Goal: Find contact information: Find contact information

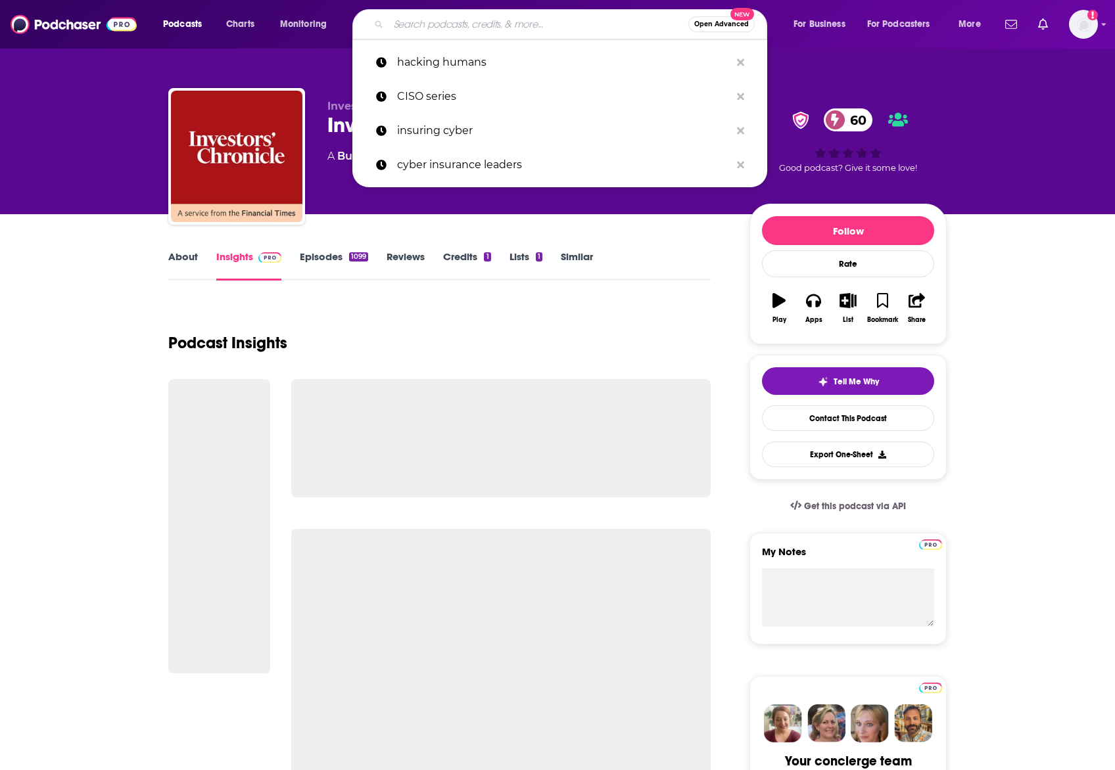
click at [437, 26] on input "Search podcasts, credits, & more..." at bounding box center [538, 24] width 300 height 21
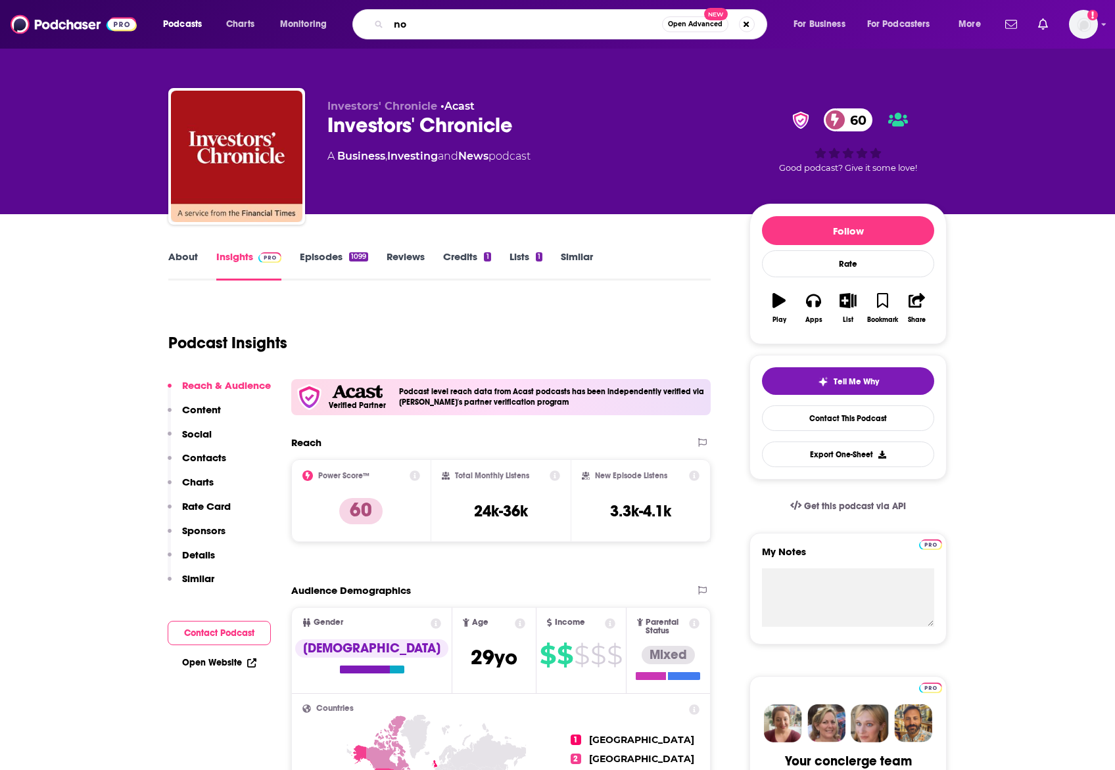
type input "n"
type input "Norges: in good company"
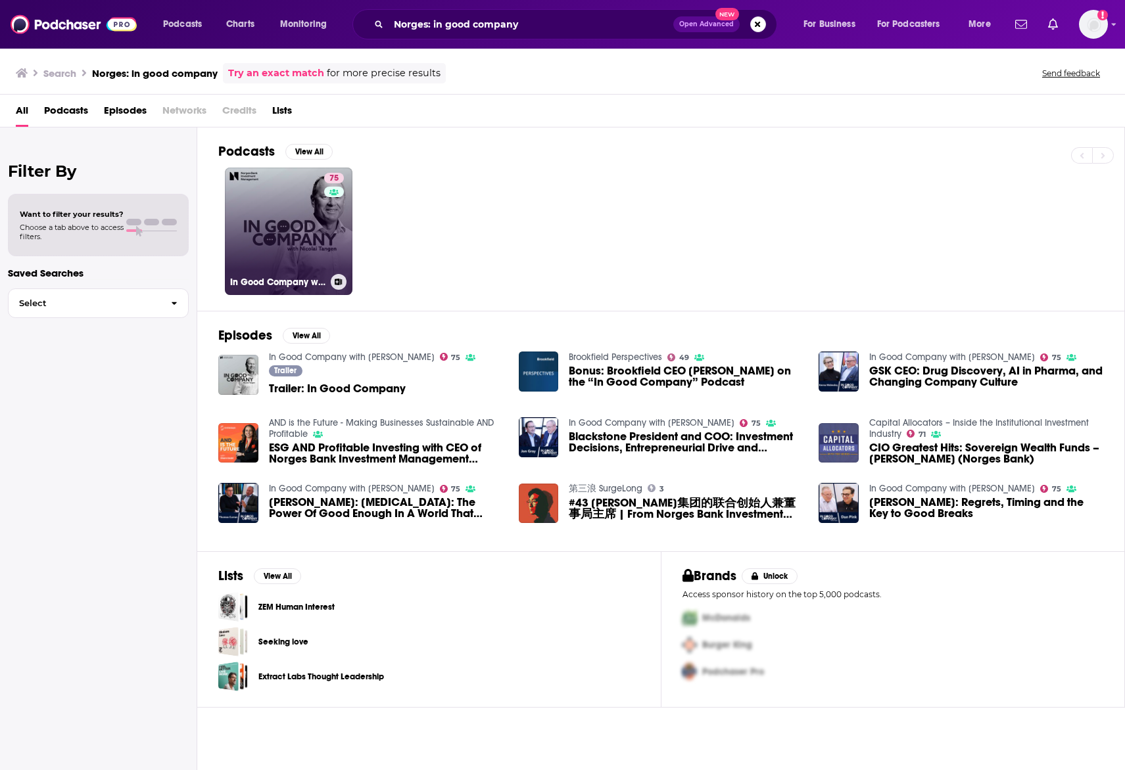
click at [293, 260] on link "75 In Good Company with [PERSON_NAME]" at bounding box center [289, 232] width 128 height 128
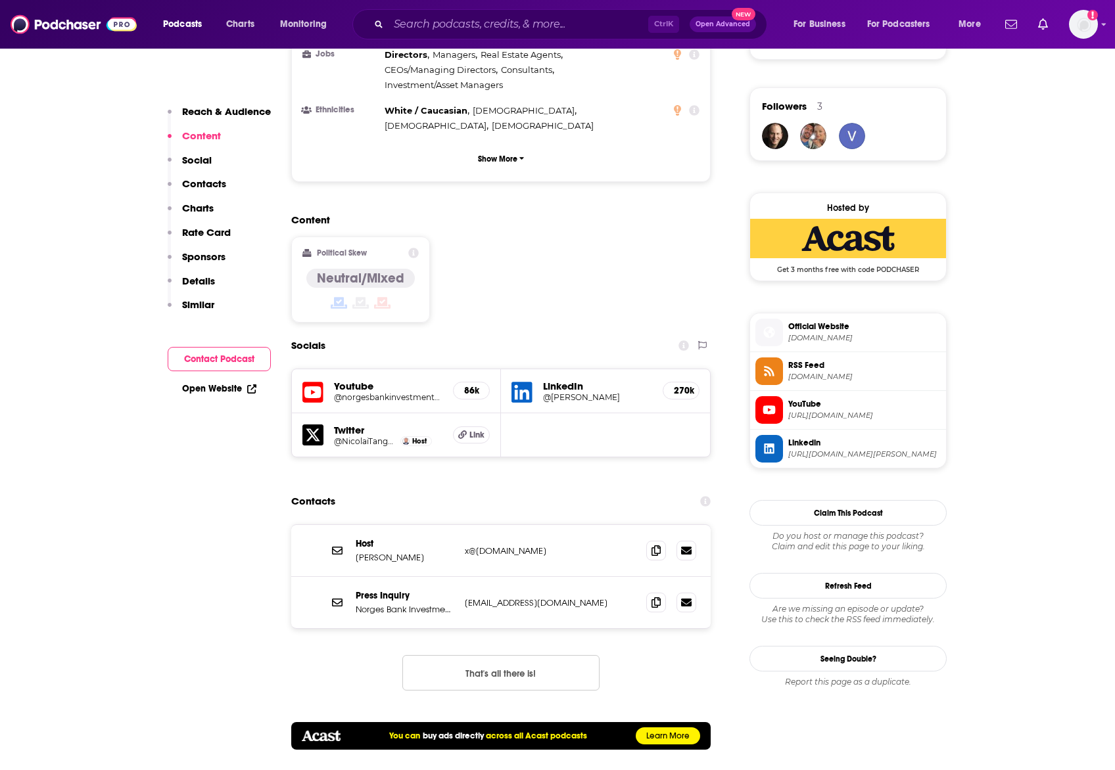
scroll to position [936, 0]
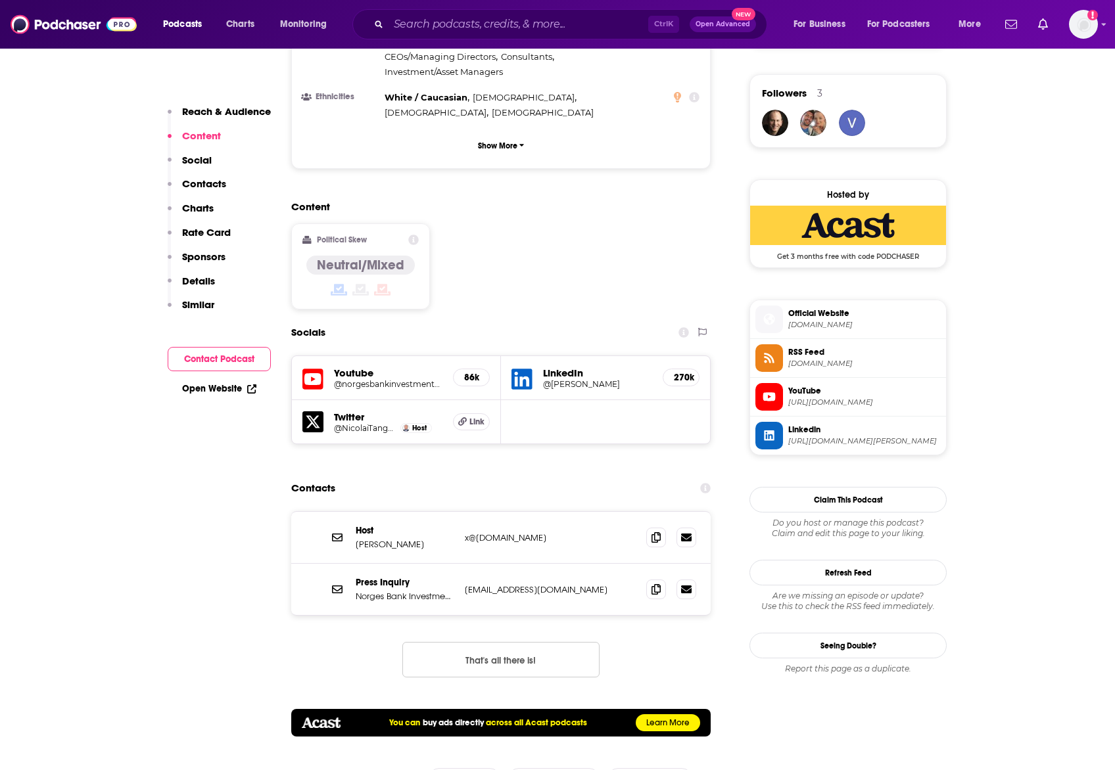
click at [482, 532] on p "x@[DOMAIN_NAME]" at bounding box center [550, 537] width 171 height 11
copy div "x@[DOMAIN_NAME] x@[DOMAIN_NAME]"
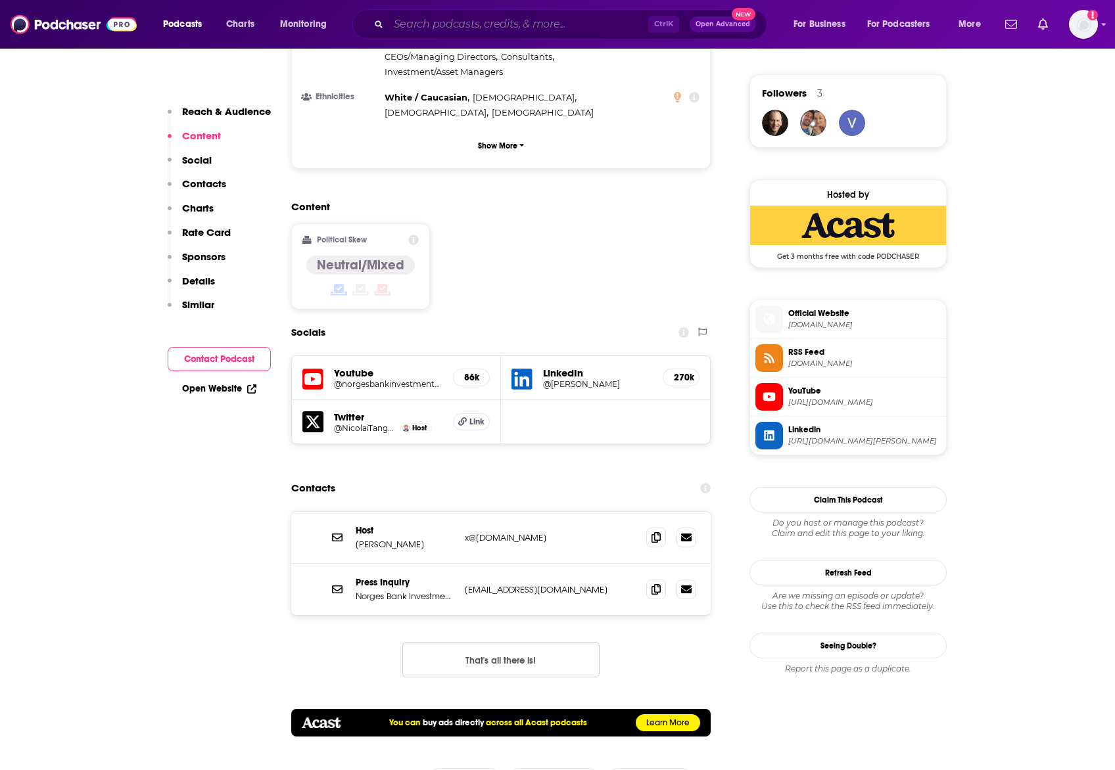
click at [495, 15] on input "Search podcasts, credits, & more..." at bounding box center [518, 24] width 260 height 21
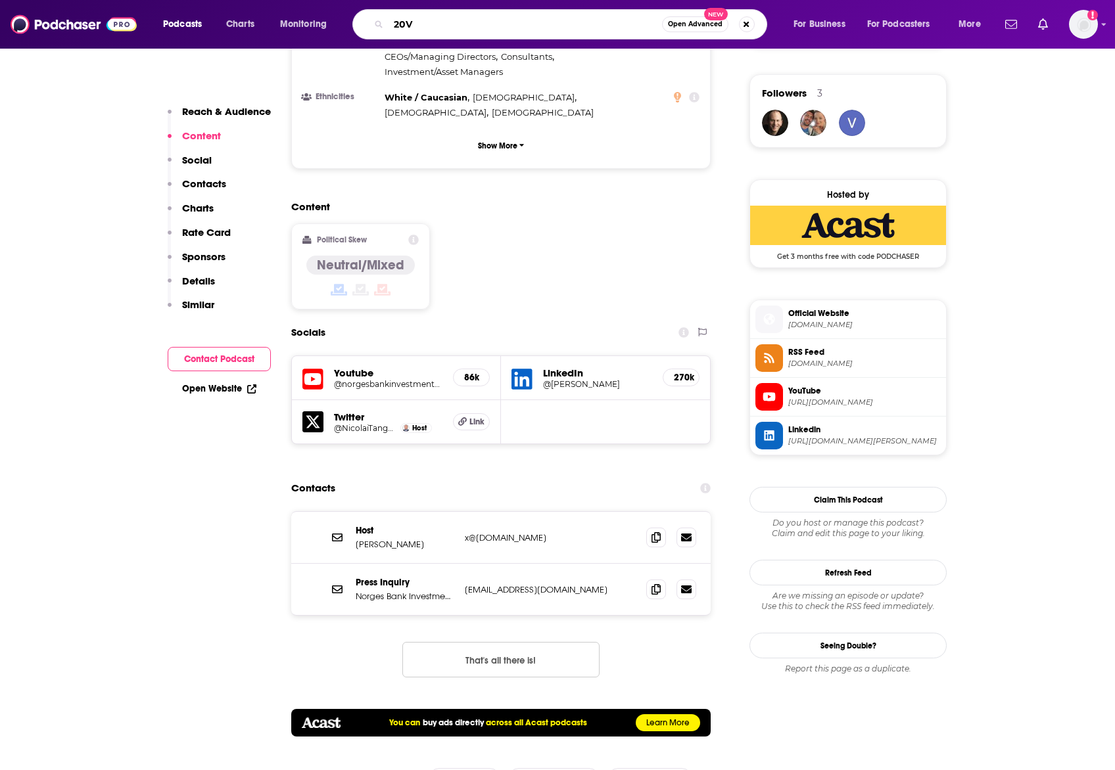
type input "20VC"
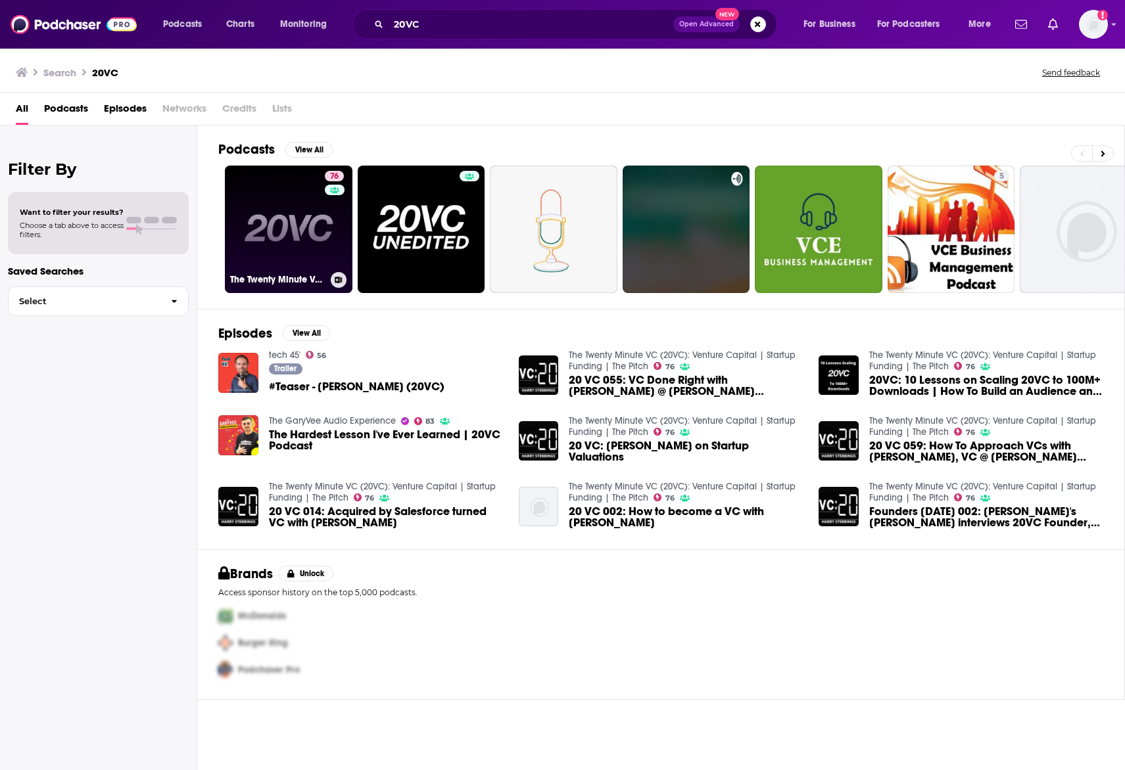
click at [271, 225] on link "76 The Twenty Minute VC (20VC): Venture Capital | Startup Funding | The Pitch" at bounding box center [289, 230] width 128 height 128
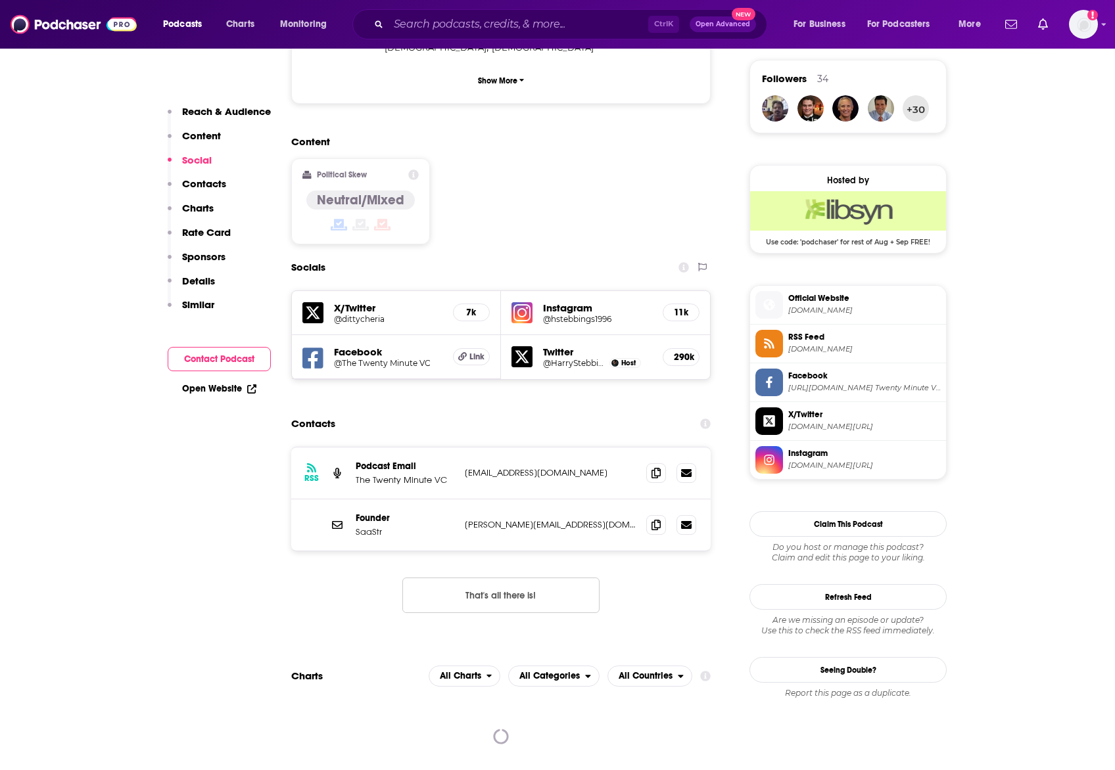
scroll to position [950, 0]
drag, startPoint x: 466, startPoint y: 390, endPoint x: 650, endPoint y: 396, distance: 184.1
click at [650, 448] on div "RSS Podcast Email The Twenty Minute VC [EMAIL_ADDRESS][DOMAIN_NAME] [DOMAIN_NAM…" at bounding box center [500, 474] width 419 height 52
copy div "[EMAIL_ADDRESS][DOMAIN_NAME] [DOMAIN_NAME][EMAIL_ADDRESS][DOMAIN_NAME]"
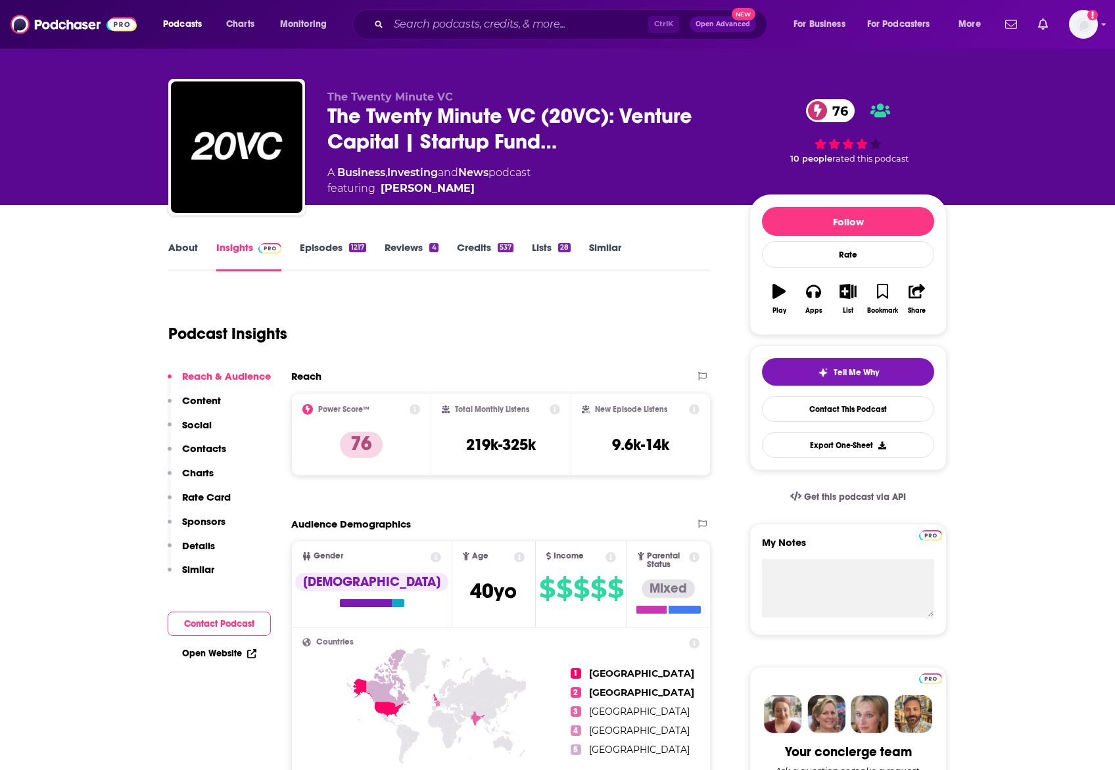
scroll to position [0, 0]
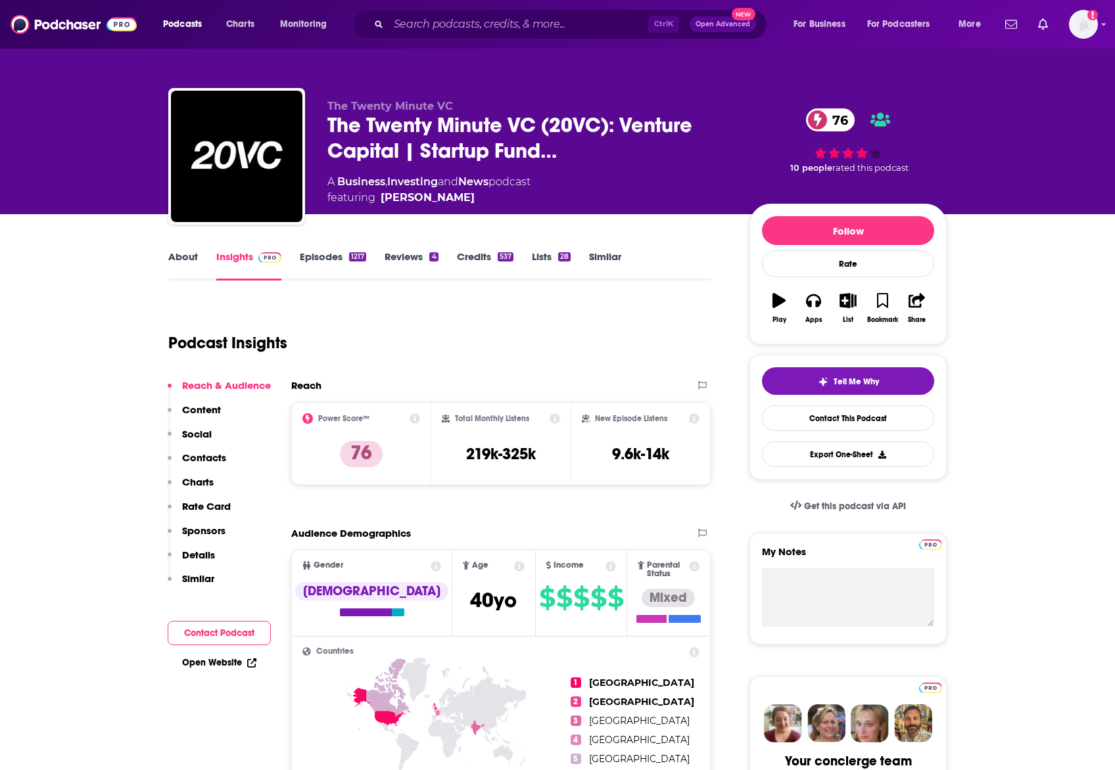
click at [424, 16] on input "Search podcasts, credits, & more..." at bounding box center [518, 24] width 260 height 21
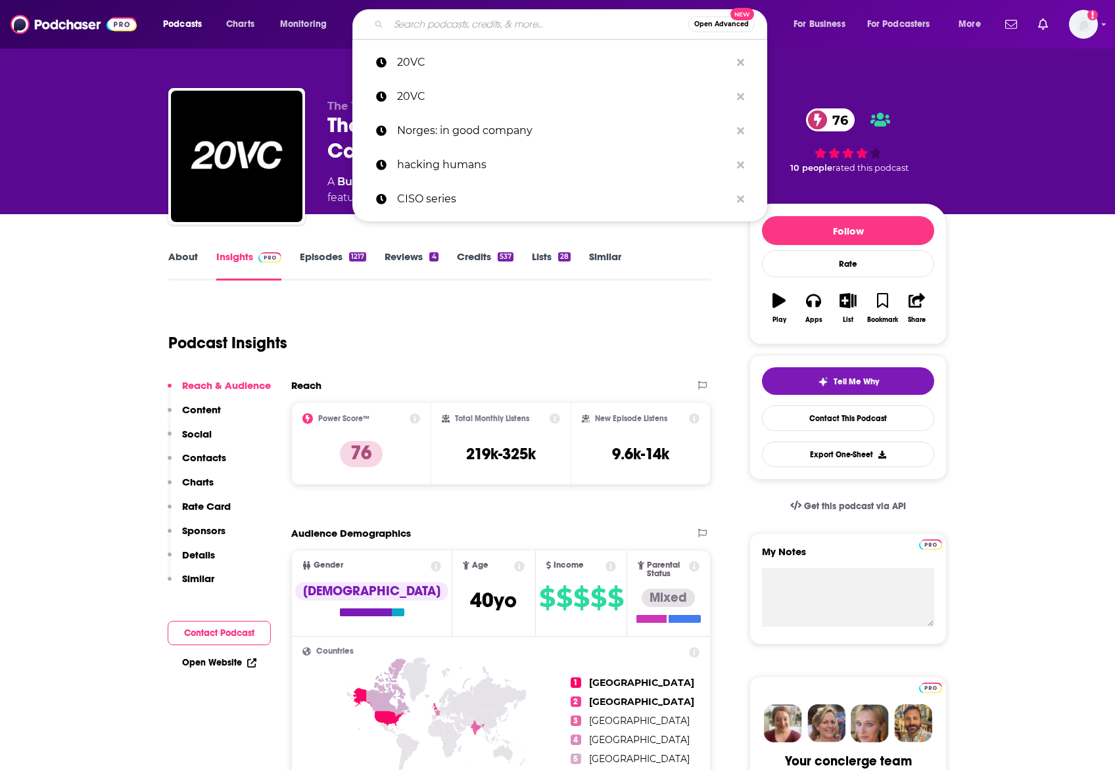
paste input "The Economist’s Money Talks"
type input "The Economist’s Money Talks"
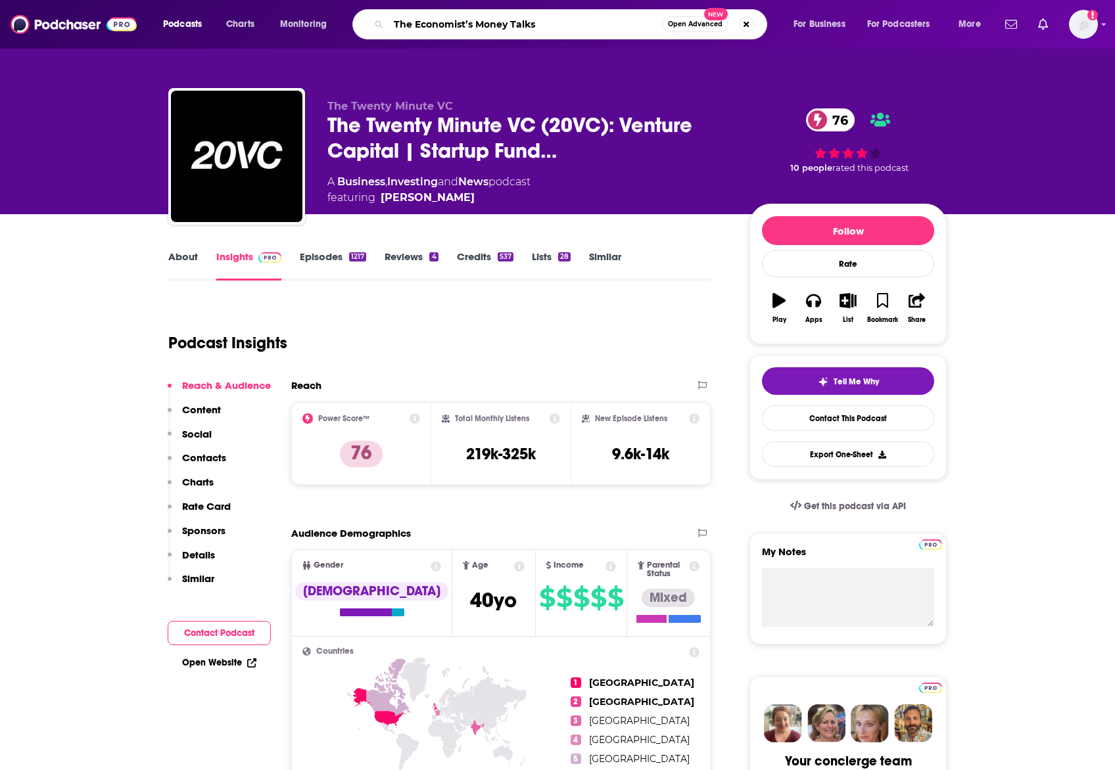
click at [424, 16] on input "The Economist’s Money Talks" at bounding box center [524, 24] width 273 height 21
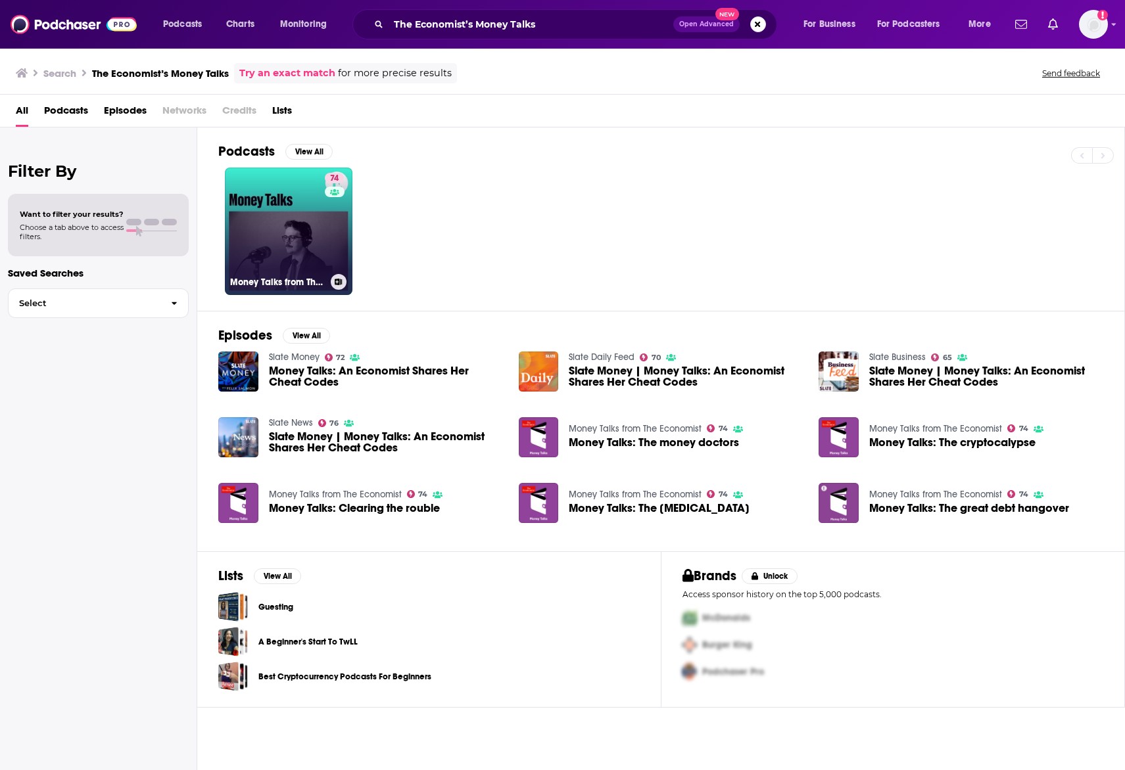
click at [271, 218] on link "74 Money Talks from The Economist" at bounding box center [289, 232] width 128 height 128
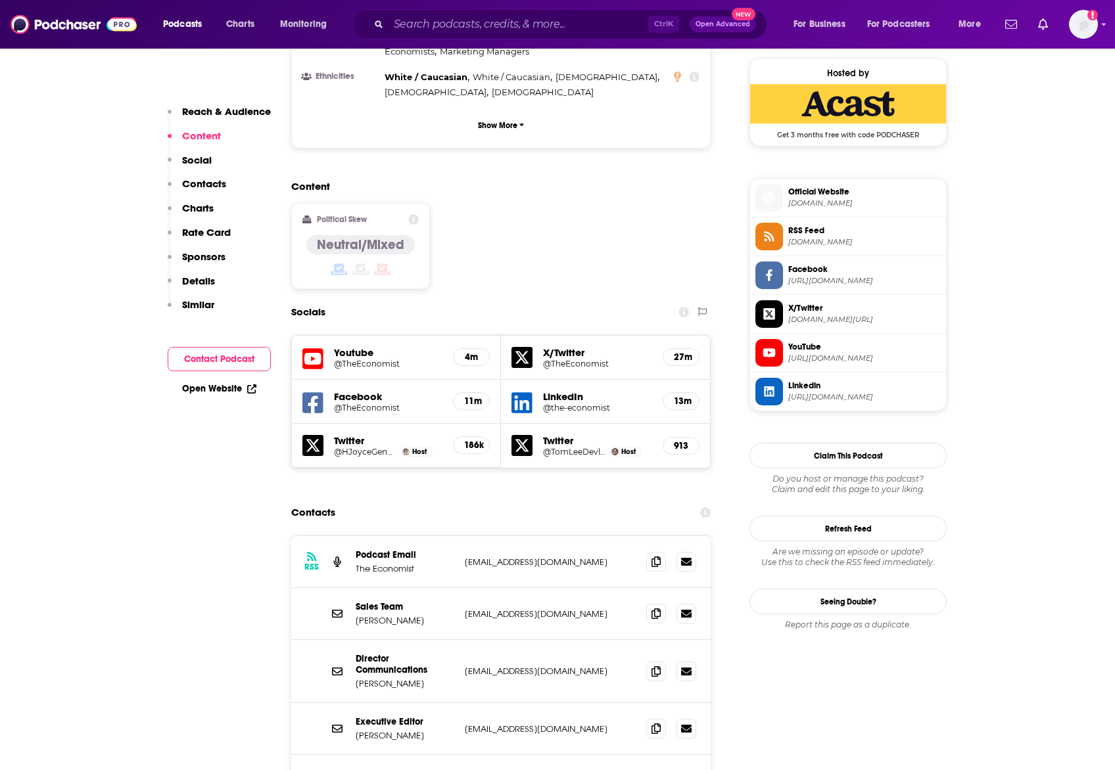
scroll to position [1059, 0]
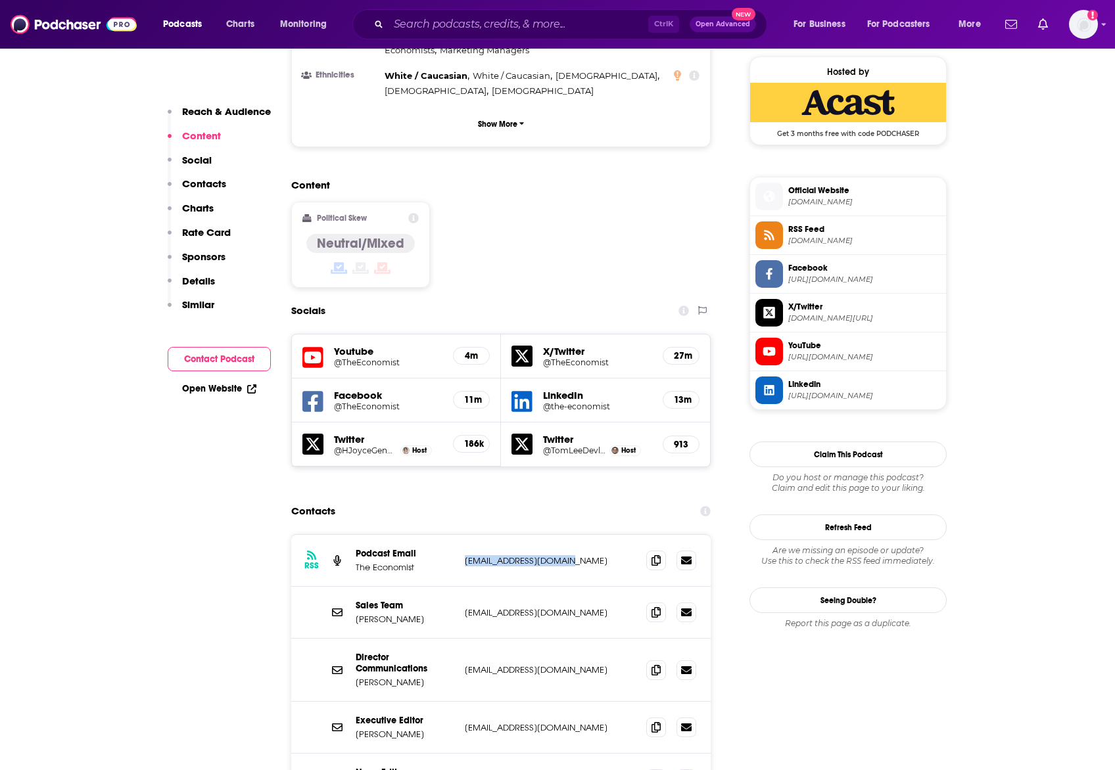
drag, startPoint x: 465, startPoint y: 527, endPoint x: 632, endPoint y: 528, distance: 166.3
click at [632, 555] on p "[EMAIL_ADDRESS][DOMAIN_NAME]" at bounding box center [550, 560] width 171 height 11
copy p "[EMAIL_ADDRESS][DOMAIN_NAME]"
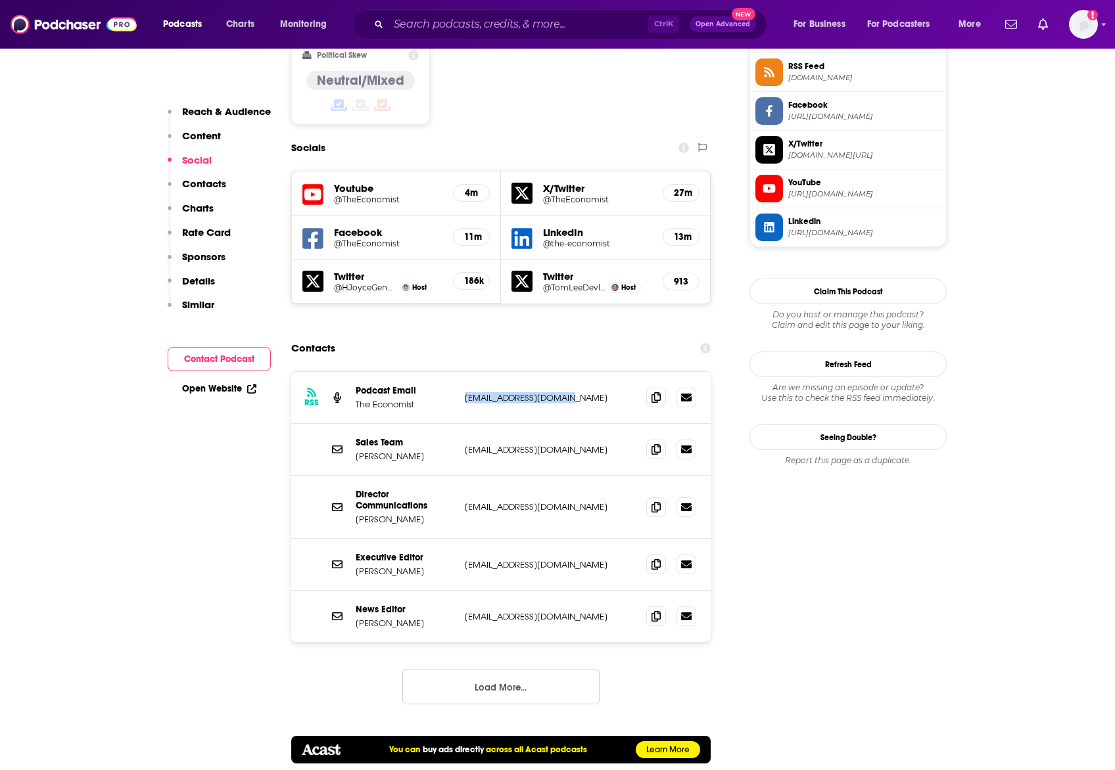
scroll to position [1223, 0]
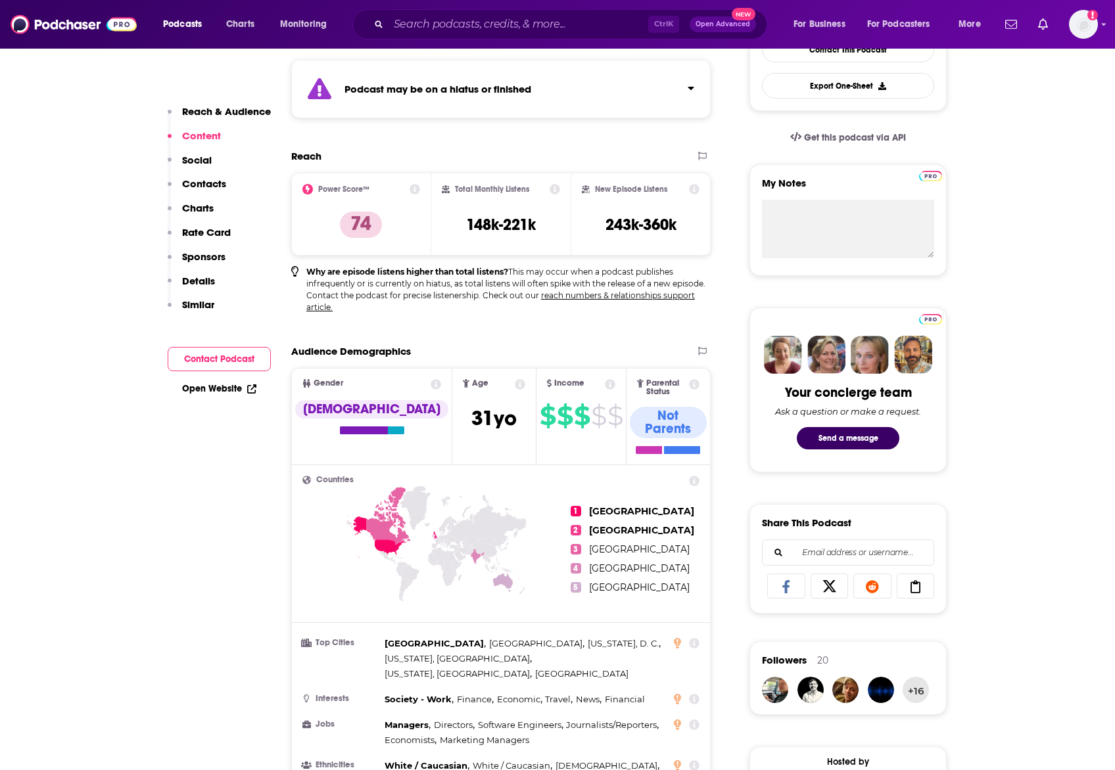
scroll to position [184, 0]
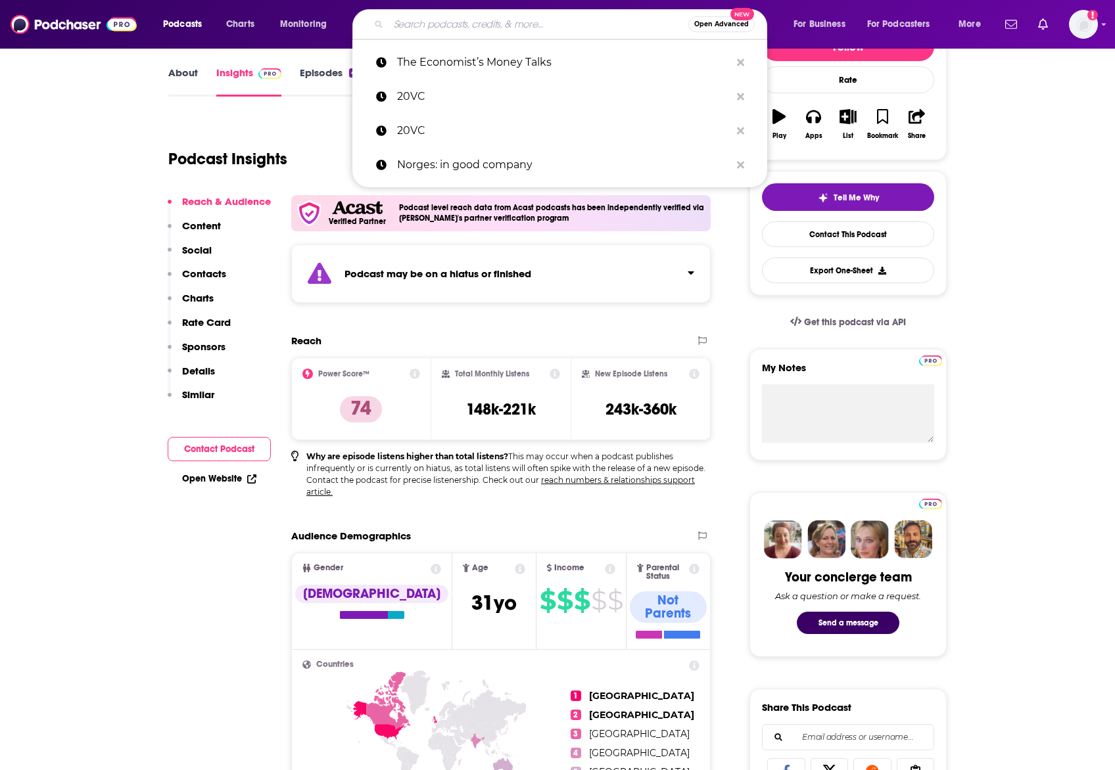
click at [456, 25] on input "Search podcasts, credits, & more..." at bounding box center [538, 24] width 300 height 21
paste input "Capital Allocators"
type input "Capital Allocators"
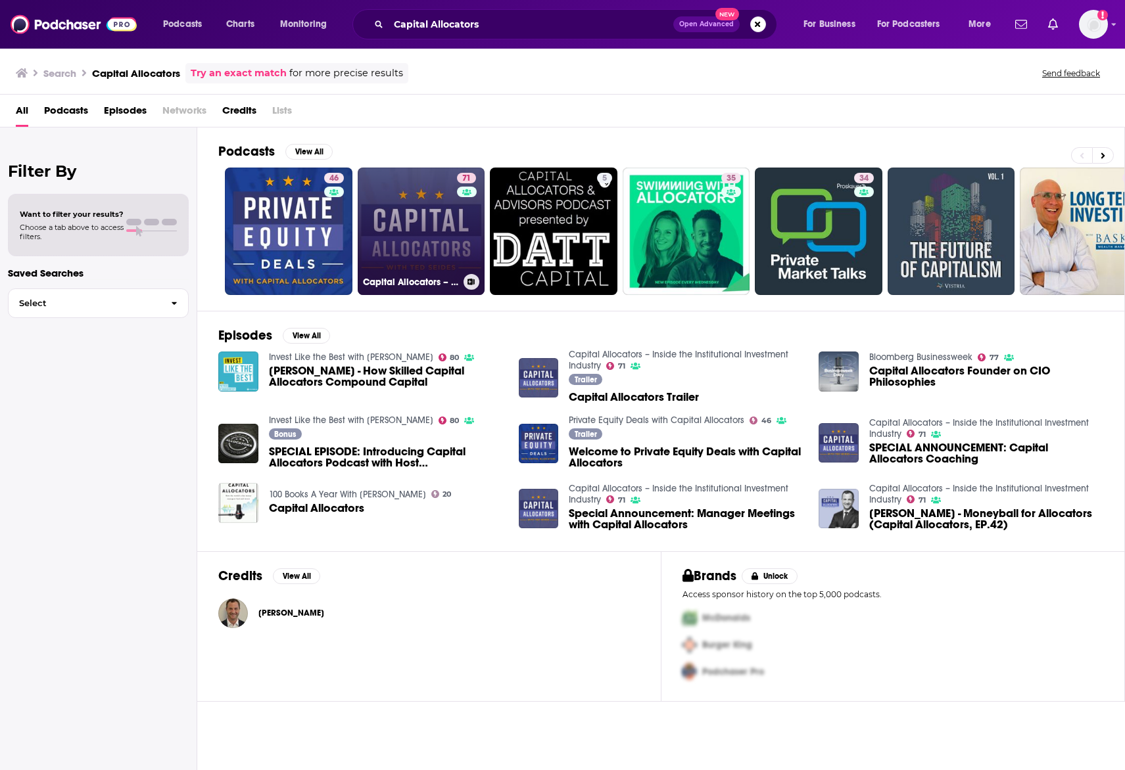
click at [413, 248] on link "71 Capital Allocators – Inside the Institutional Investment Industry" at bounding box center [422, 232] width 128 height 128
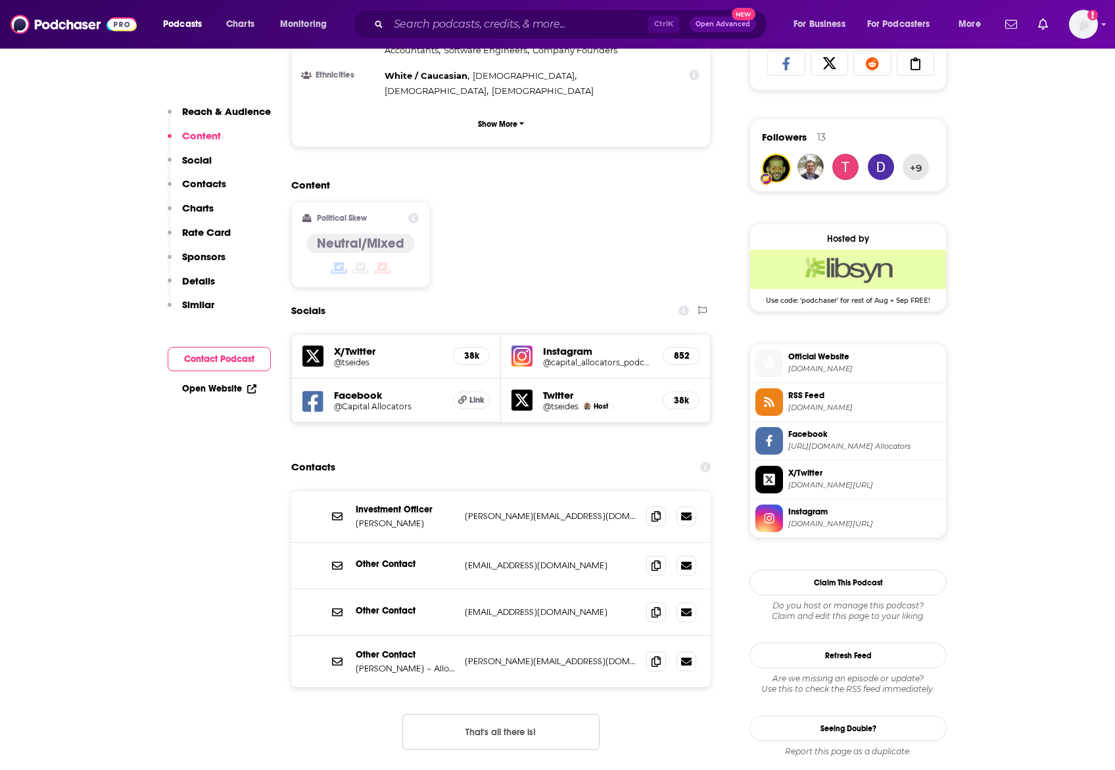
scroll to position [893, 0]
drag, startPoint x: 463, startPoint y: 462, endPoint x: 634, endPoint y: 460, distance: 171.6
click at [634, 490] on div "Investment Officer [PERSON_NAME] [PERSON_NAME][EMAIL_ADDRESS][DOMAIN_NAME] [PER…" at bounding box center [500, 516] width 419 height 52
copy p "[PERSON_NAME][EMAIL_ADDRESS][DOMAIN_NAME]"
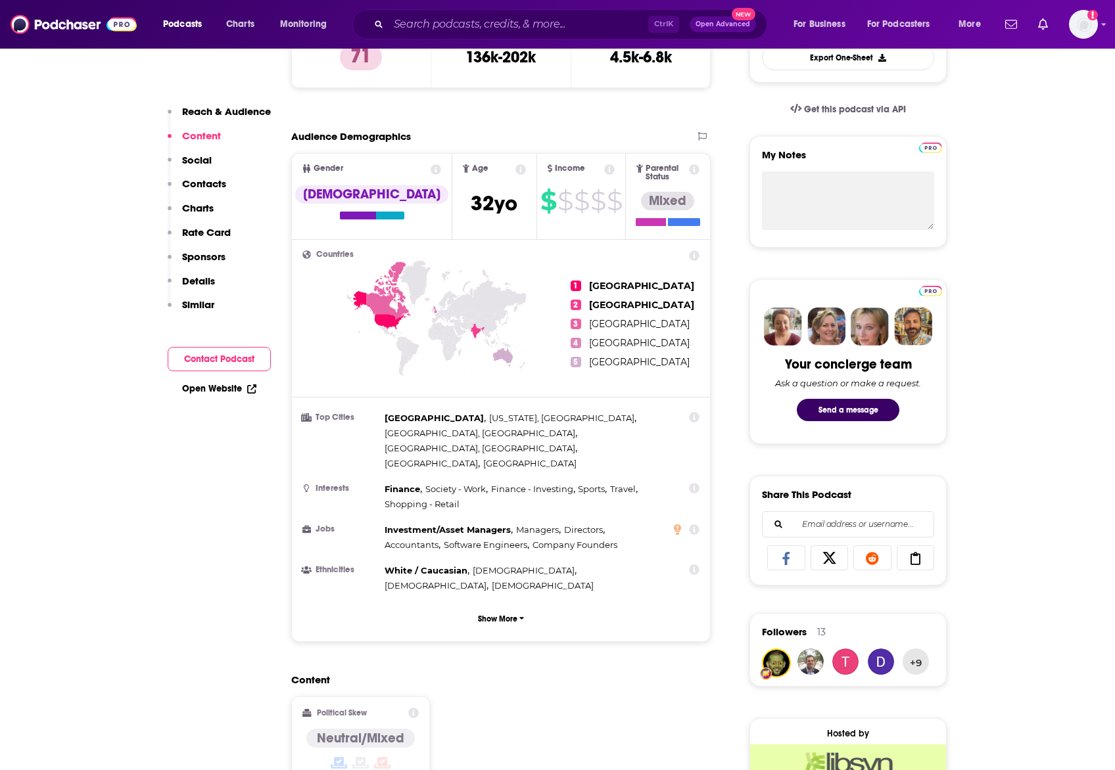
scroll to position [260, 0]
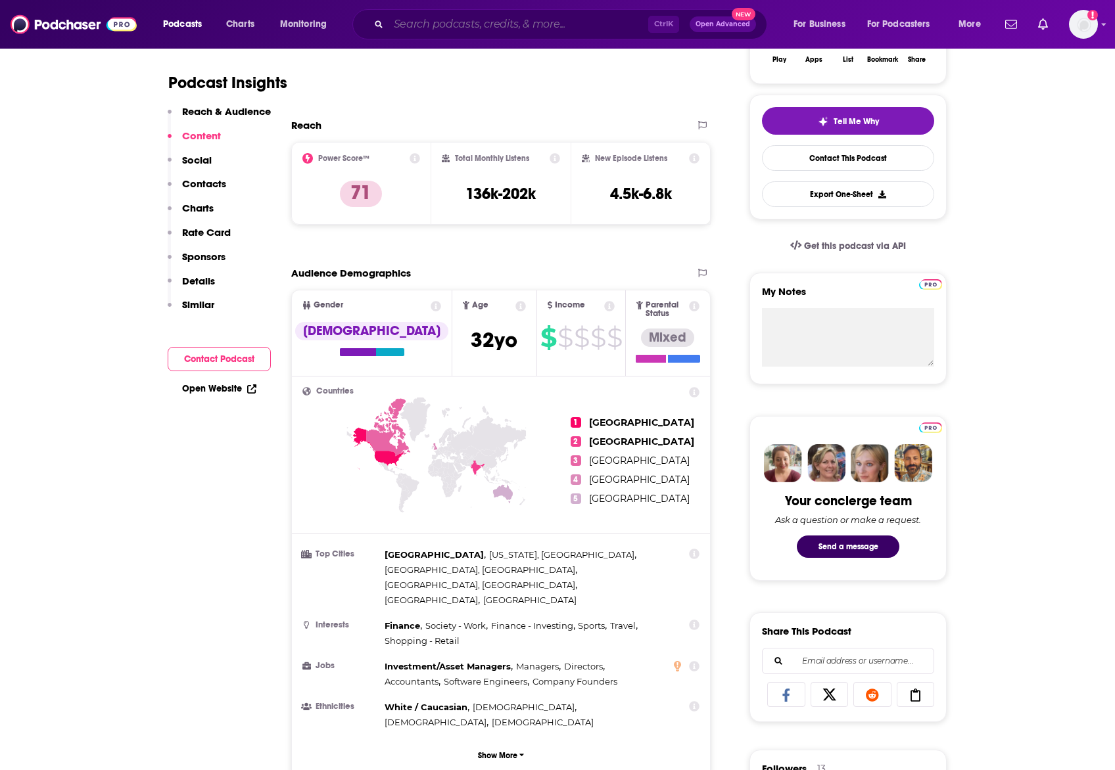
click at [478, 26] on input "Search podcasts, credits, & more..." at bounding box center [518, 24] width 260 height 21
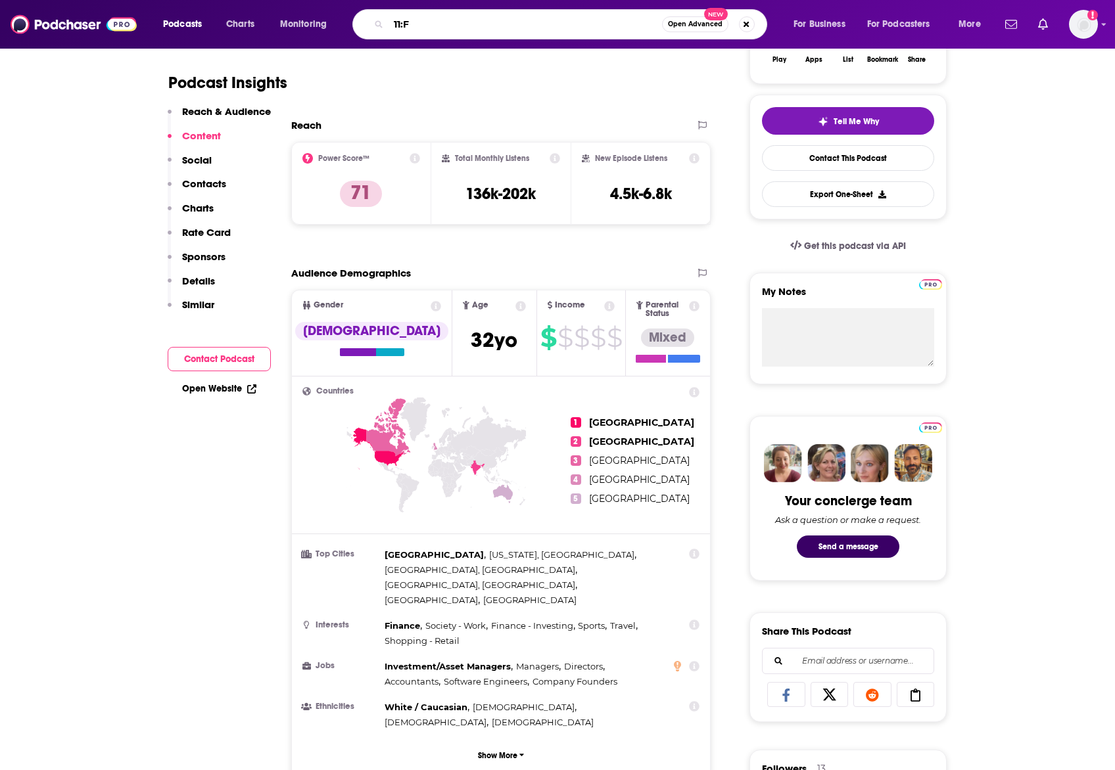
type input "11:FS"
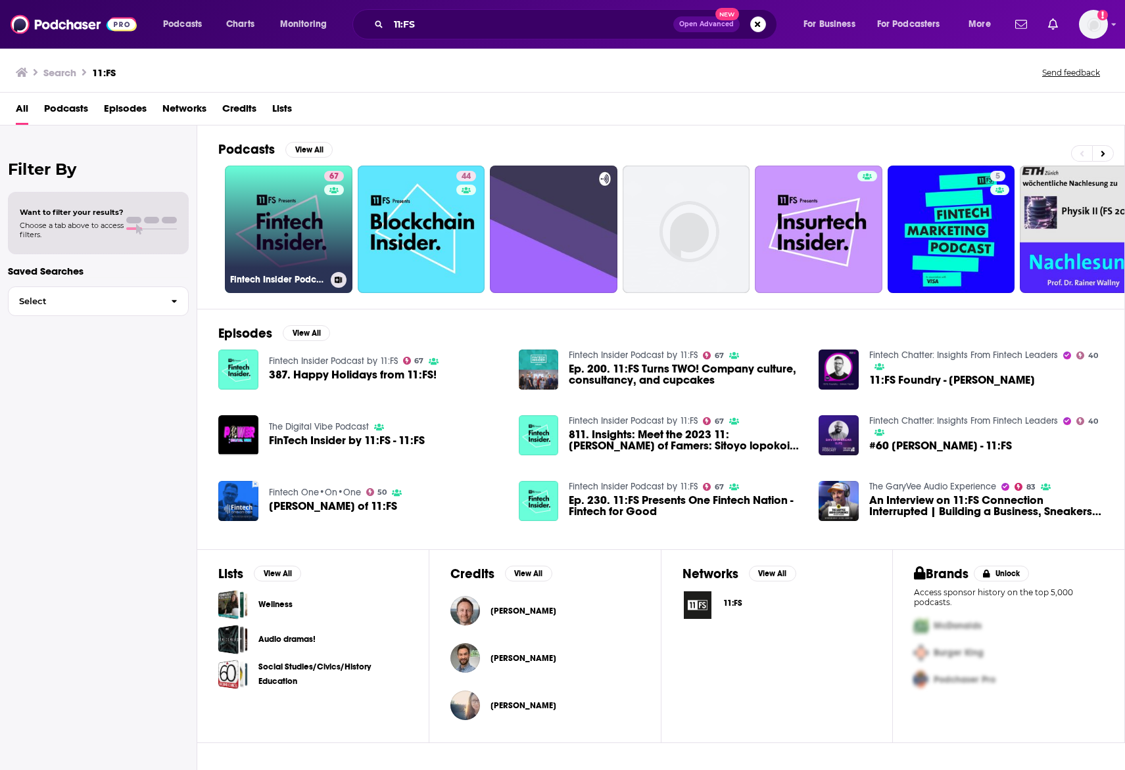
click at [295, 234] on link "67 Fintech Insider Podcast by 11:FS" at bounding box center [289, 230] width 128 height 128
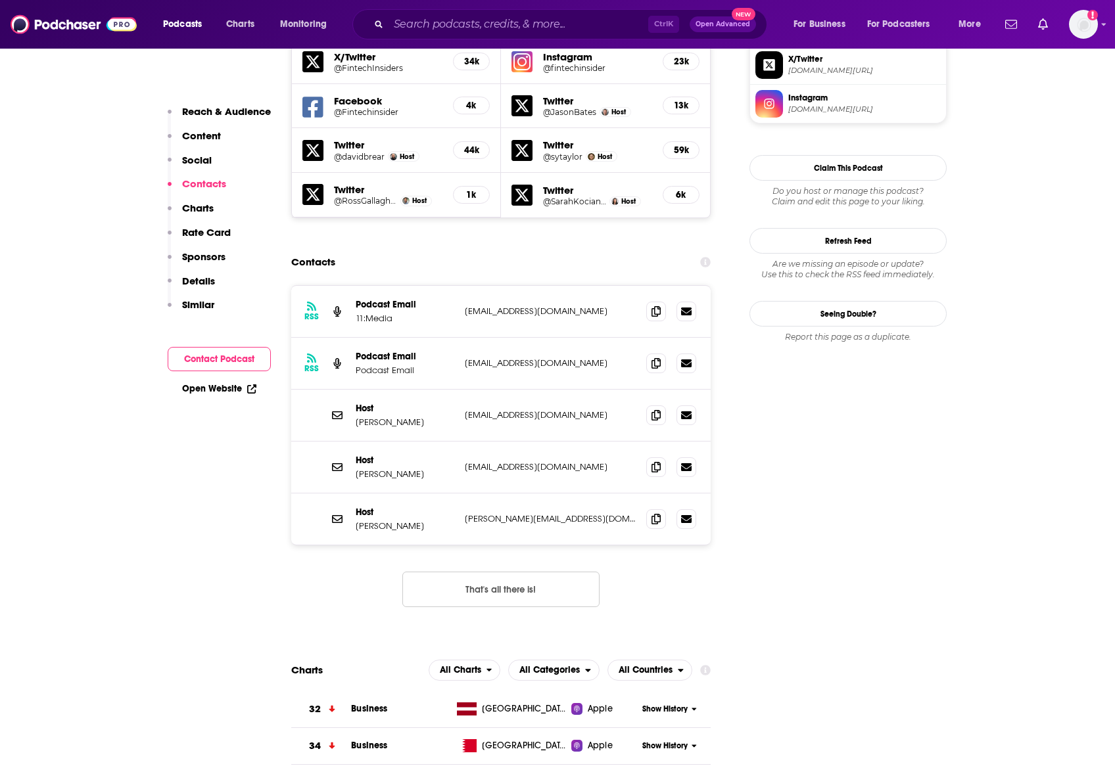
scroll to position [1196, 0]
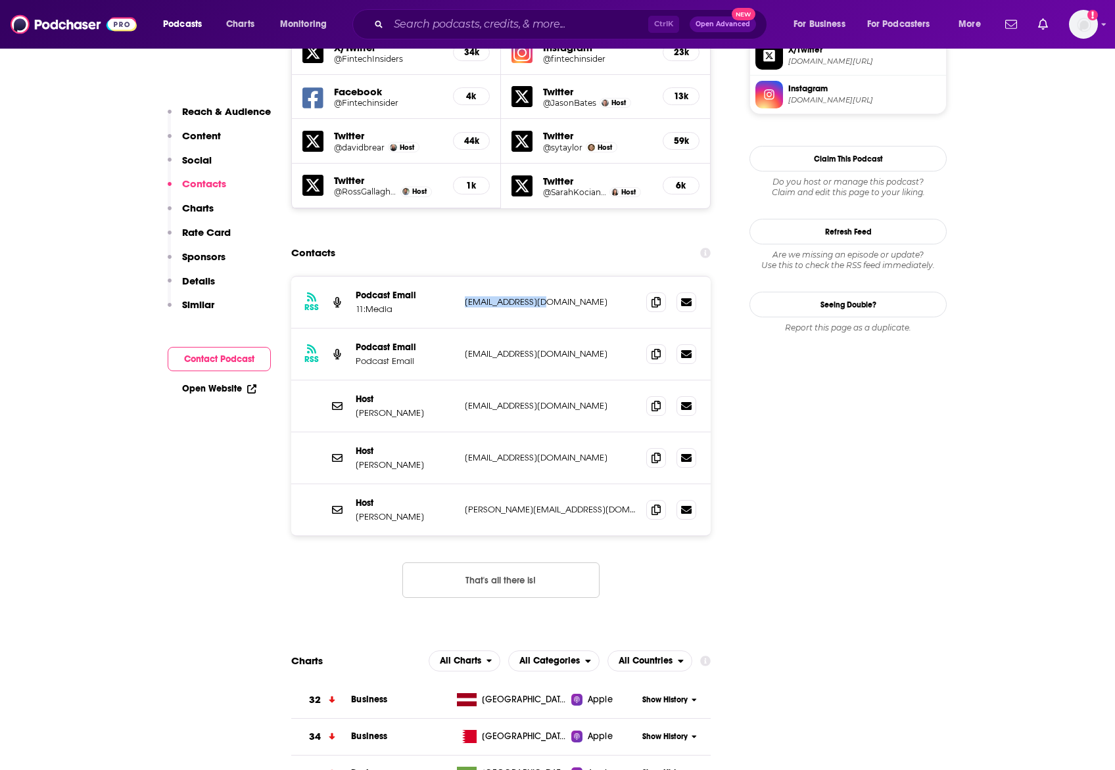
drag, startPoint x: 464, startPoint y: 235, endPoint x: 580, endPoint y: 229, distance: 116.5
click at [580, 277] on div "RSS Podcast Email 11:Media [EMAIL_ADDRESS][DOMAIN_NAME] [EMAIL_ADDRESS][DOMAIN_…" at bounding box center [500, 303] width 419 height 52
copy p "[EMAIL_ADDRESS][DOMAIN_NAME]"
drag, startPoint x: 458, startPoint y: 285, endPoint x: 609, endPoint y: 279, distance: 151.3
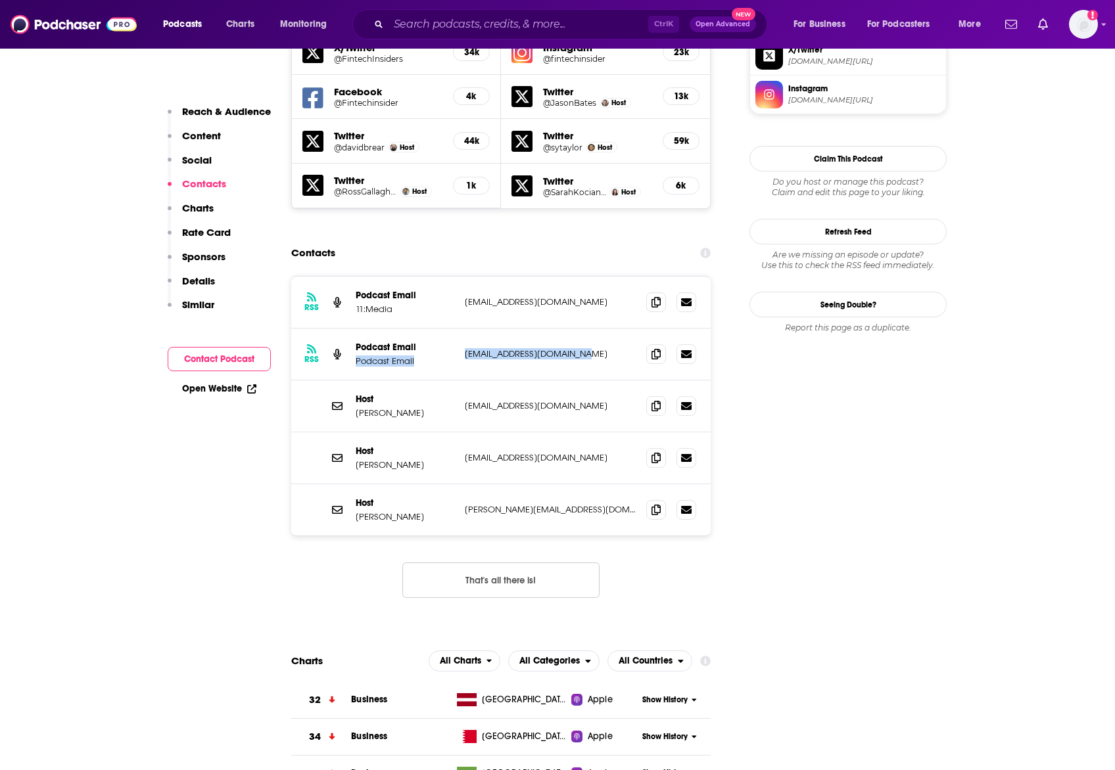
click at [609, 329] on div "RSS Podcast Email Podcast Email [EMAIL_ADDRESS][DOMAIN_NAME] [EMAIL_ADDRESS][DO…" at bounding box center [500, 355] width 419 height 52
copy div "Podcast Email [EMAIL_ADDRESS][DOMAIN_NAME]"
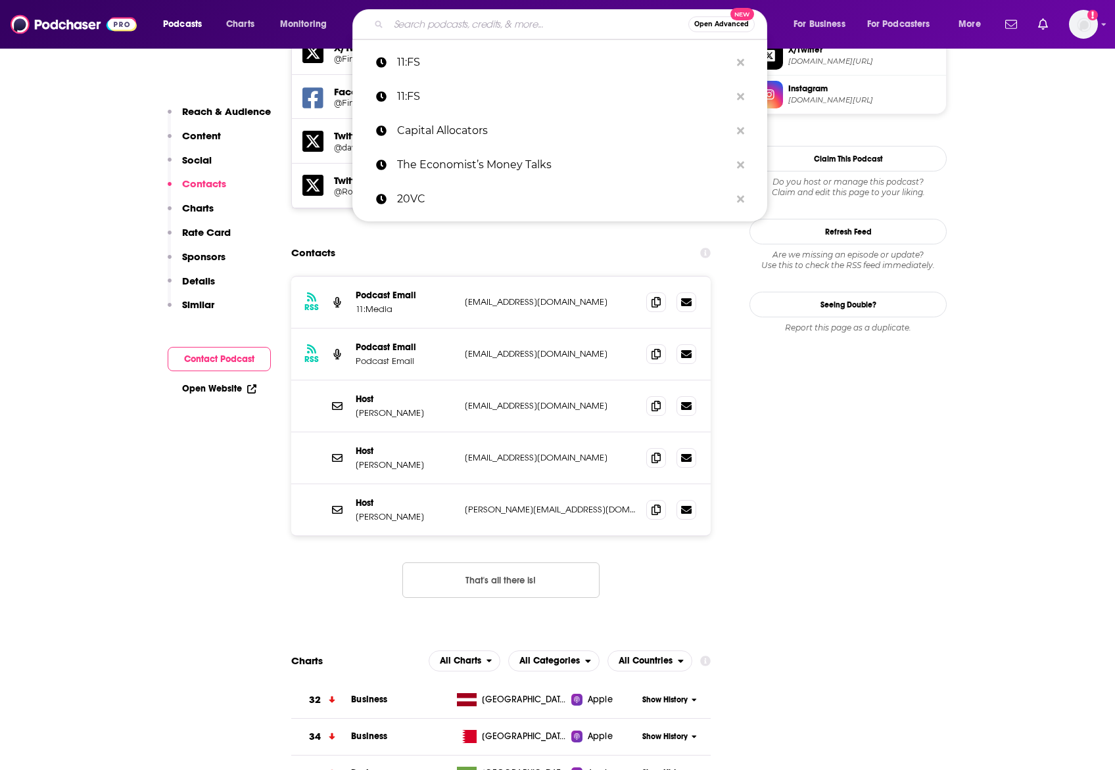
click at [440, 23] on input "Search podcasts, credits, & more..." at bounding box center [538, 24] width 300 height 21
paste input "Reuters: The Big View Podcast"
type input "Reuters: The Big View Podcast"
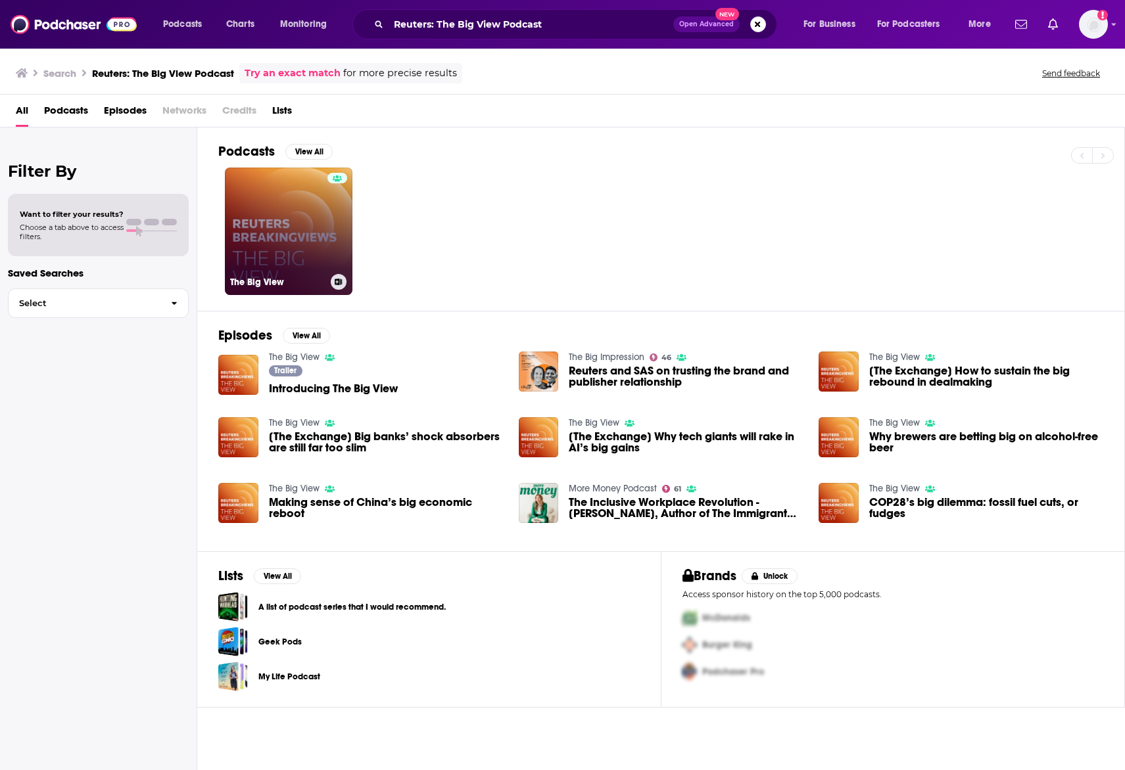
click at [310, 245] on link "The Big View" at bounding box center [289, 232] width 128 height 128
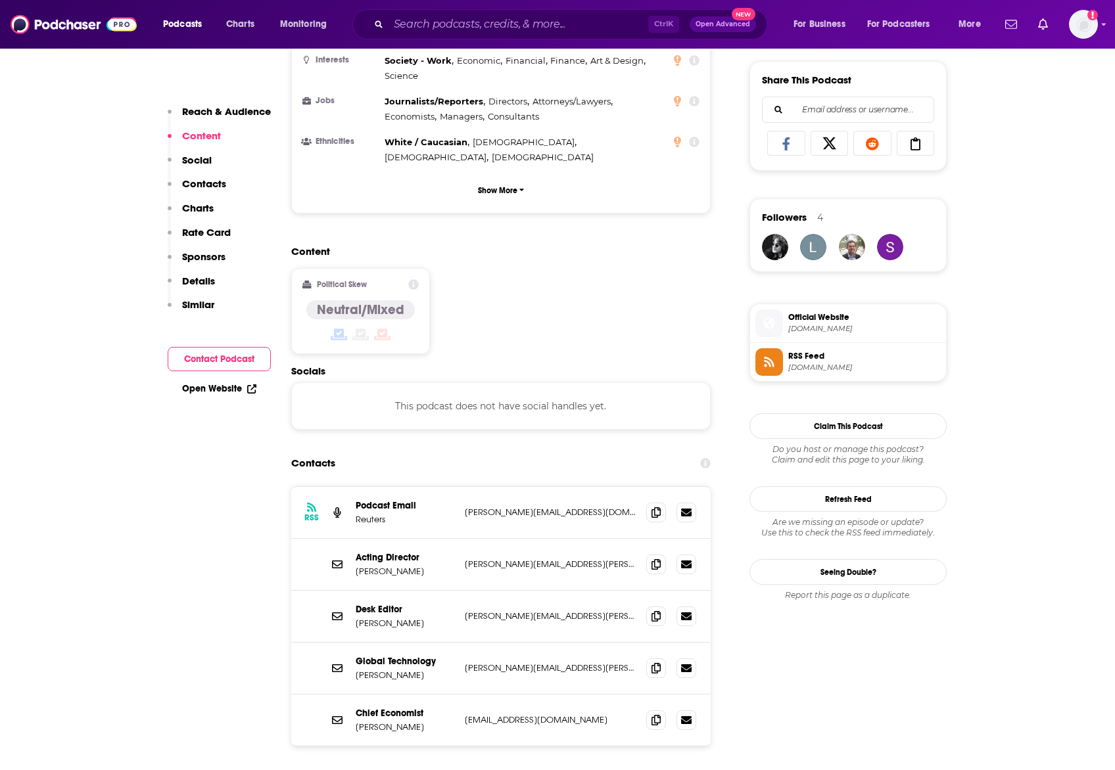
scroll to position [812, 0]
drag, startPoint x: 457, startPoint y: 476, endPoint x: 625, endPoint y: 463, distance: 168.1
click at [625, 486] on div "RSS Podcast Email Reuters [PERSON_NAME][EMAIL_ADDRESS][DOMAIN_NAME] [DOMAIN_NAM…" at bounding box center [500, 512] width 419 height 52
copy div "[PERSON_NAME][EMAIL_ADDRESS][DOMAIN_NAME]"
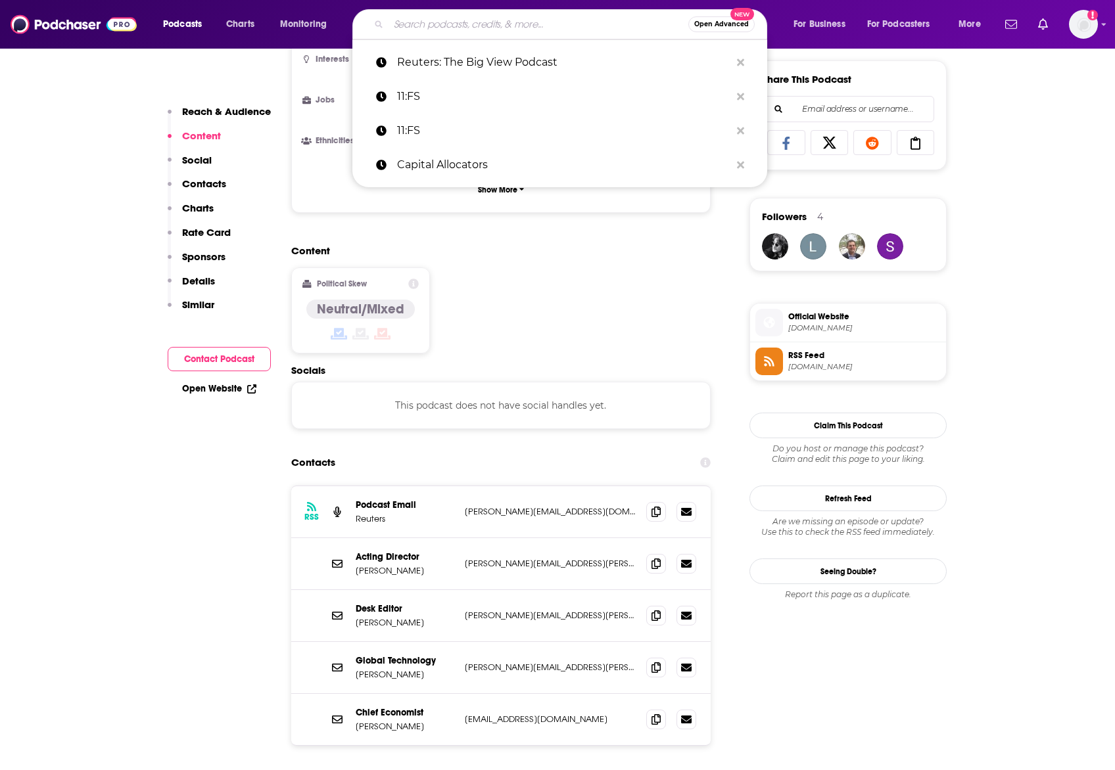
click at [456, 28] on input "Search podcasts, credits, & more..." at bounding box center [538, 24] width 300 height 21
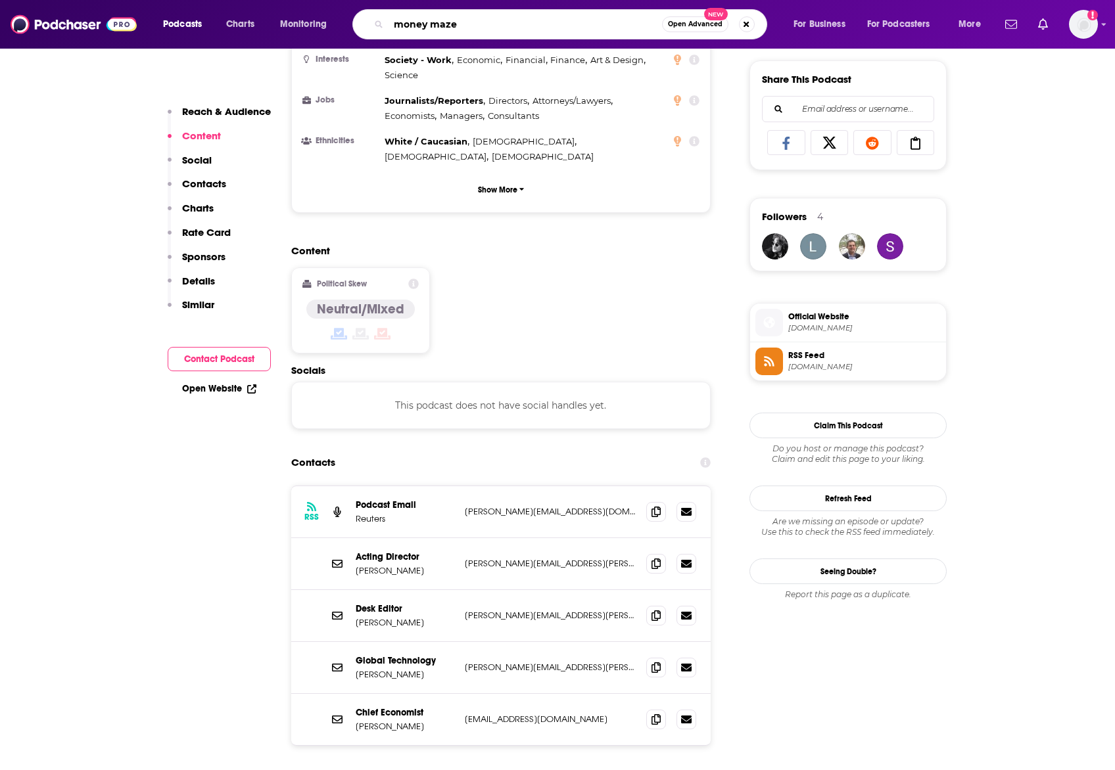
type input "money maze"
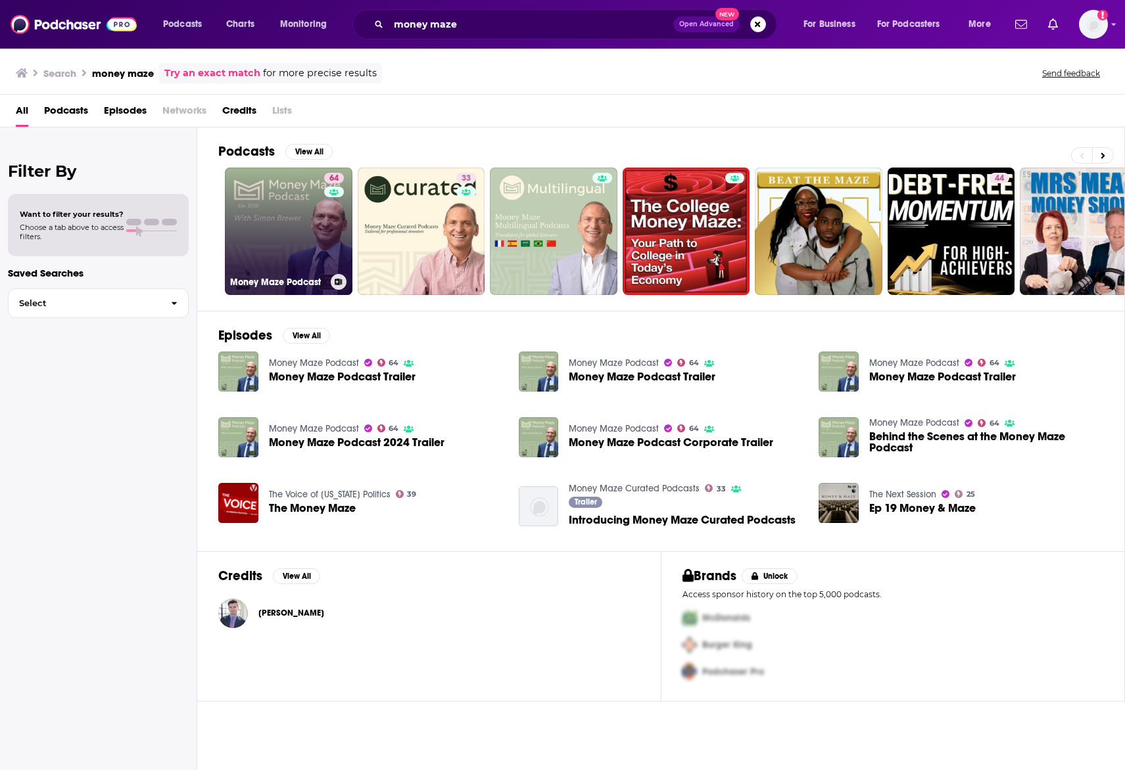
click at [296, 233] on link "64 Money Maze Podcast" at bounding box center [289, 232] width 128 height 128
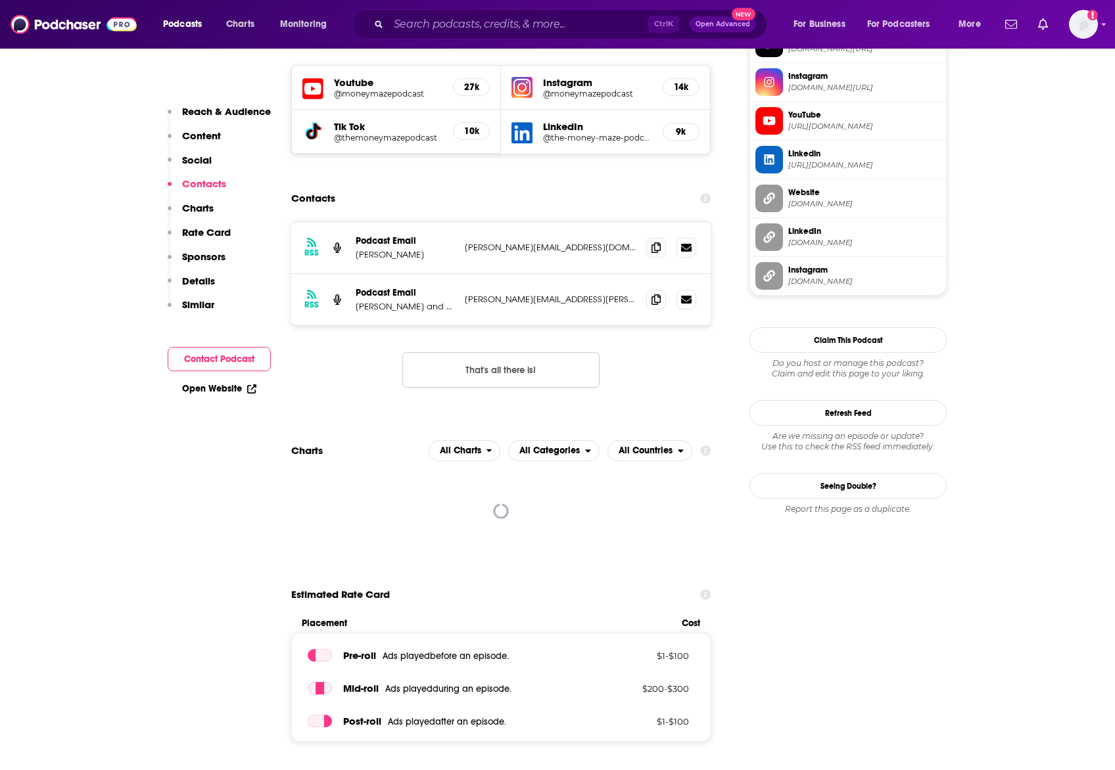
scroll to position [1173, 0]
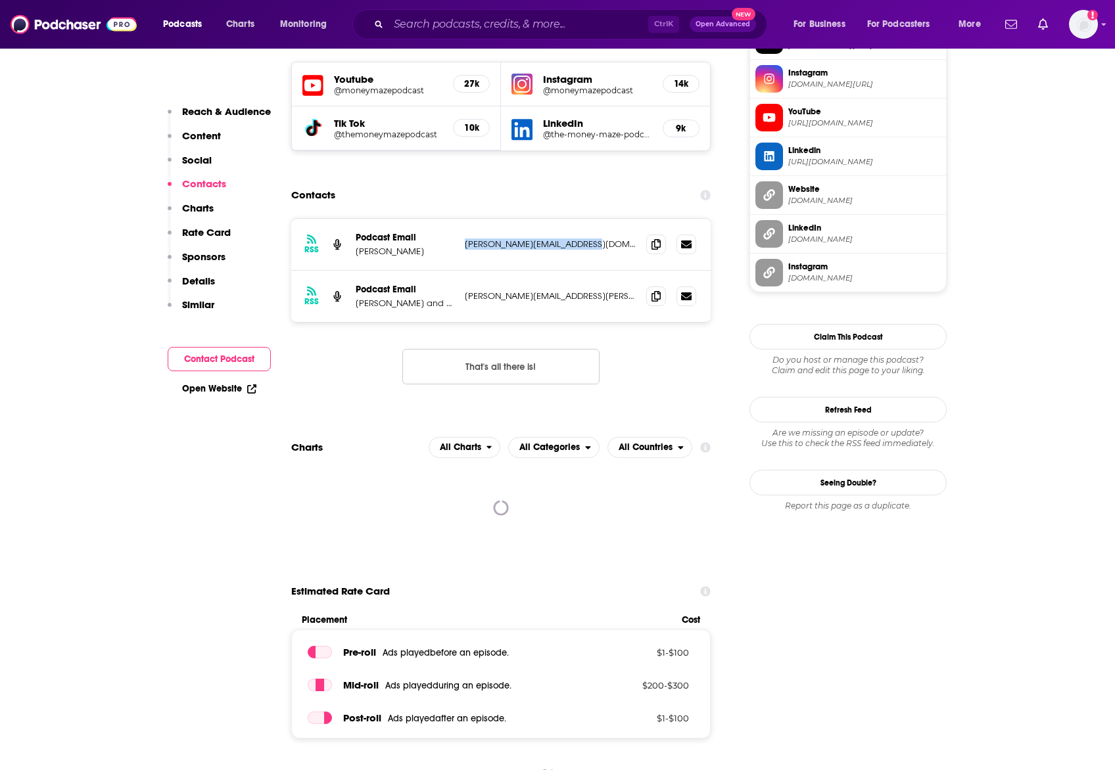
drag, startPoint x: 461, startPoint y: 204, endPoint x: 610, endPoint y: 209, distance: 149.3
click at [610, 219] on div "RSS Podcast Email Oliver Bodmer [EMAIL_ADDRESS][DOMAIN_NAME] [PERSON_NAME][EMAI…" at bounding box center [500, 245] width 419 height 52
copy p "[PERSON_NAME][EMAIL_ADDRESS][DOMAIN_NAME]"
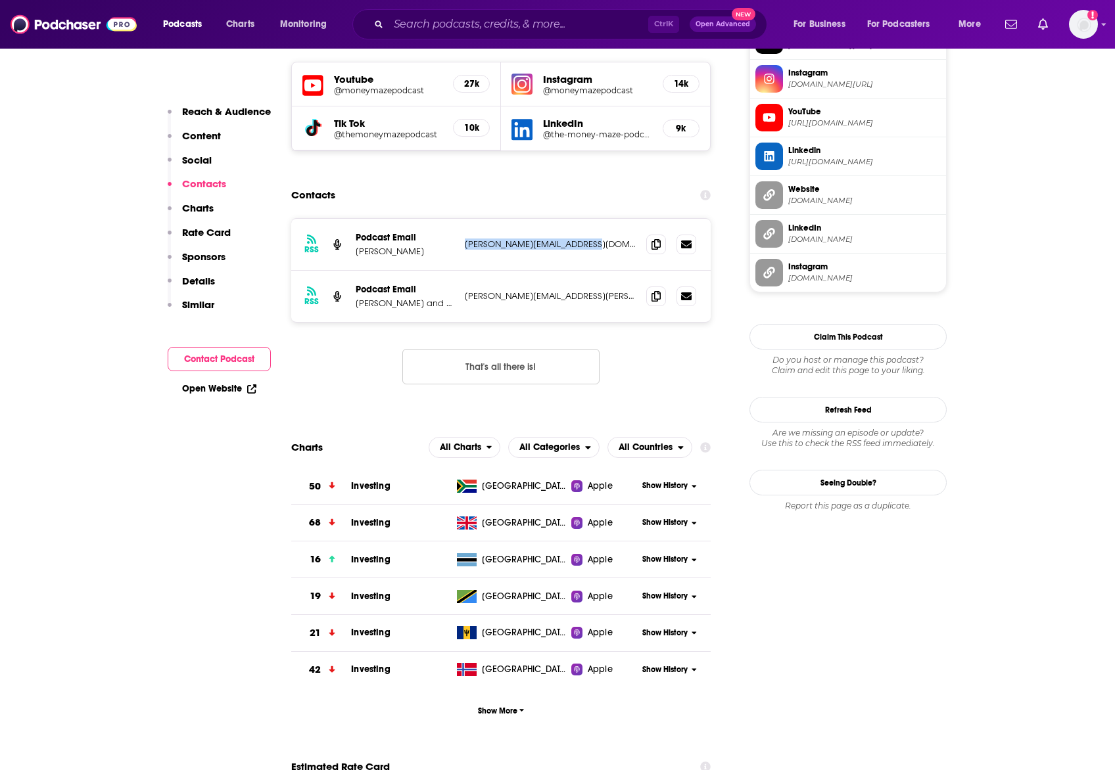
drag, startPoint x: 1035, startPoint y: 354, endPoint x: 603, endPoint y: 210, distance: 454.6
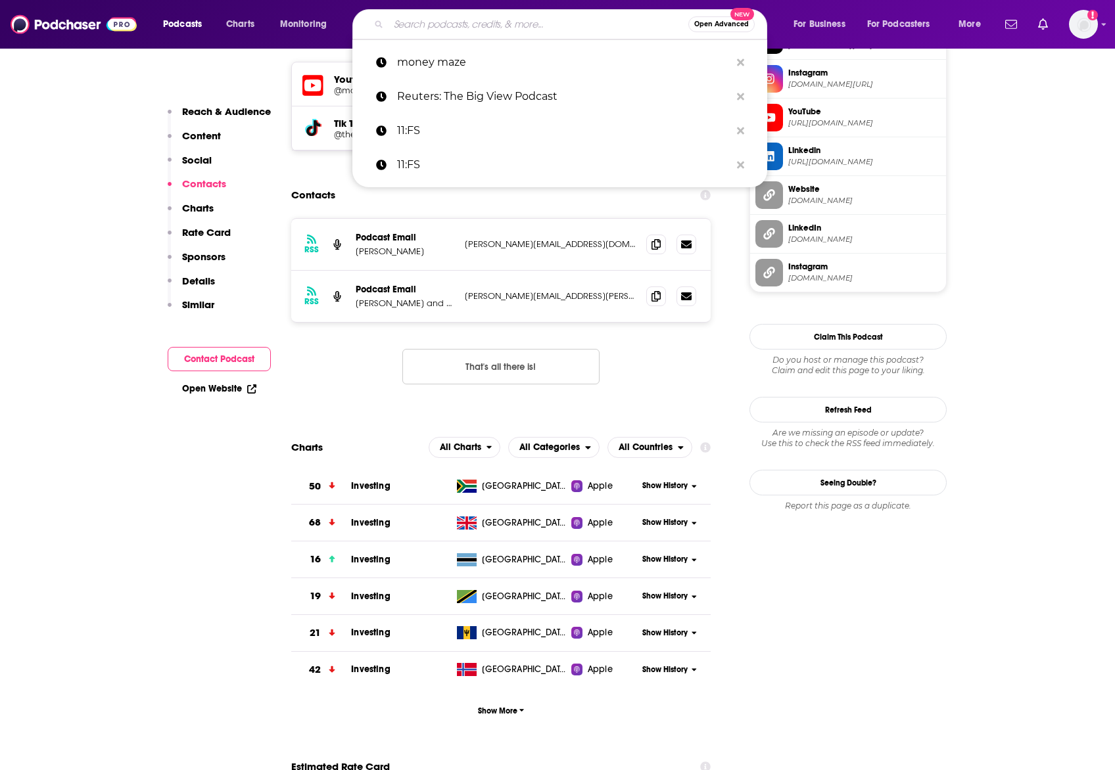
click at [460, 28] on input "Search podcasts, credits, & more..." at bounding box center [538, 24] width 300 height 21
paste input "The Times Tech Podcast"
type input "The Times Tech Podcast"
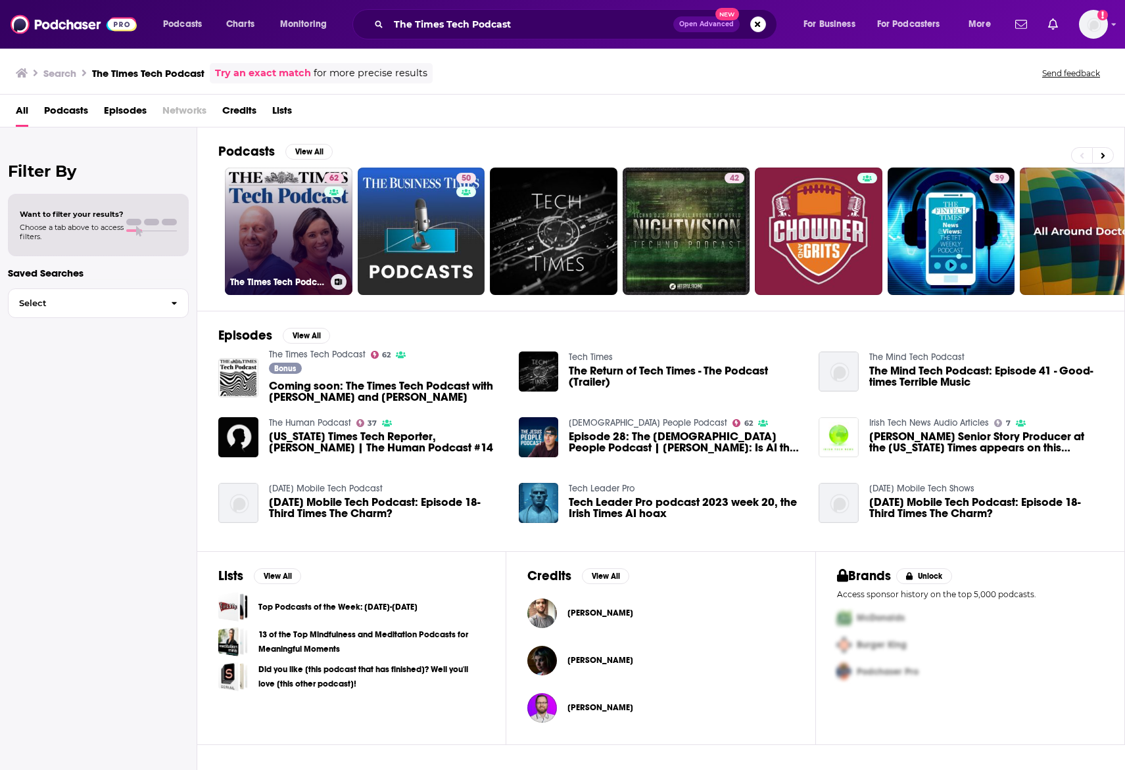
click at [303, 240] on link "62 The Times Tech Podcast" at bounding box center [289, 232] width 128 height 128
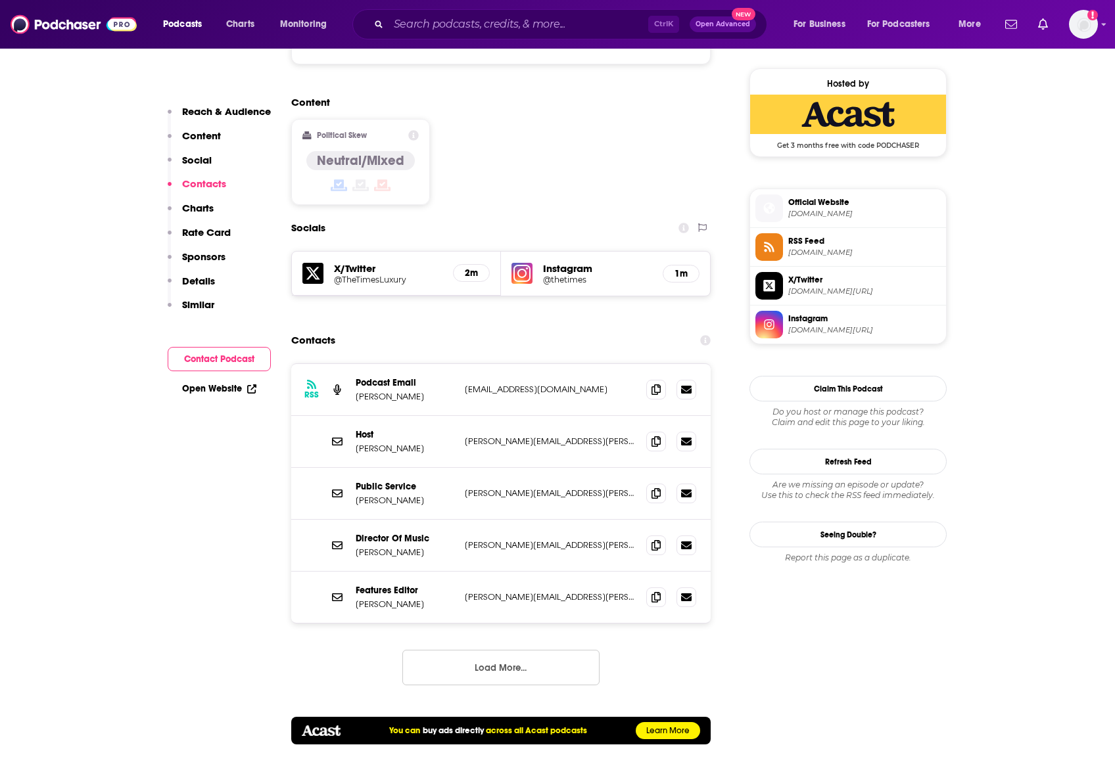
scroll to position [1074, 0]
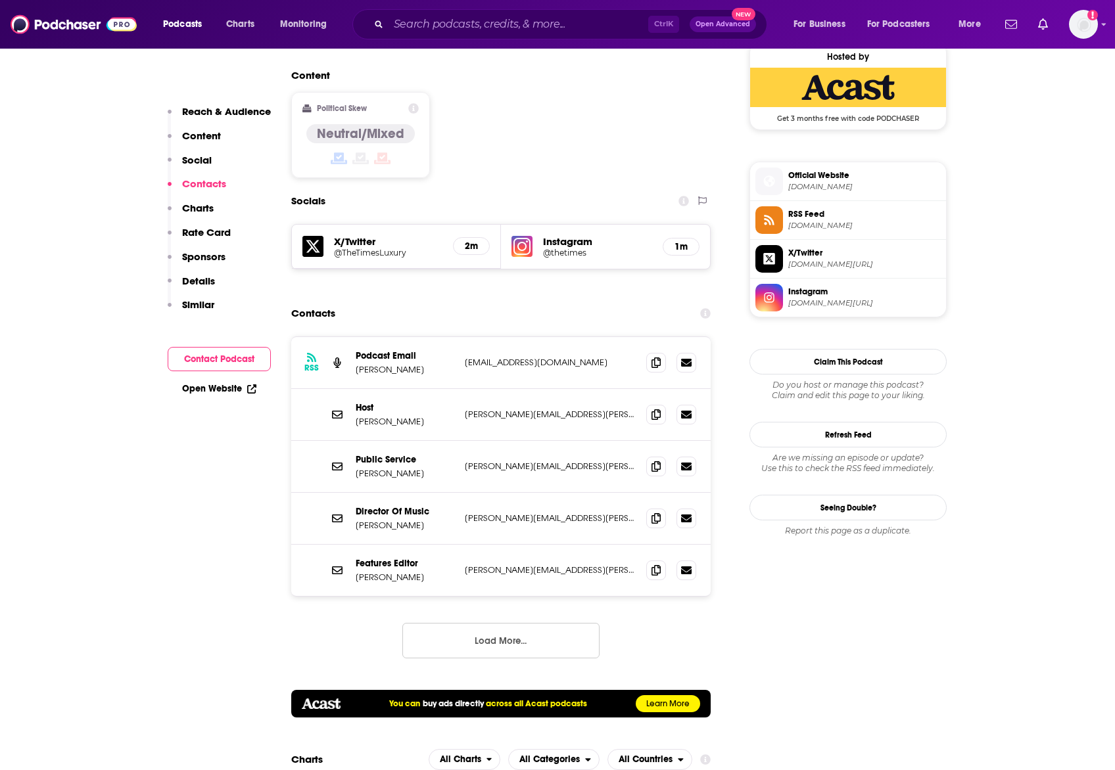
click at [465, 337] on div "RSS Podcast Email [PERSON_NAME] [EMAIL_ADDRESS][DOMAIN_NAME] [EMAIL_ADDRESS][DO…" at bounding box center [500, 363] width 419 height 52
drag, startPoint x: 462, startPoint y: 349, endPoint x: 629, endPoint y: 346, distance: 167.0
click at [629, 389] on div "Host [PERSON_NAME] [PERSON_NAME][EMAIL_ADDRESS][PERSON_NAME][DOMAIN_NAME] [PERS…" at bounding box center [500, 415] width 419 height 52
copy p "[PERSON_NAME][EMAIL_ADDRESS][PERSON_NAME][DOMAIN_NAME]"
drag, startPoint x: 1004, startPoint y: 444, endPoint x: 991, endPoint y: 443, distance: 13.2
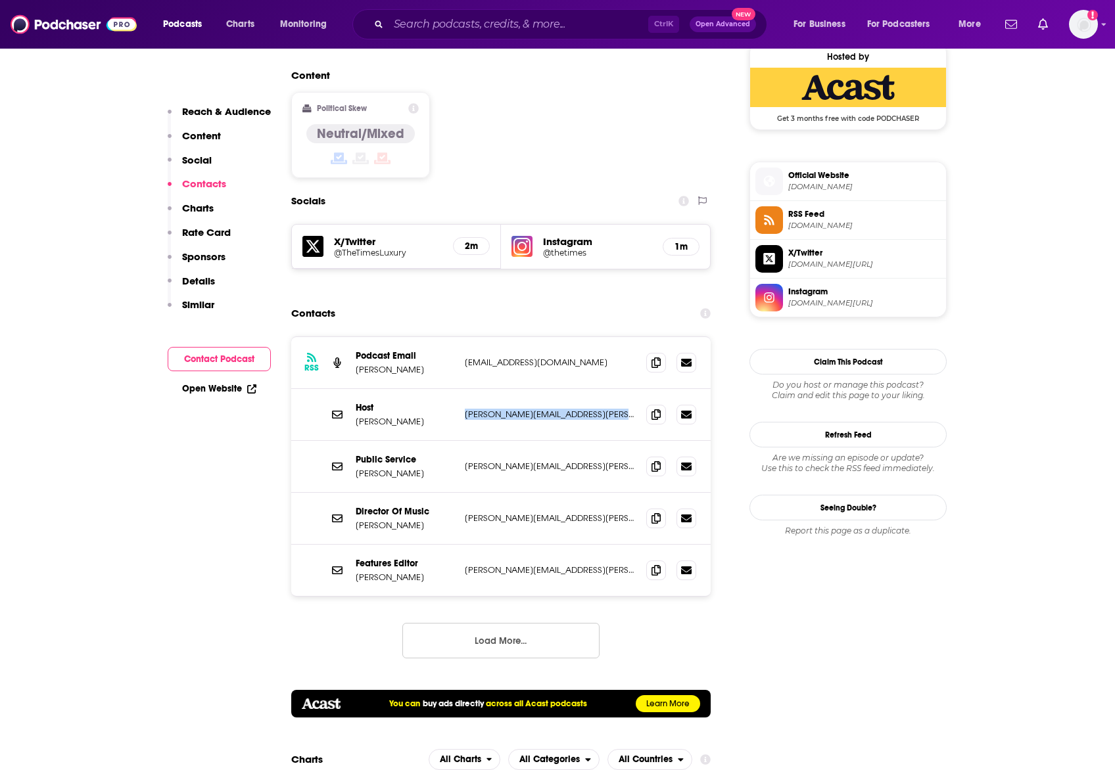
click at [468, 32] on input "Search podcasts, credits, & more..." at bounding box center [518, 24] width 260 height 21
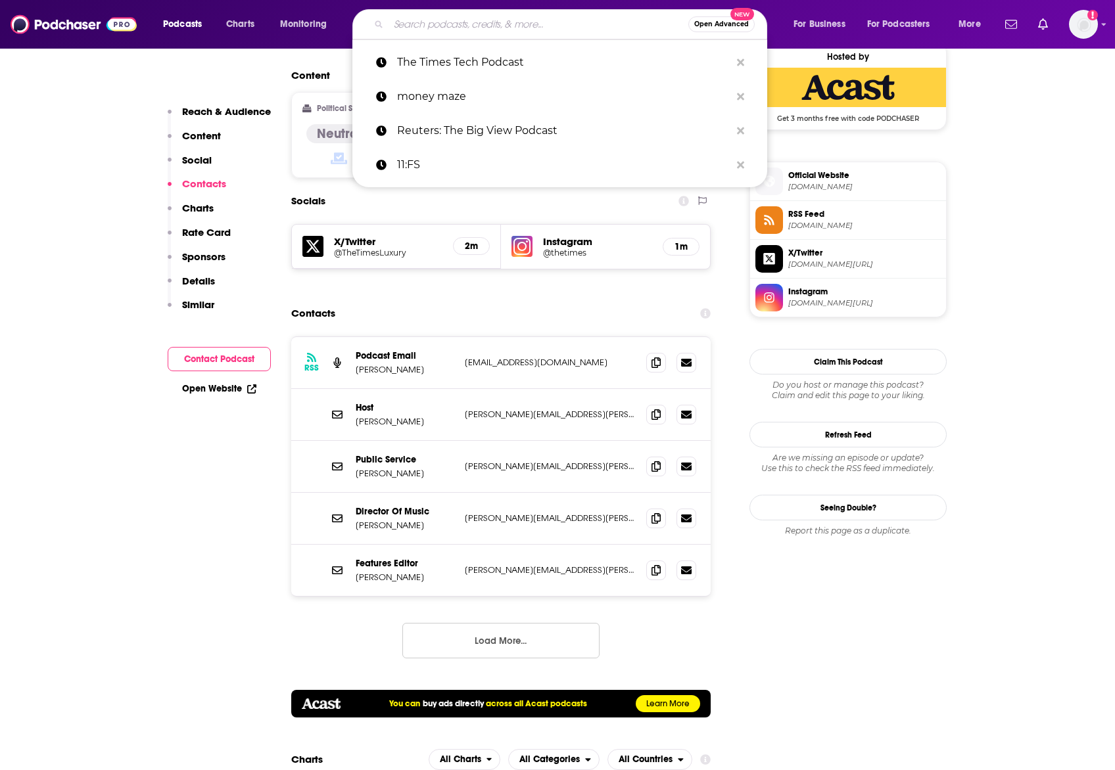
click at [468, 32] on input "Search podcasts, credits, & more..." at bounding box center [538, 24] width 300 height 21
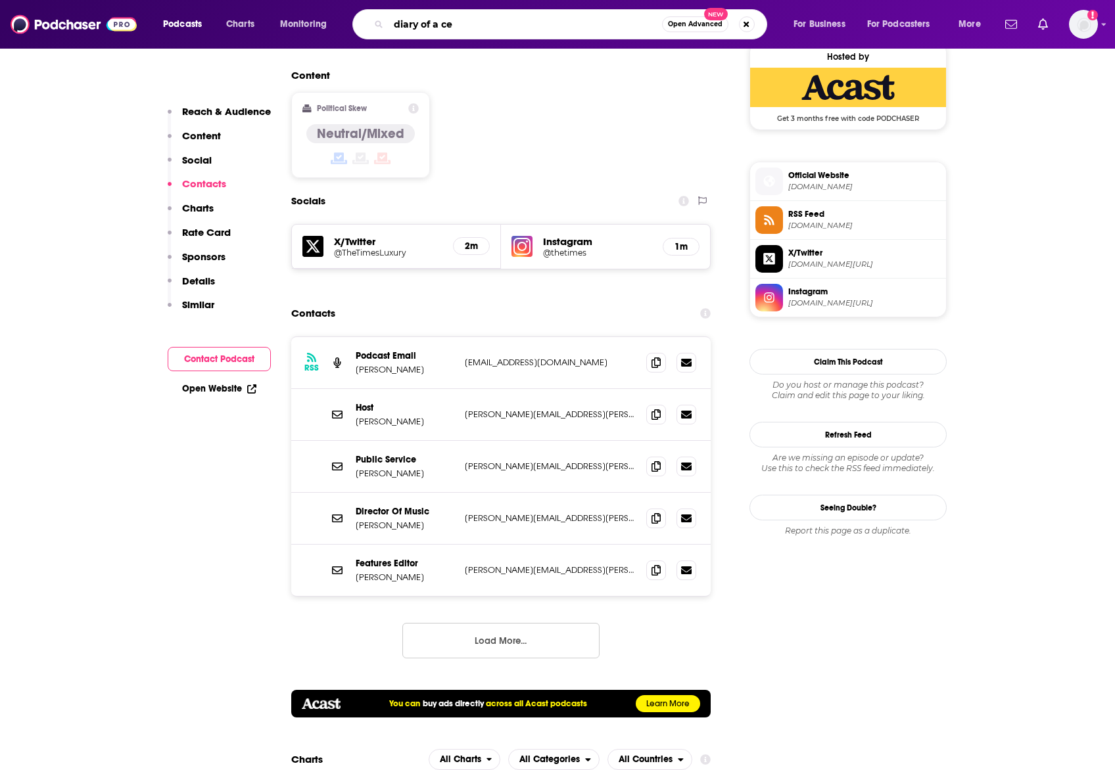
type input "diary of a ceo"
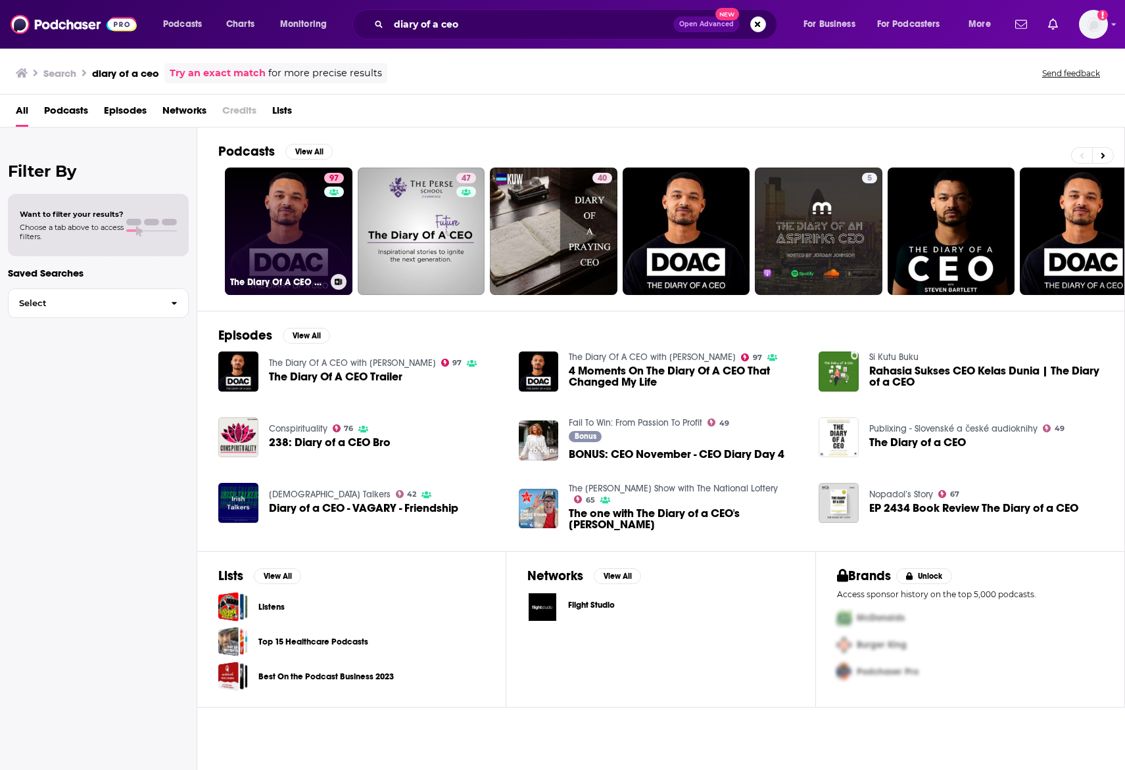
click at [277, 216] on link "97 The Diary Of A CEO with [PERSON_NAME]" at bounding box center [289, 232] width 128 height 128
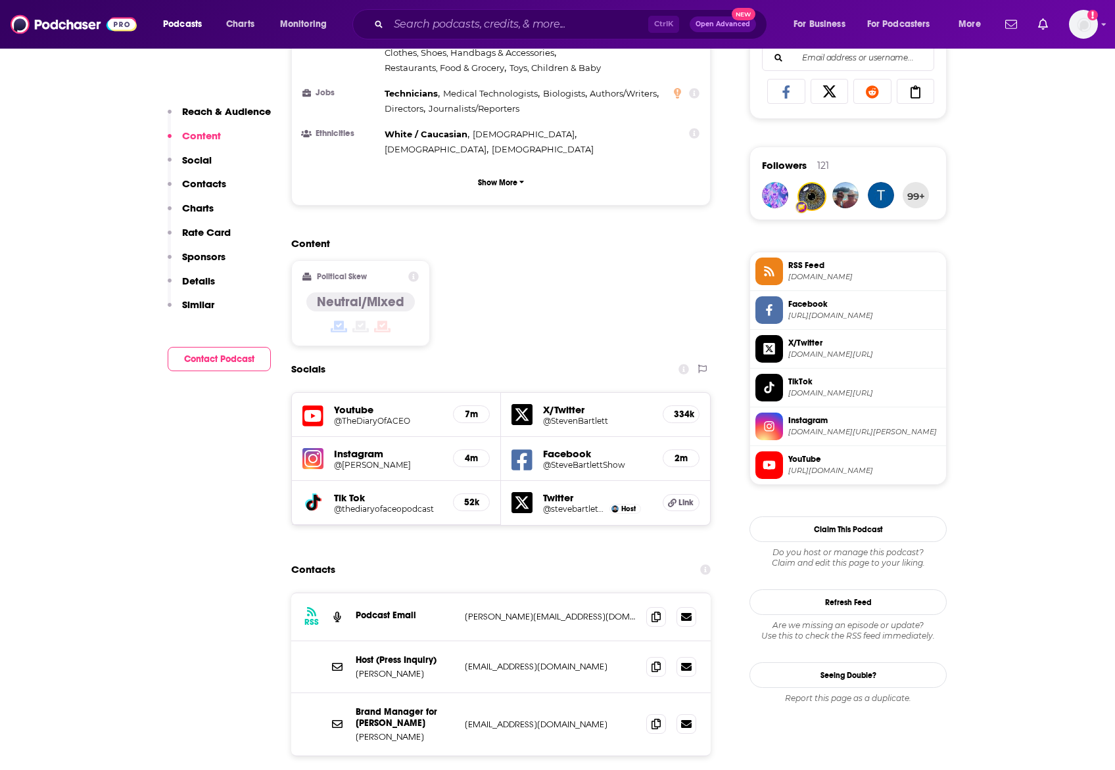
scroll to position [921, 0]
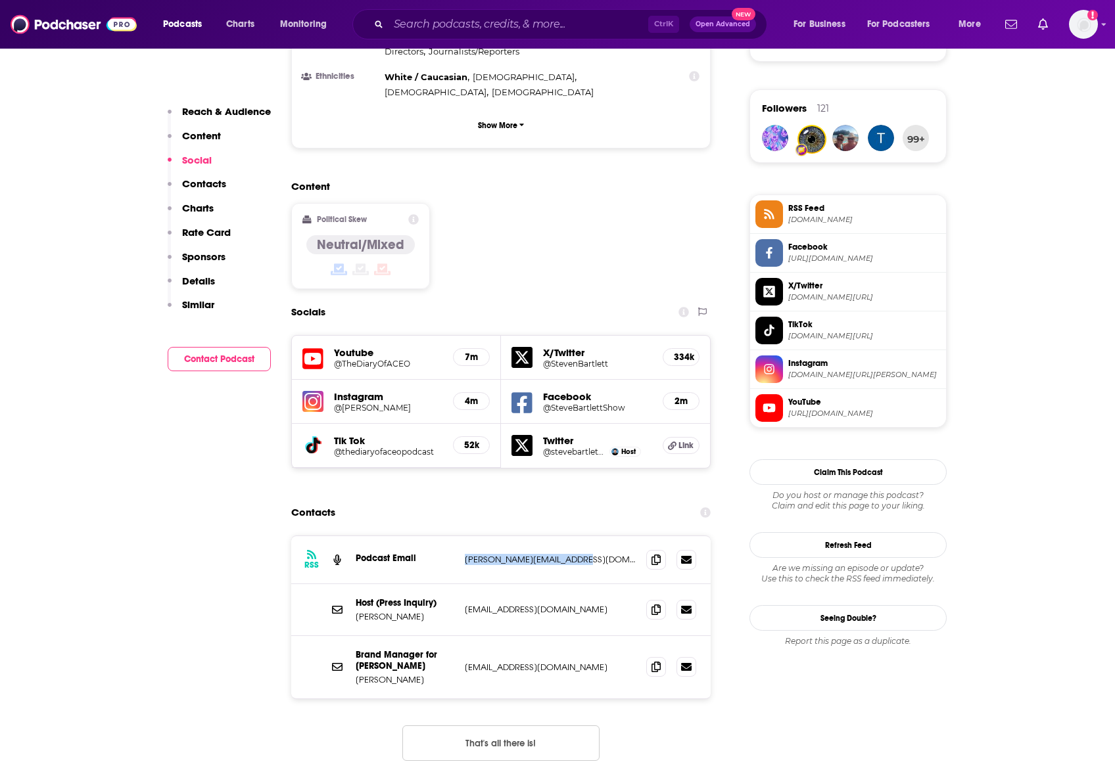
drag, startPoint x: 464, startPoint y: 510, endPoint x: 584, endPoint y: 526, distance: 121.3
click at [584, 536] on div "RSS Podcast Email [PERSON_NAME][EMAIL_ADDRESS][DOMAIN_NAME] [PERSON_NAME][EMAIL…" at bounding box center [500, 560] width 419 height 48
copy p "[PERSON_NAME][EMAIL_ADDRESS][DOMAIN_NAME]"
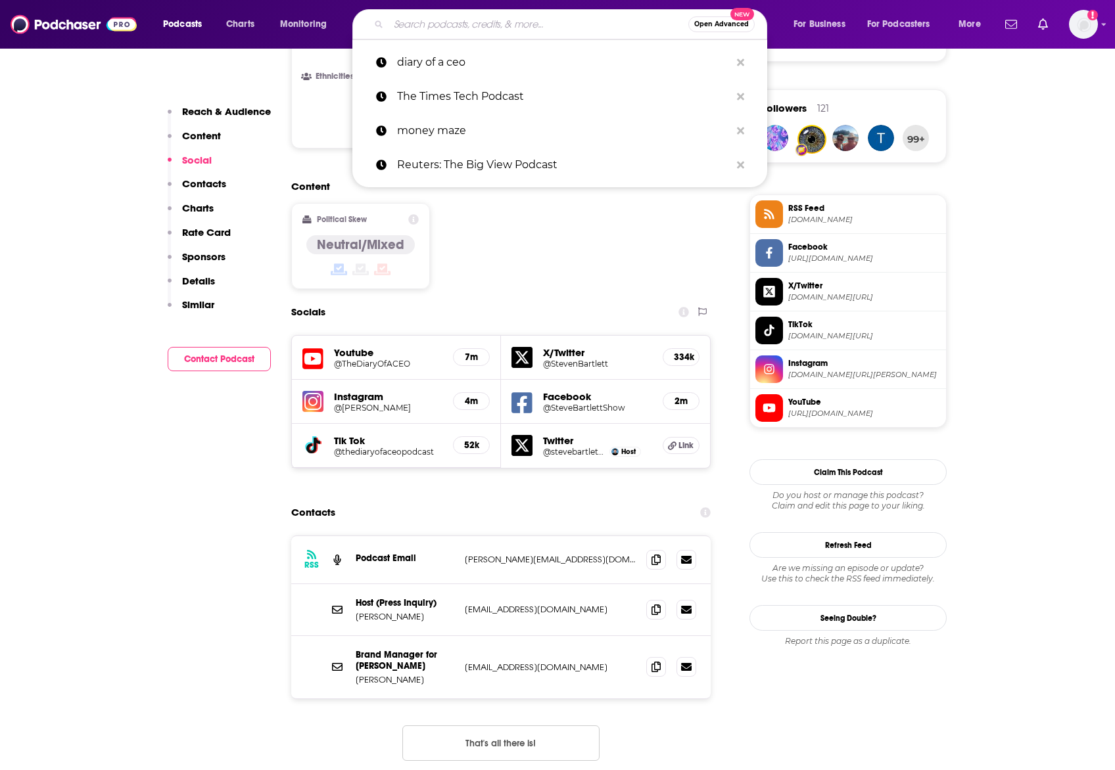
click at [460, 26] on input "Search podcasts, credits, & more..." at bounding box center [538, 24] width 300 height 21
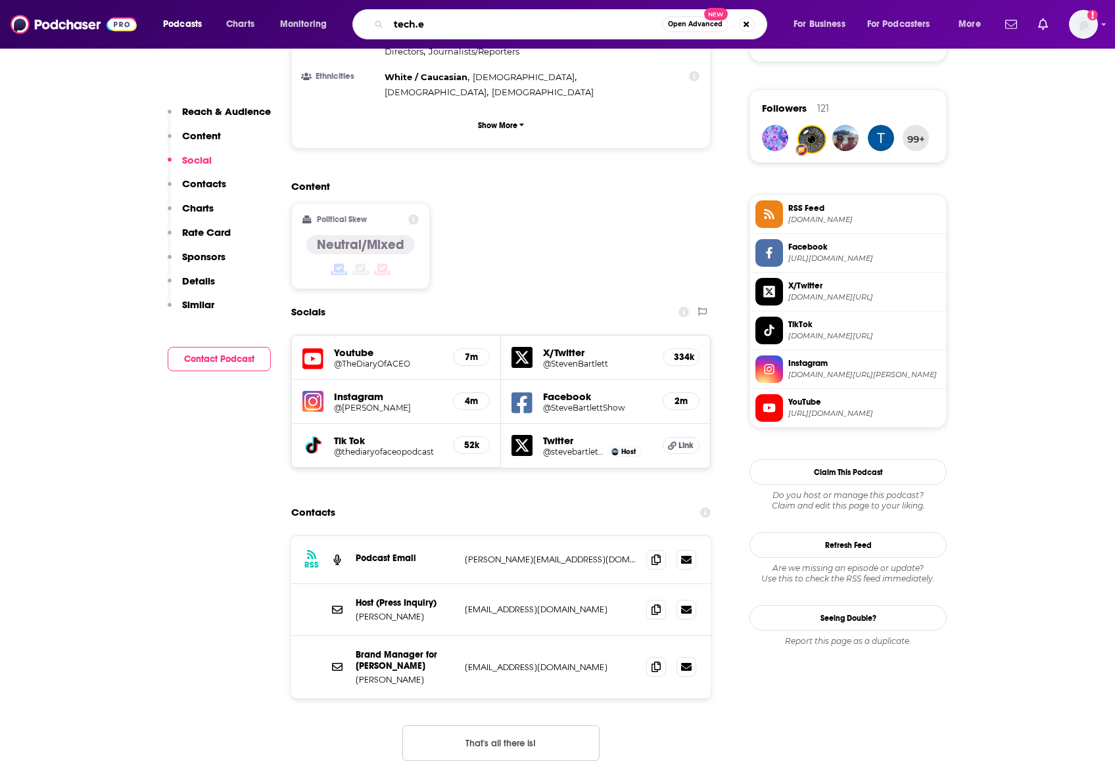
type input "[DOMAIN_NAME]"
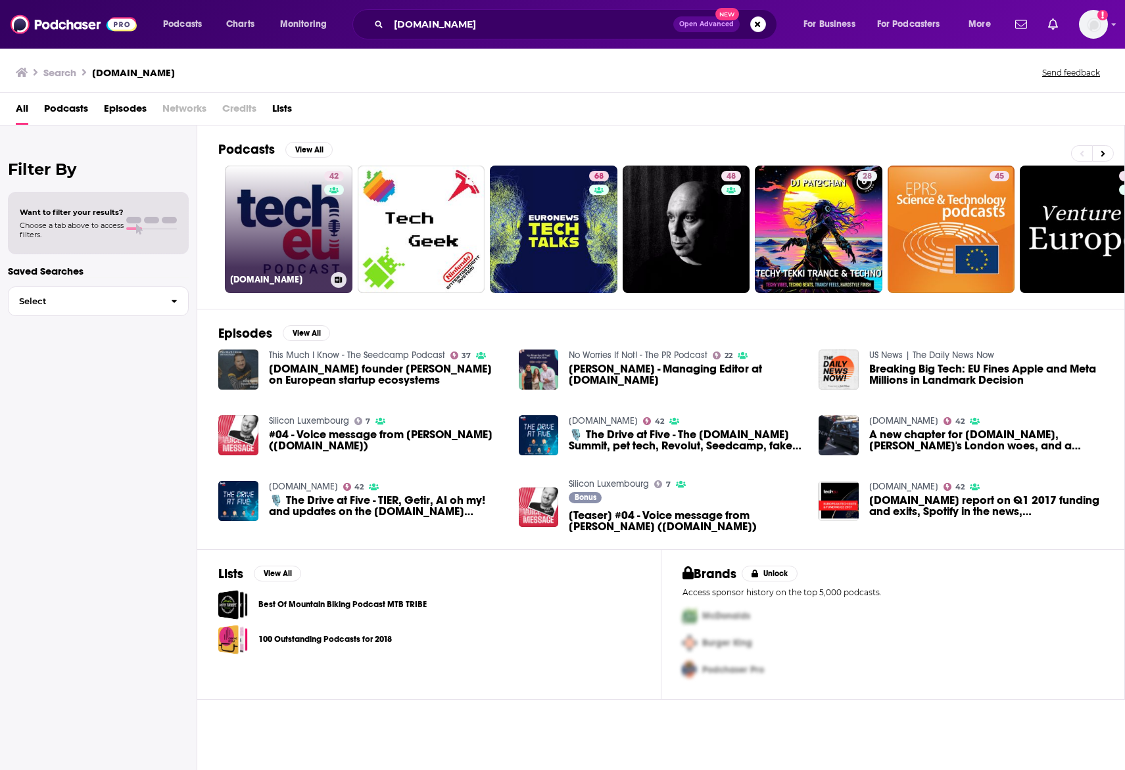
click at [279, 218] on link "42 [DOMAIN_NAME]" at bounding box center [289, 230] width 128 height 128
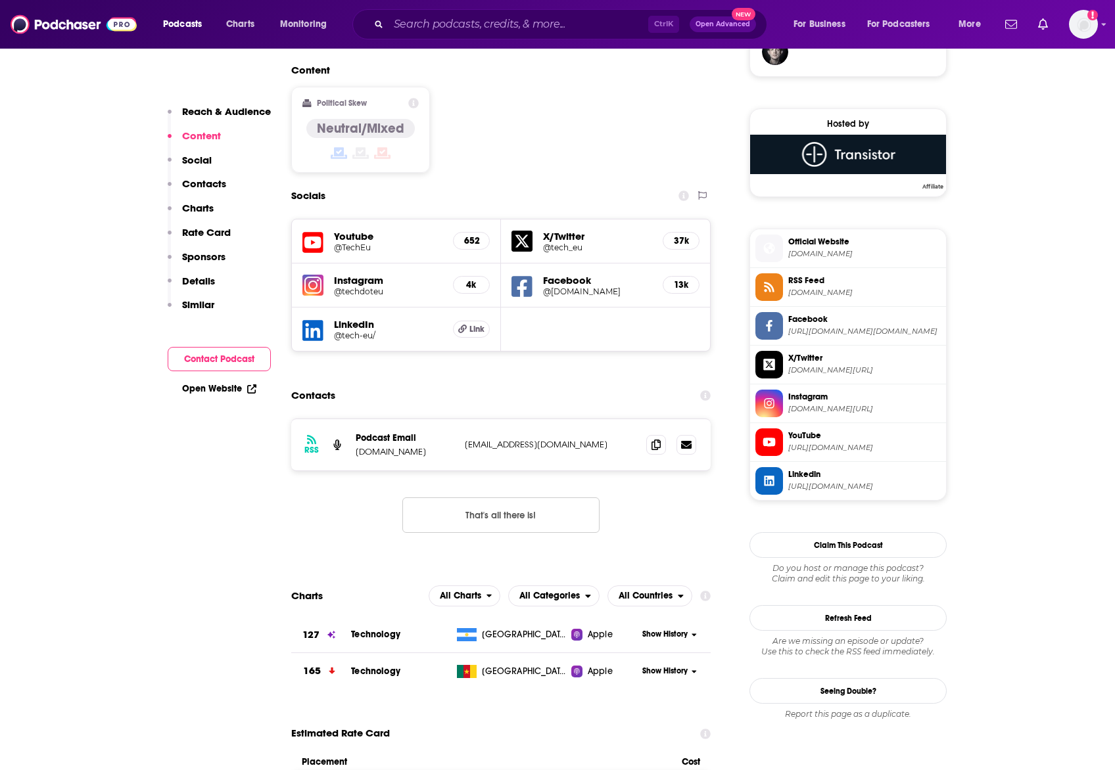
scroll to position [1032, 0]
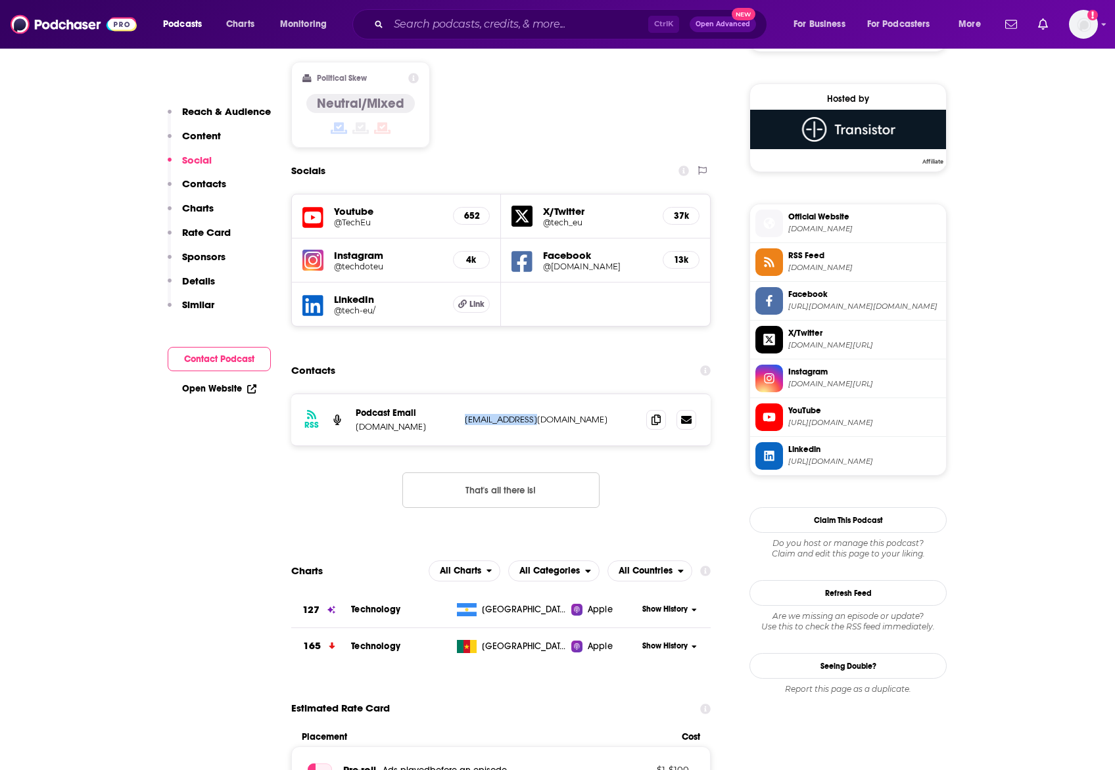
drag, startPoint x: 461, startPoint y: 355, endPoint x: 568, endPoint y: 367, distance: 107.9
click at [568, 394] on div "RSS Podcast Email [DOMAIN_NAME] [EMAIL_ADDRESS][DOMAIN_NAME] [EMAIL_ADDRESS][DO…" at bounding box center [500, 419] width 419 height 51
click at [558, 31] on input "Search podcasts, credits, & more..." at bounding box center [518, 24] width 260 height 21
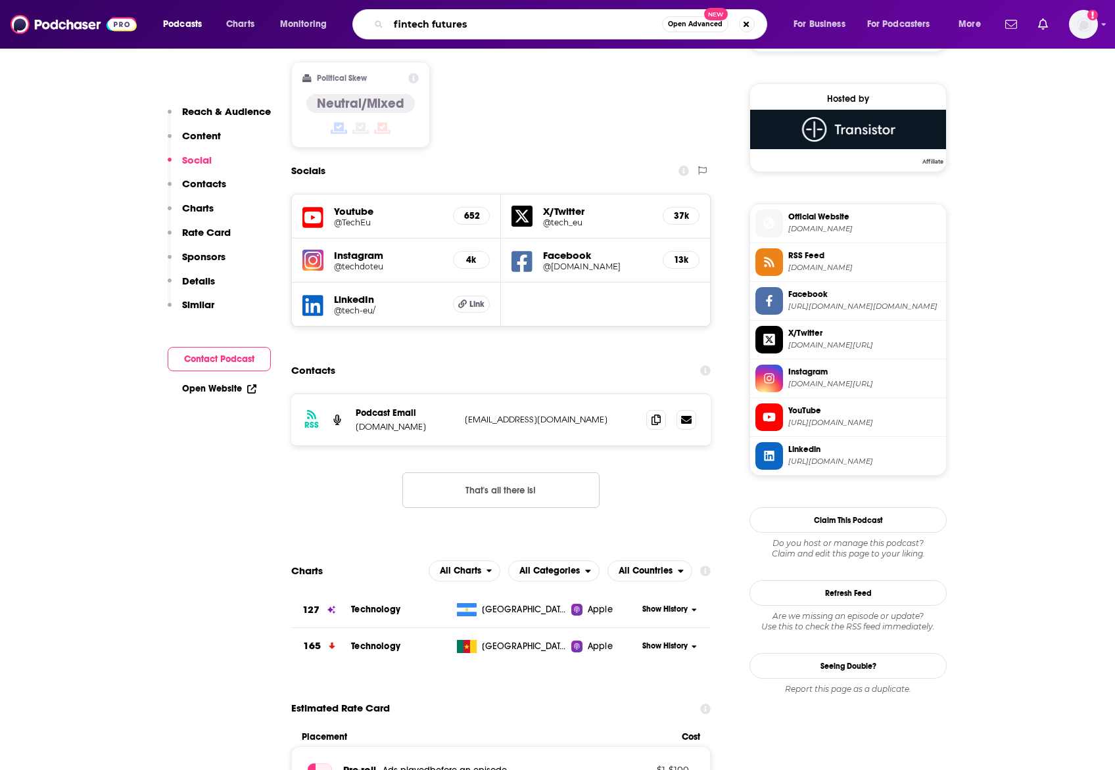
type input "fintech futures"
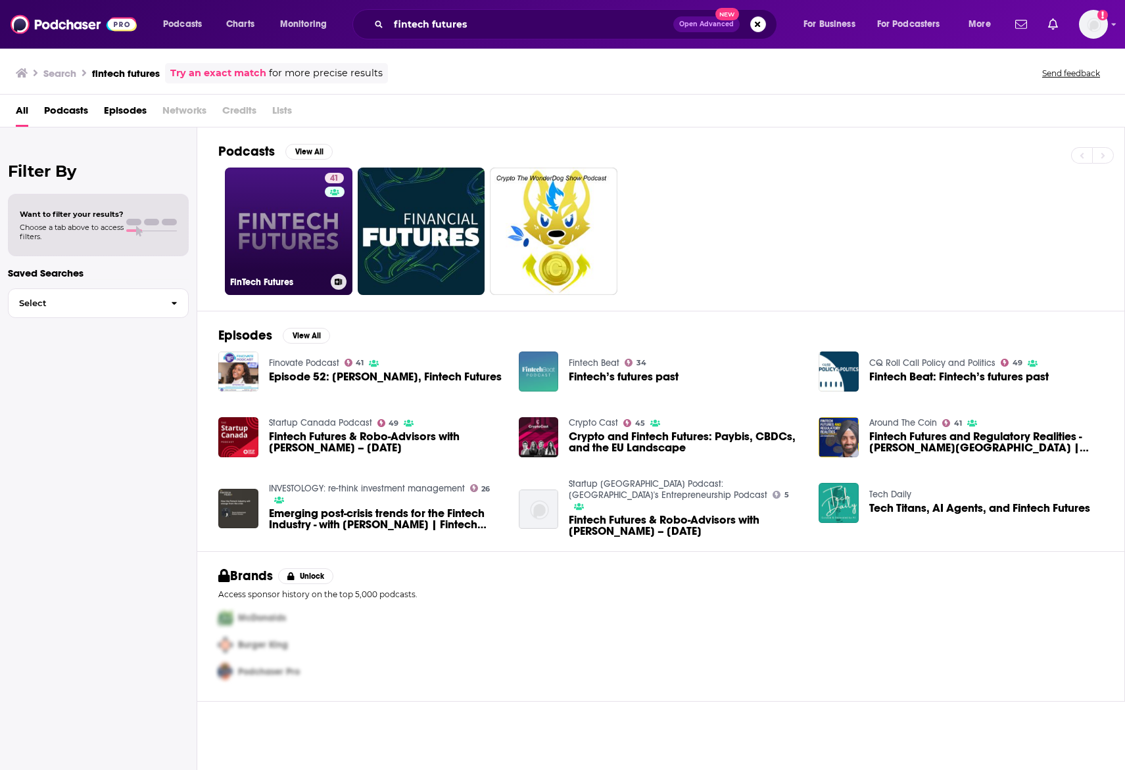
click at [303, 212] on link "41 FinTech Futures" at bounding box center [289, 232] width 128 height 128
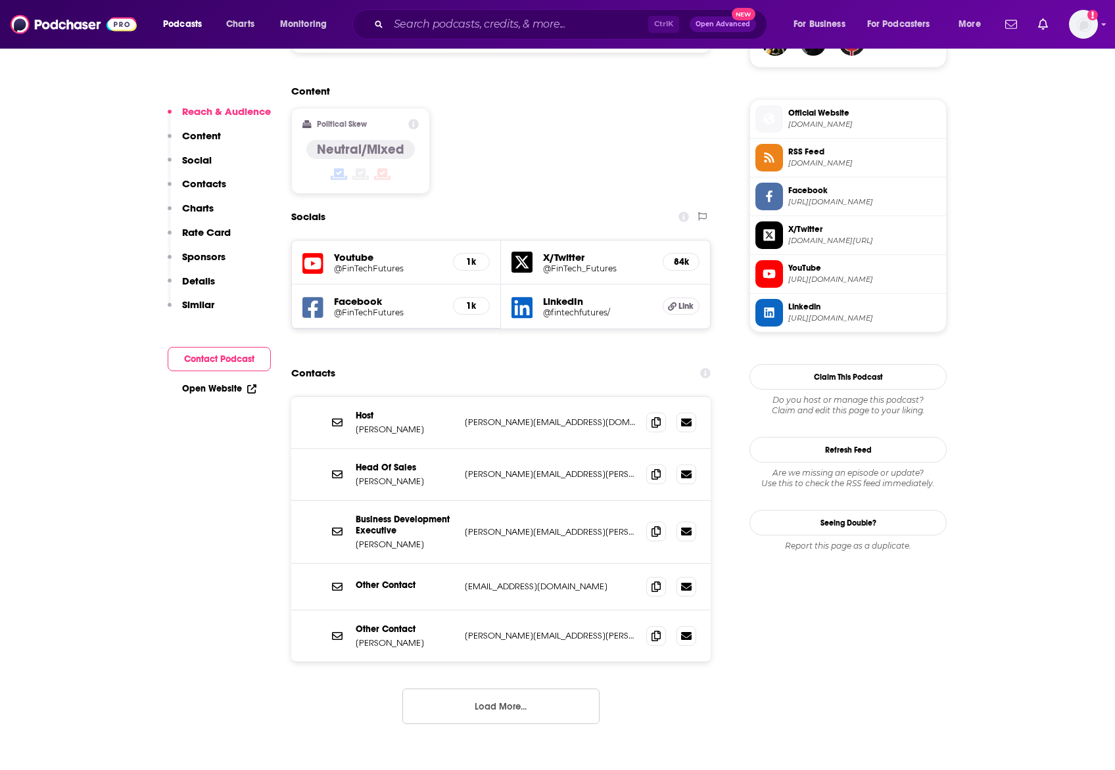
scroll to position [1025, 0]
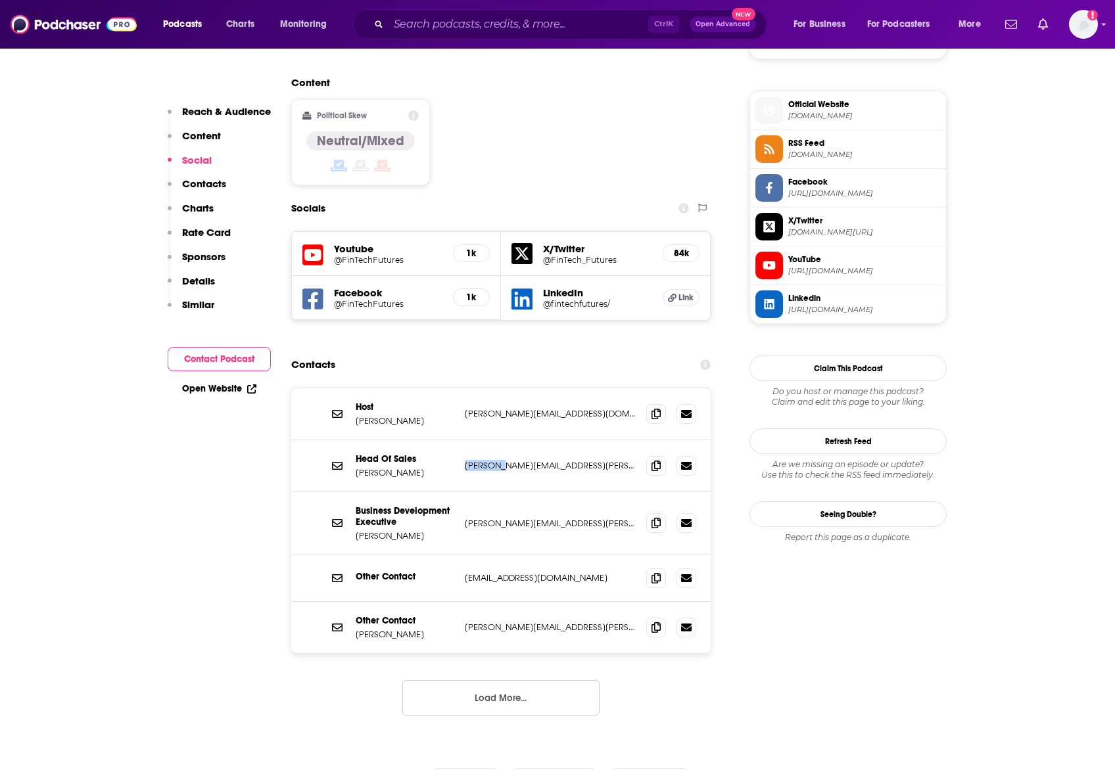
drag, startPoint x: 462, startPoint y: 400, endPoint x: 498, endPoint y: 400, distance: 35.5
click at [498, 440] on div "Head Of Sales [PERSON_NAME] [PERSON_NAME][EMAIL_ADDRESS][PERSON_NAME][DOMAIN_NA…" at bounding box center [500, 466] width 419 height 52
click at [498, 460] on p "[PERSON_NAME][EMAIL_ADDRESS][PERSON_NAME][DOMAIN_NAME]" at bounding box center [550, 465] width 171 height 11
click at [504, 518] on p "[PERSON_NAME][EMAIL_ADDRESS][PERSON_NAME][DOMAIN_NAME]" at bounding box center [550, 523] width 171 height 11
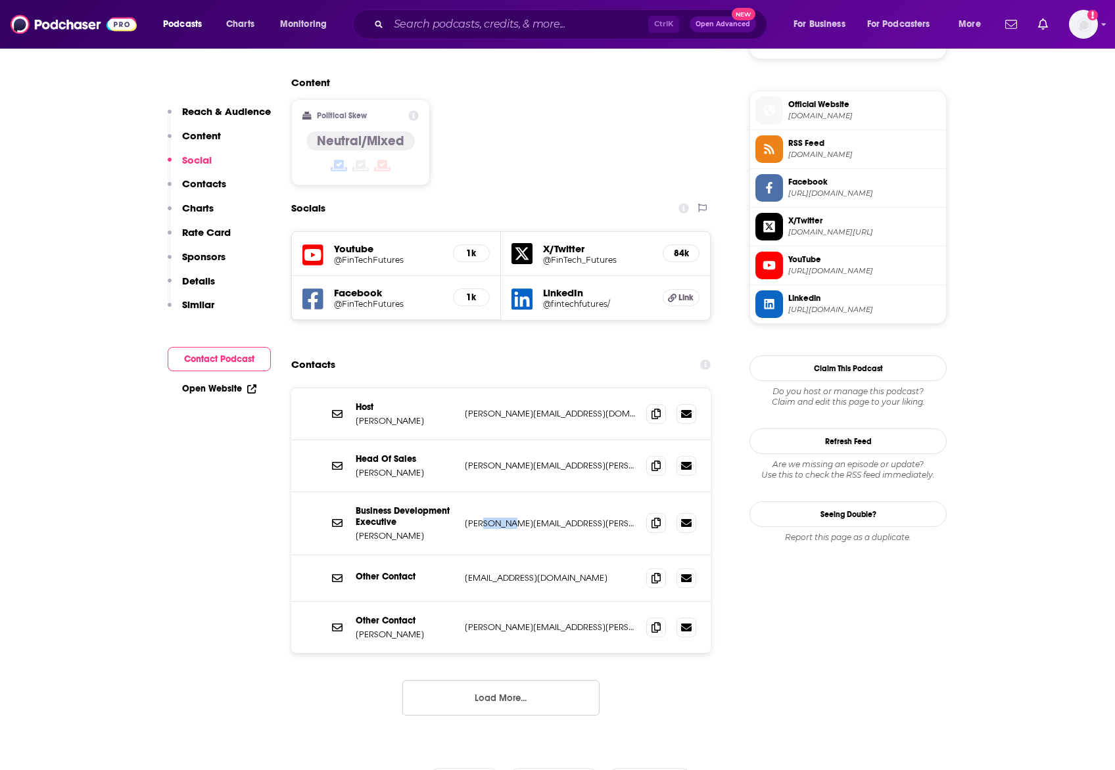
click at [504, 518] on p "[PERSON_NAME][EMAIL_ADDRESS][PERSON_NAME][DOMAIN_NAME]" at bounding box center [550, 523] width 171 height 11
click at [449, 26] on input "Search podcasts, credits, & more..." at bounding box center [518, 24] width 260 height 21
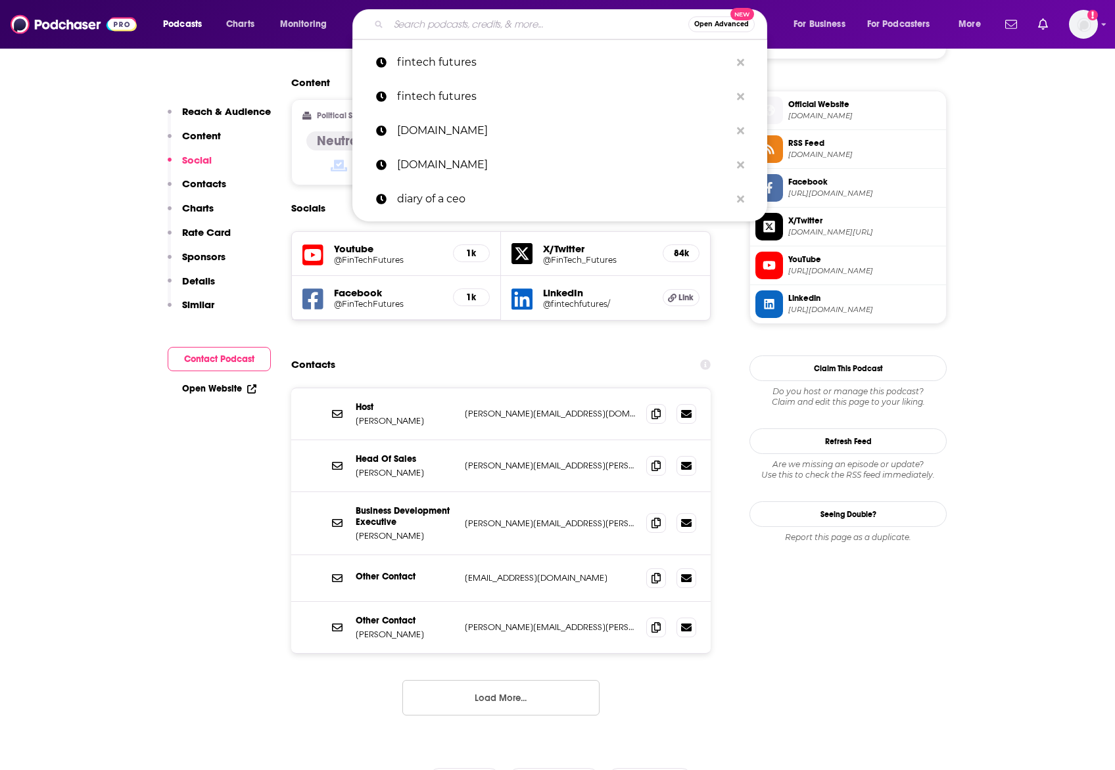
paste input "The Tech Leaders Podcast"
type input "The Tech Leaders Podcast"
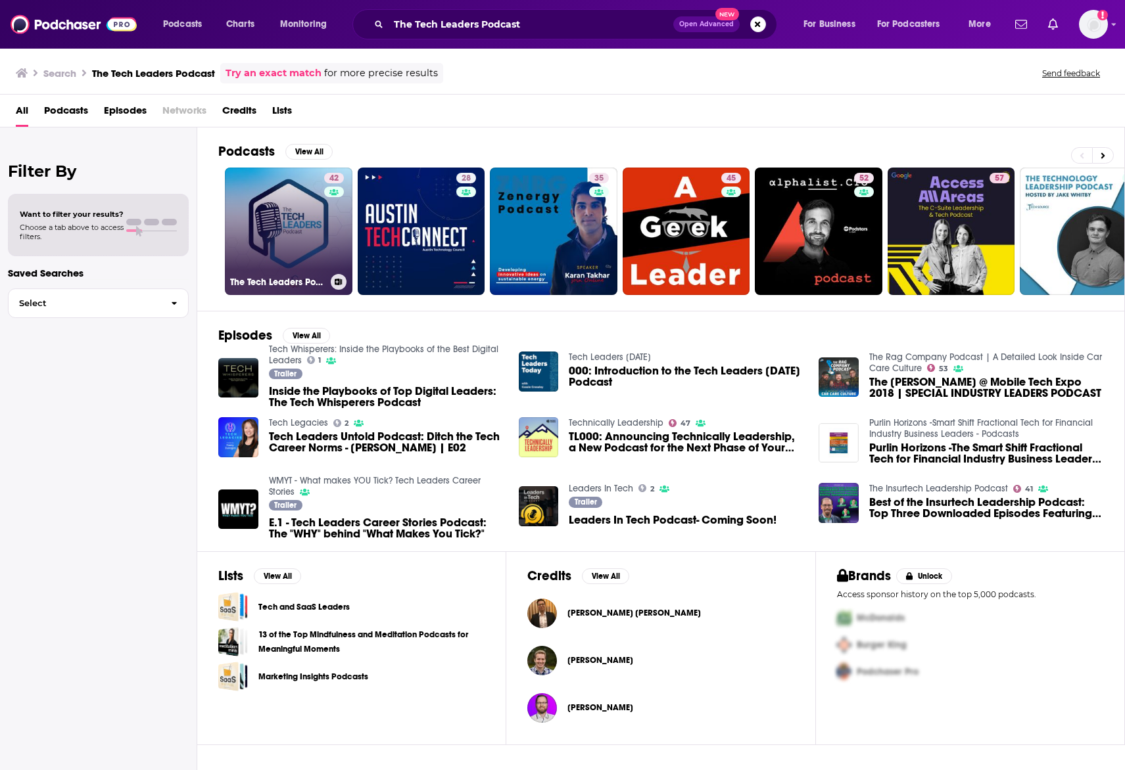
click at [293, 216] on link "42 The Tech Leaders Podcast" at bounding box center [289, 232] width 128 height 128
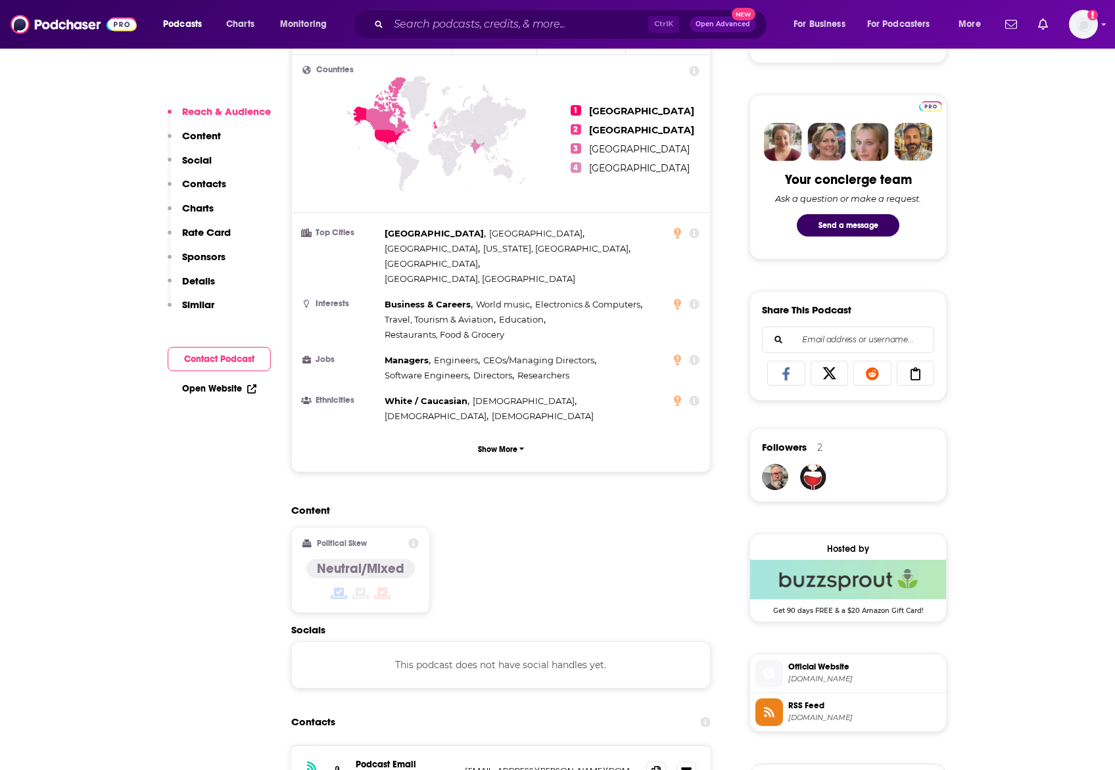
scroll to position [582, 0]
drag, startPoint x: 458, startPoint y: 703, endPoint x: 599, endPoint y: 701, distance: 140.7
click at [599, 745] on div "RSS Podcast Email bedigital [EMAIL_ADDRESS][PERSON_NAME][DOMAIN_NAME] [DOMAIN_N…" at bounding box center [500, 770] width 419 height 51
click at [599, 765] on p "[EMAIL_ADDRESS][PERSON_NAME][DOMAIN_NAME]" at bounding box center [550, 770] width 171 height 11
drag, startPoint x: 599, startPoint y: 701, endPoint x: 467, endPoint y: 709, distance: 131.7
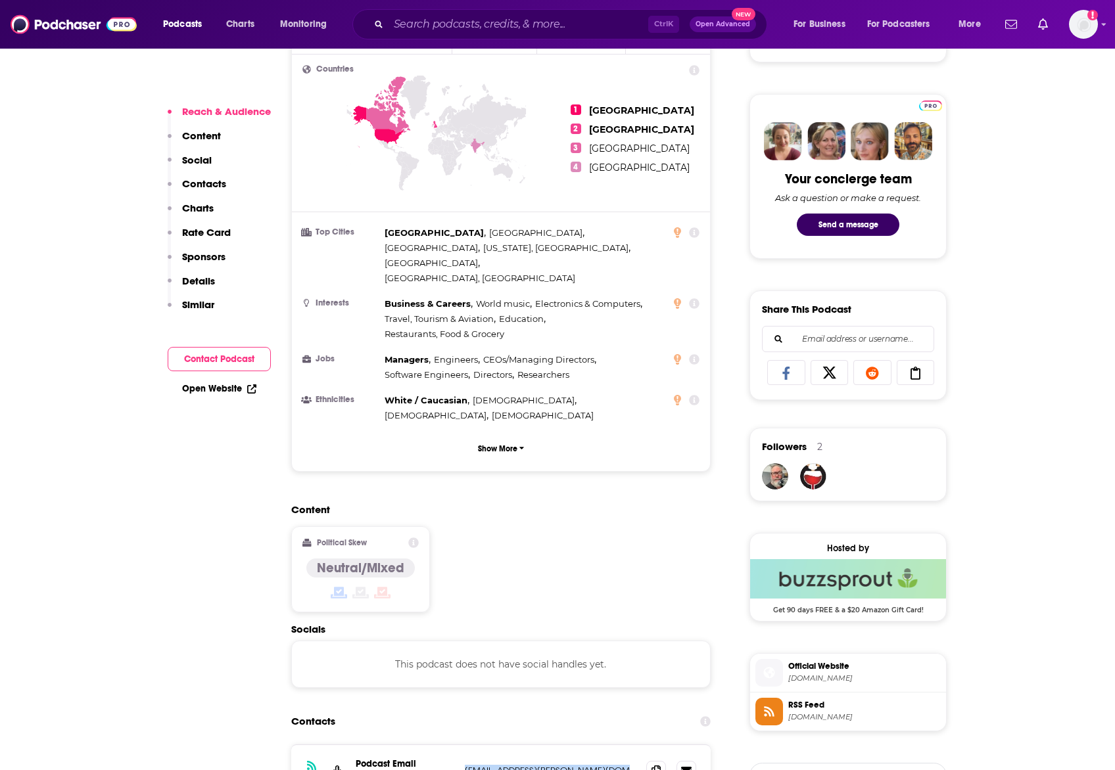
click at [467, 765] on p "[EMAIL_ADDRESS][PERSON_NAME][DOMAIN_NAME]" at bounding box center [550, 770] width 171 height 11
click at [485, 18] on input "Search podcasts, credits, & more..." at bounding box center [518, 24] width 260 height 21
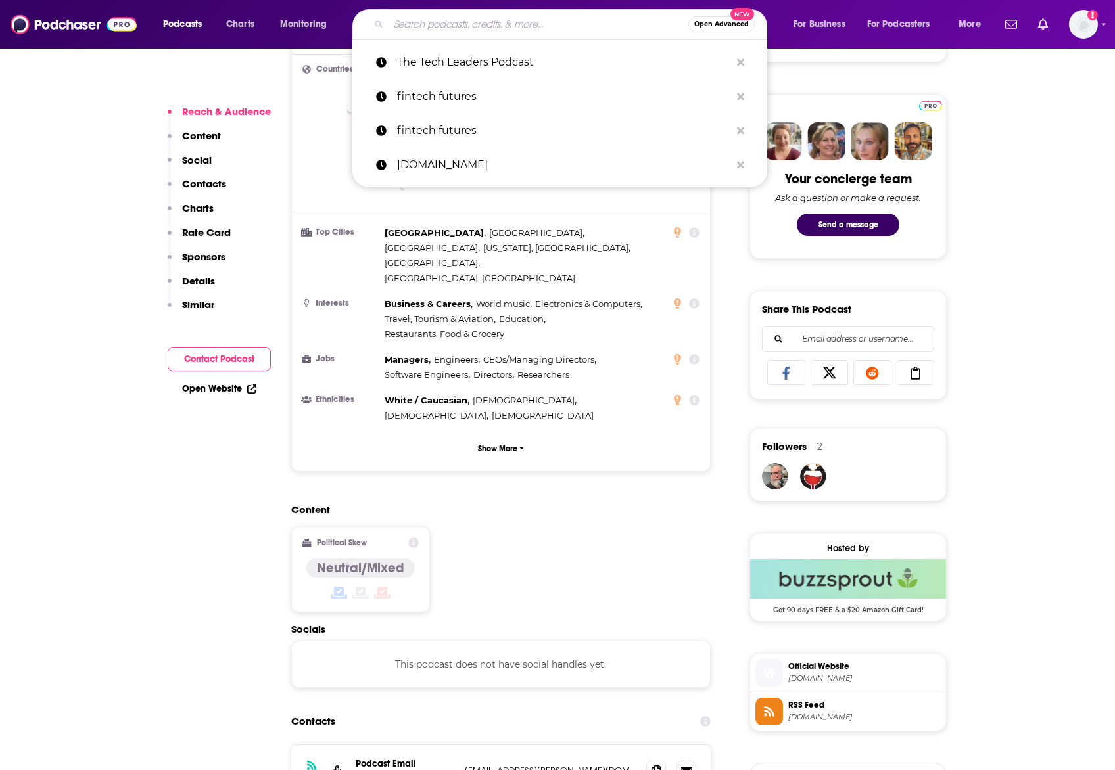
paste input "Bloomberg: Odd Lots"
type input "Bloomberg: Odd Lots"
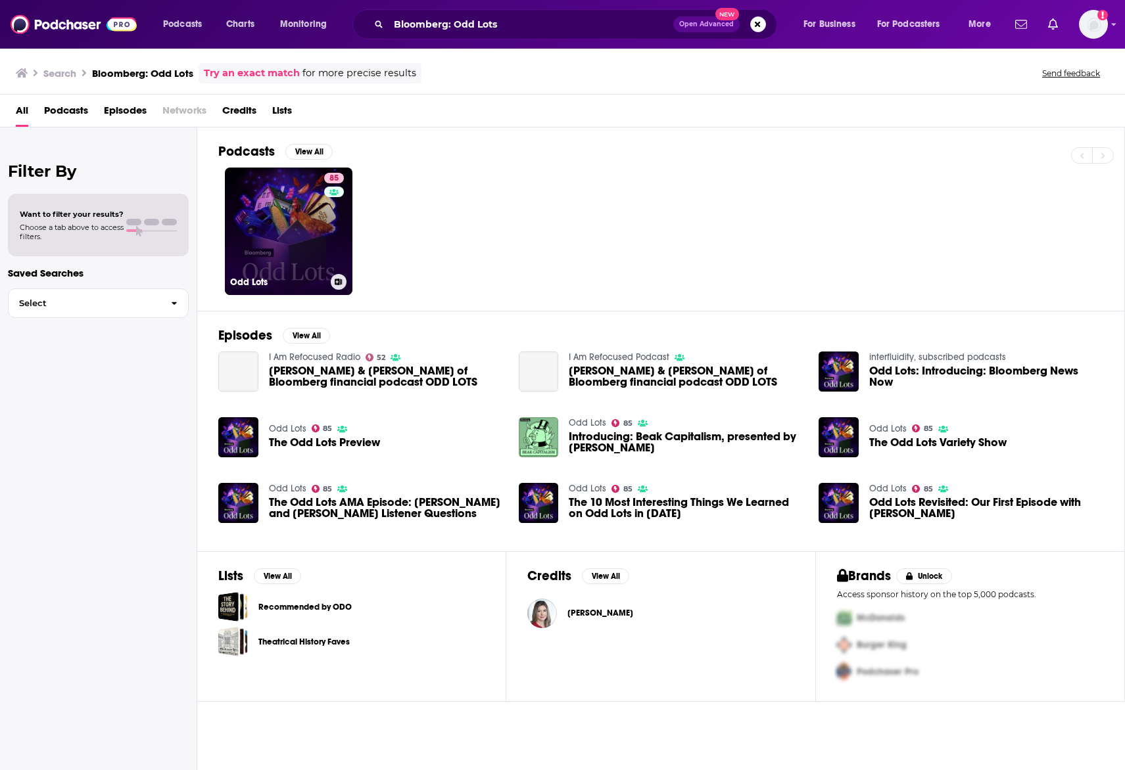
click at [294, 193] on link "85 Odd Lots" at bounding box center [289, 232] width 128 height 128
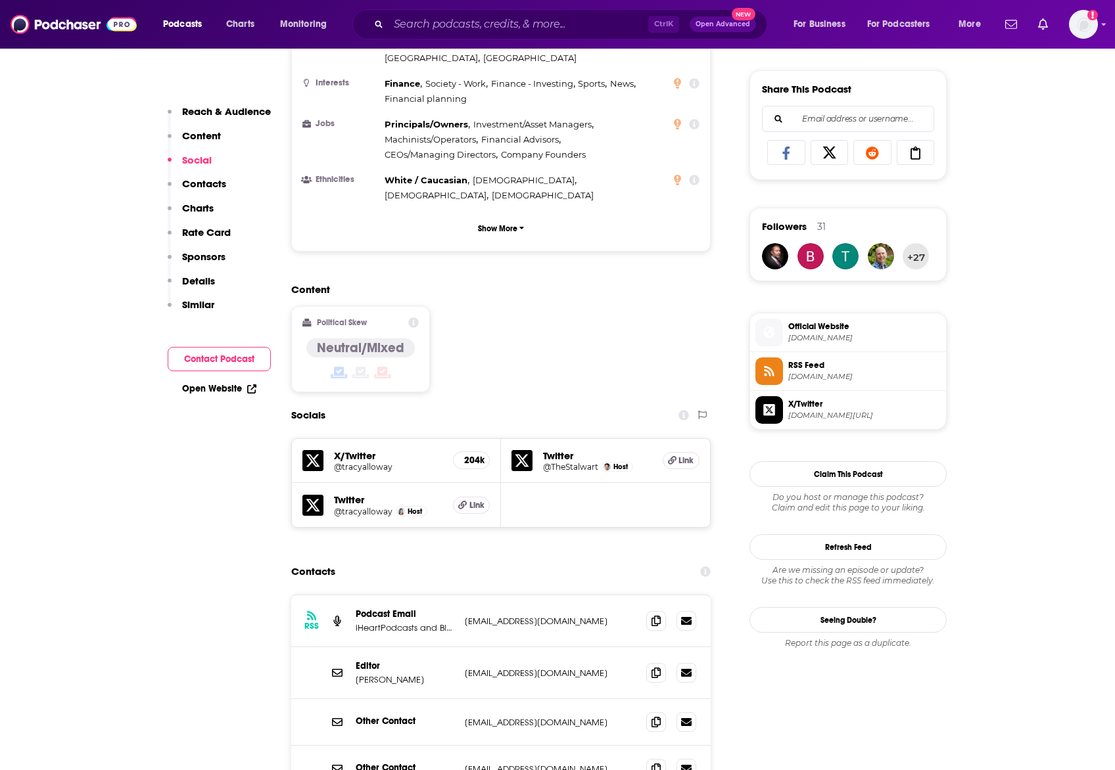
scroll to position [980, 0]
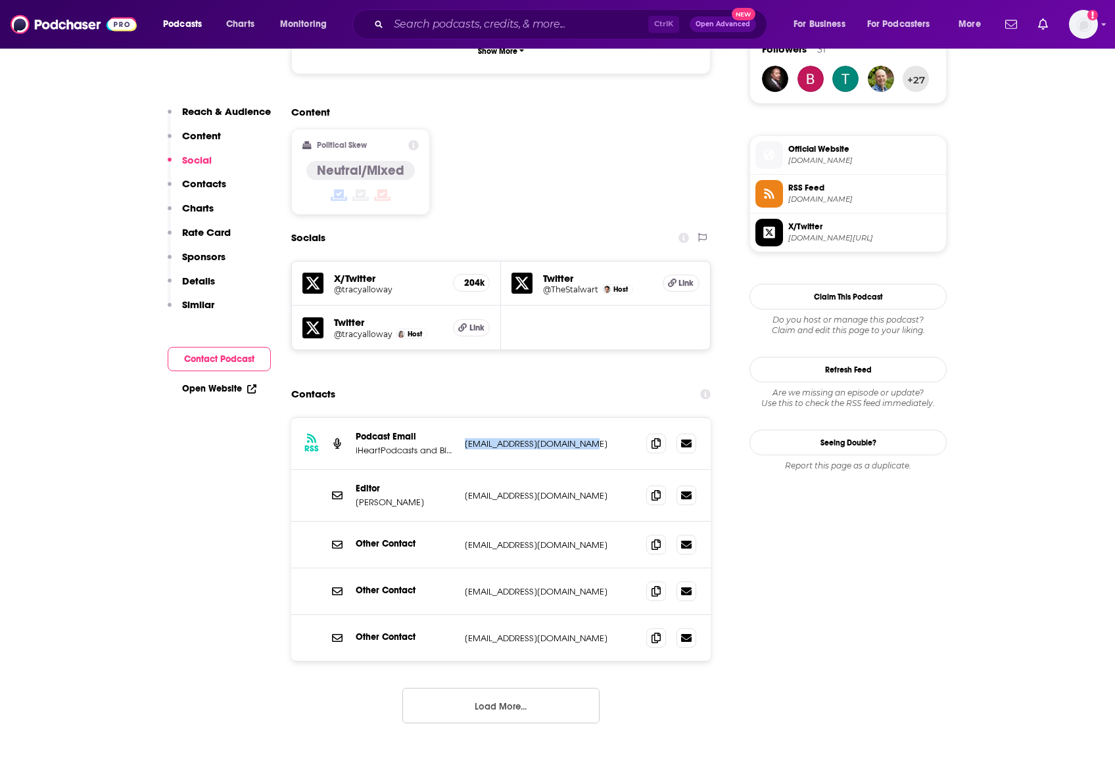
drag, startPoint x: 466, startPoint y: 394, endPoint x: 618, endPoint y: 392, distance: 151.8
click at [618, 438] on p "[EMAIL_ADDRESS][DOMAIN_NAME]" at bounding box center [550, 443] width 171 height 11
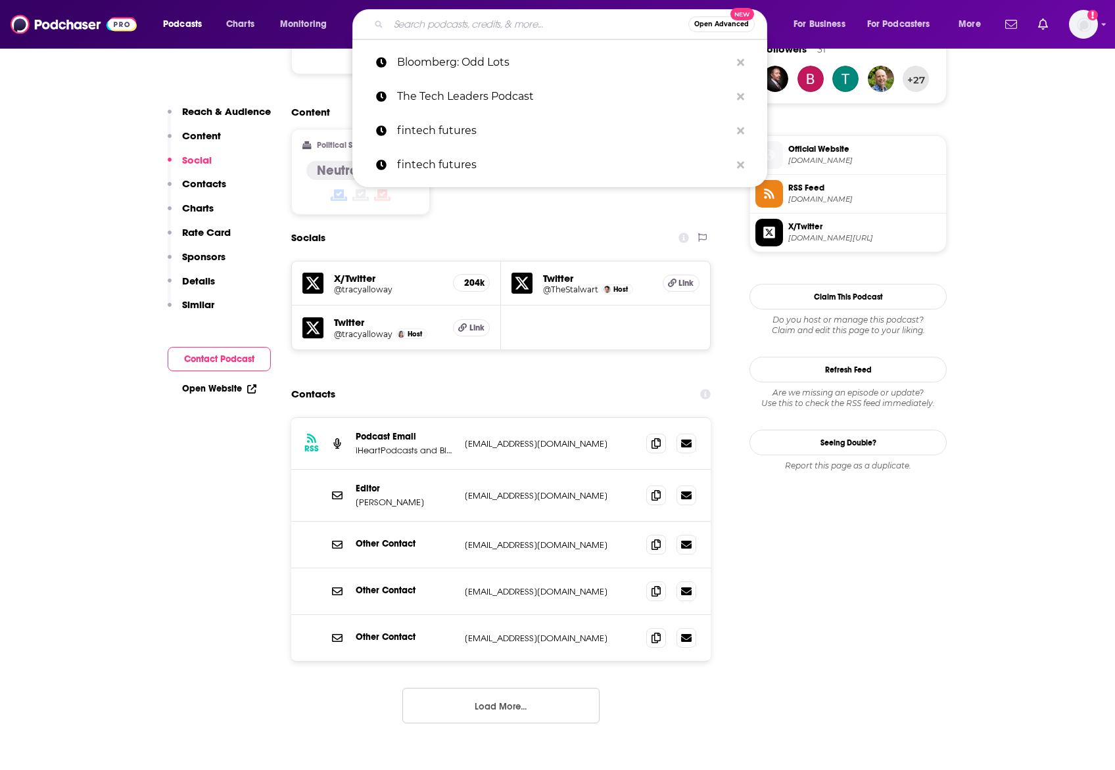
click at [469, 26] on input "Search podcasts, credits, & more..." at bounding box center [538, 24] width 300 height 21
paste input "Bloomberg: Chief Future Officer"
type input "Bloomberg: Chief Future Officer"
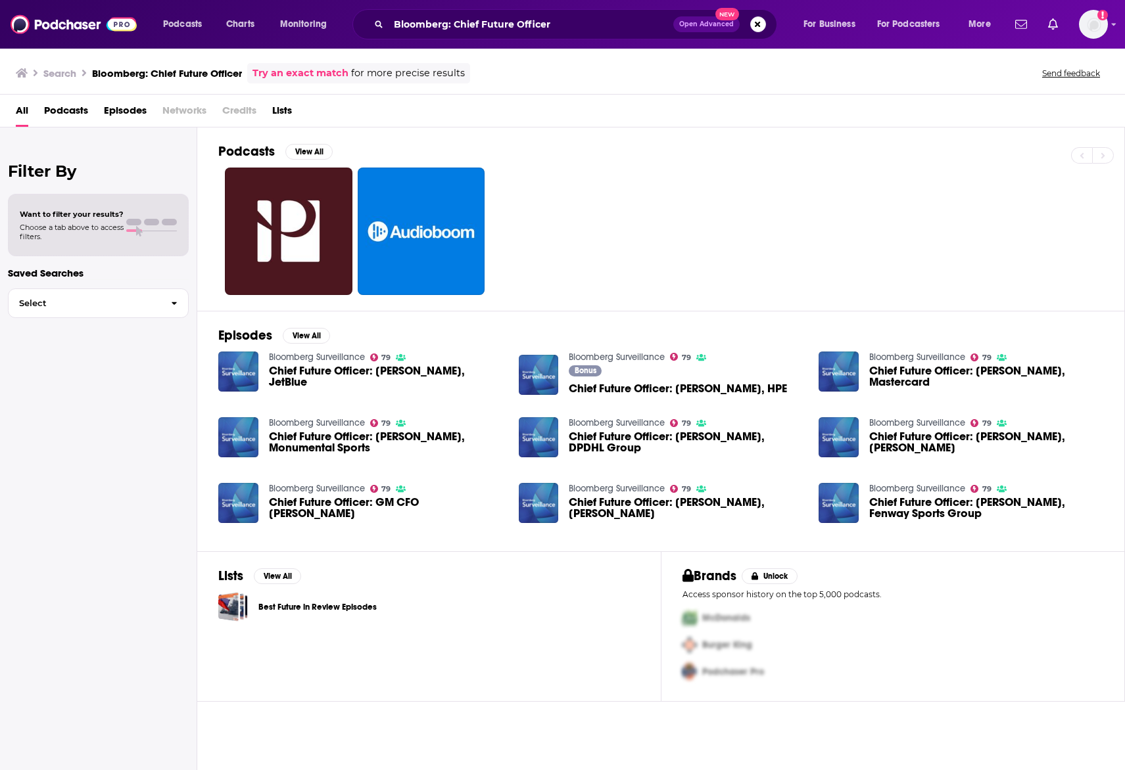
click at [373, 380] on span "Chief Future Officer: [PERSON_NAME], JetBlue" at bounding box center [386, 376] width 234 height 22
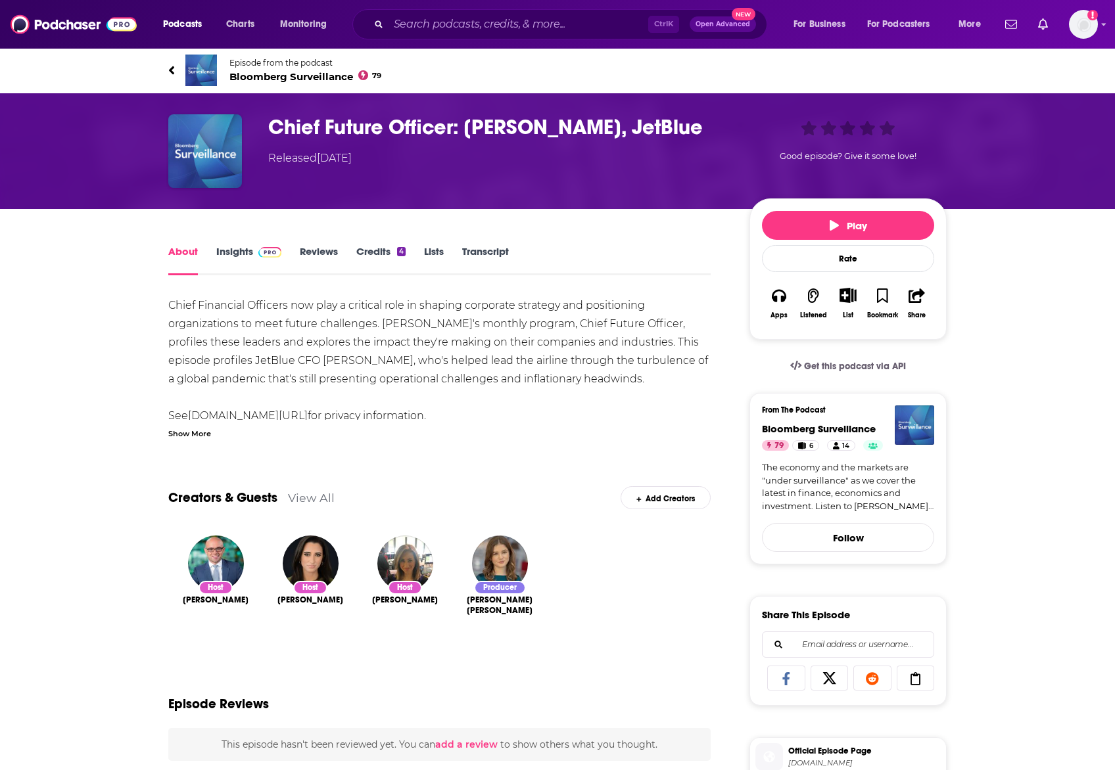
click at [331, 129] on h1 "Chief Future Officer: [PERSON_NAME], JetBlue" at bounding box center [498, 127] width 460 height 26
click at [220, 158] on img "Chief Future Officer: Ursula Hurley, JetBlue" at bounding box center [205, 151] width 74 height 74
click at [220, 146] on img "Chief Future Officer: Ursula Hurley, JetBlue" at bounding box center [205, 151] width 74 height 74
click at [302, 76] on span "Bloomberg Surveillance 79" at bounding box center [305, 76] width 152 height 12
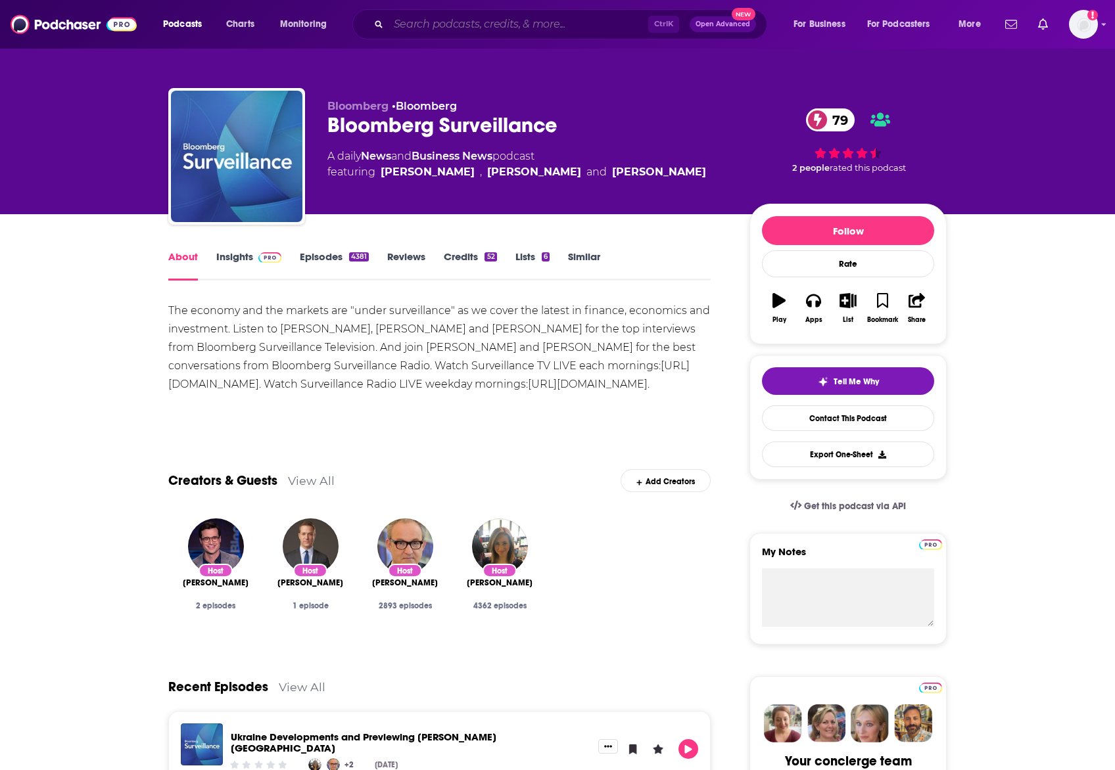
click at [446, 27] on input "Search podcasts, credits, & more..." at bounding box center [518, 24] width 260 height 21
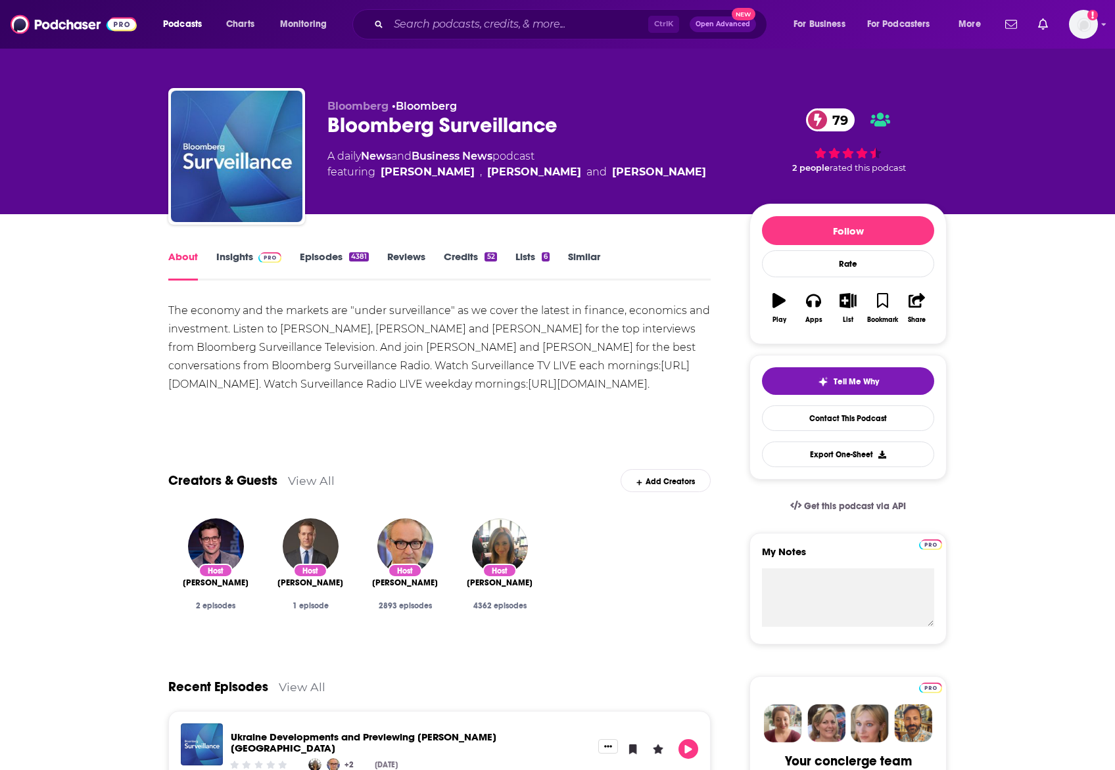
click at [238, 253] on link "Insights" at bounding box center [248, 265] width 65 height 30
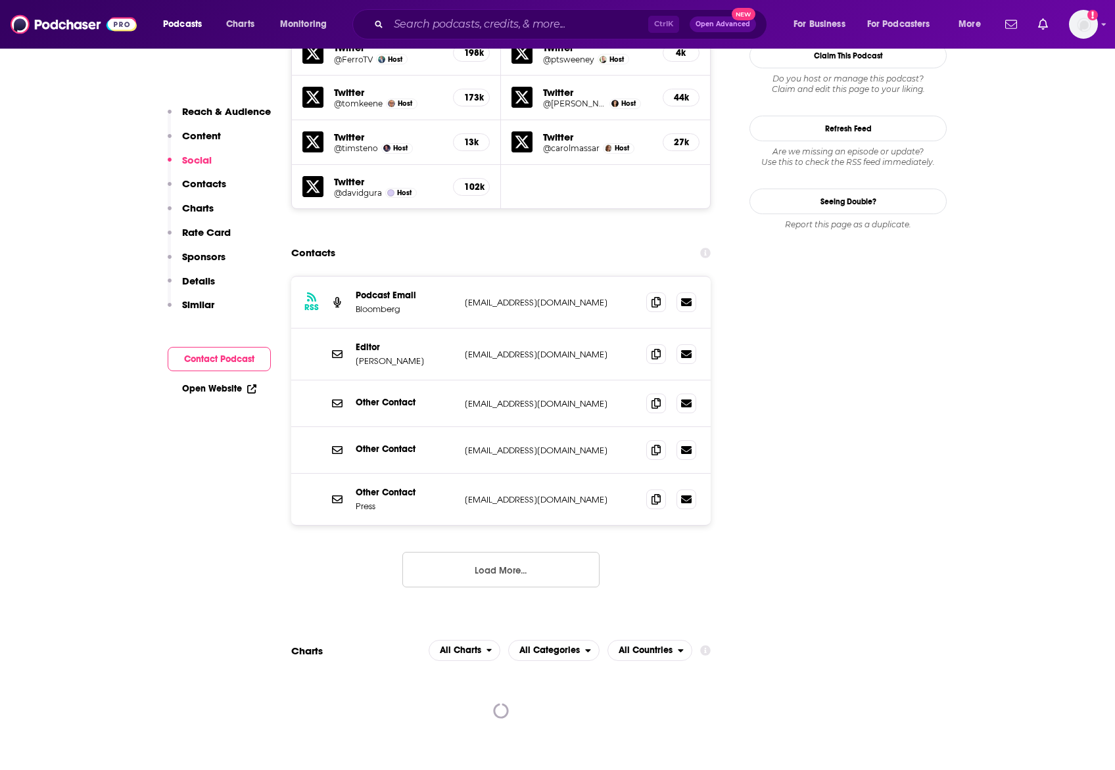
scroll to position [1303, 0]
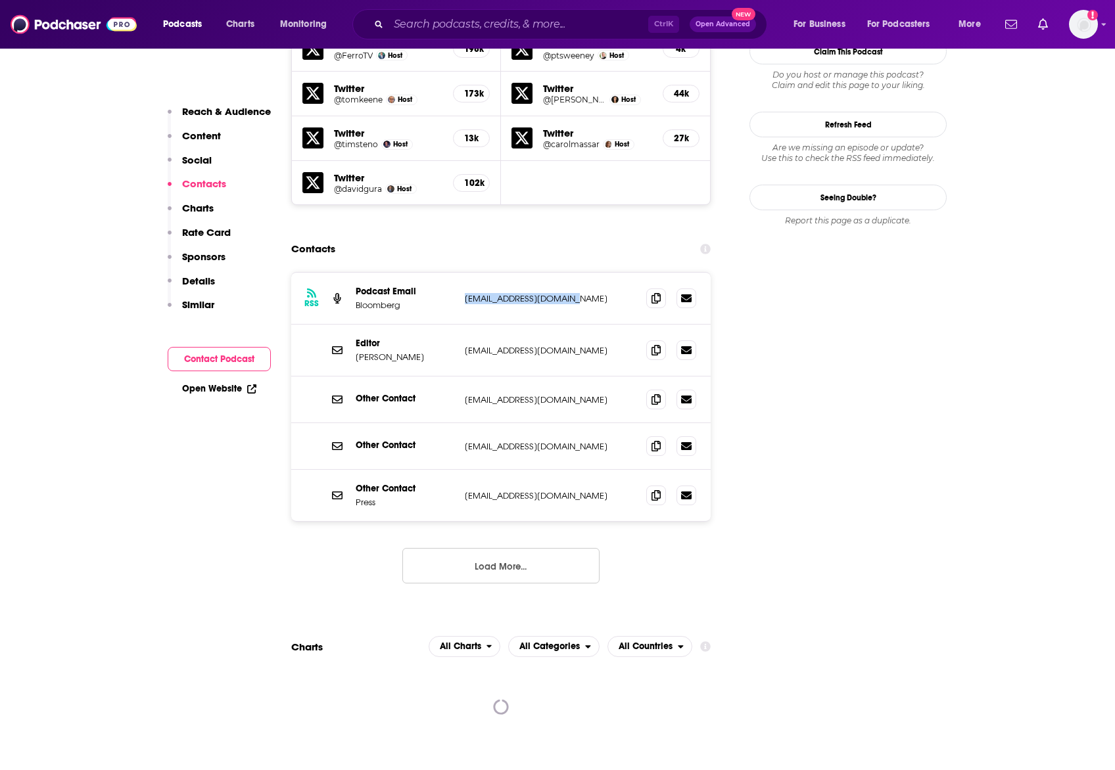
drag, startPoint x: 463, startPoint y: 232, endPoint x: 604, endPoint y: 242, distance: 141.0
click at [604, 273] on div "RSS Podcast Email Bloomberg [EMAIL_ADDRESS][DOMAIN_NAME] [EMAIL_ADDRESS][DOMAIN…" at bounding box center [500, 299] width 419 height 52
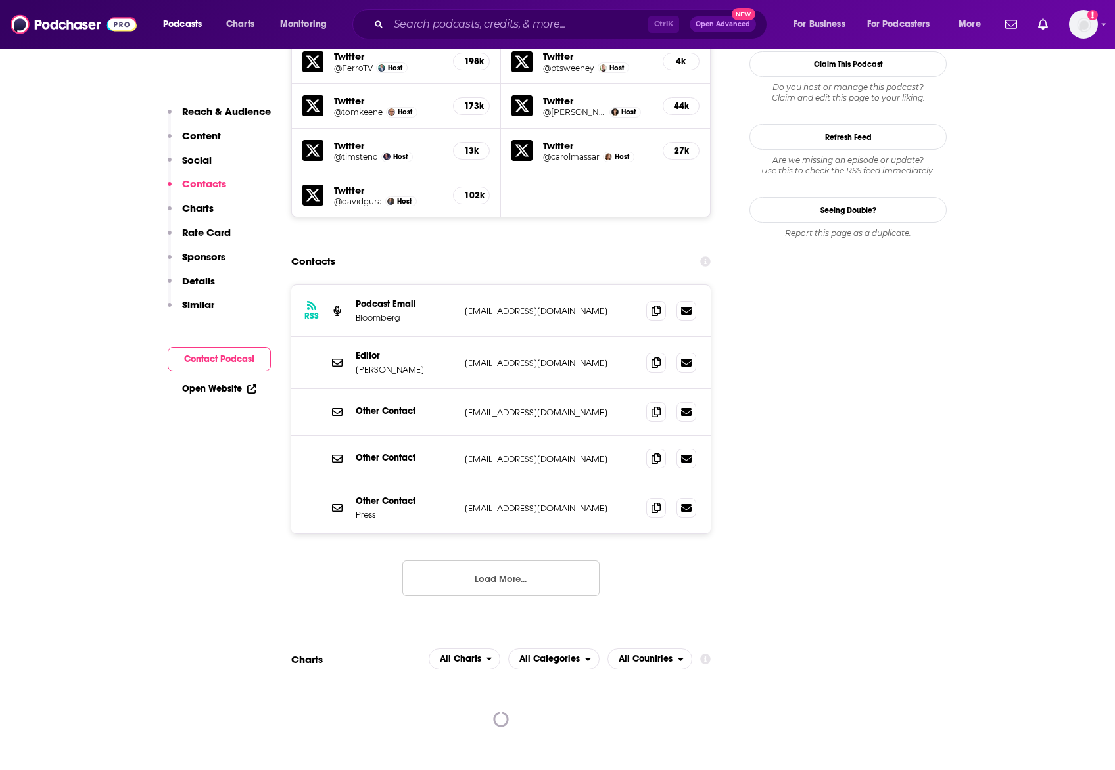
scroll to position [1290, 0]
click at [451, 22] on input "Search podcasts, credits, & more..." at bounding box center [518, 24] width 260 height 21
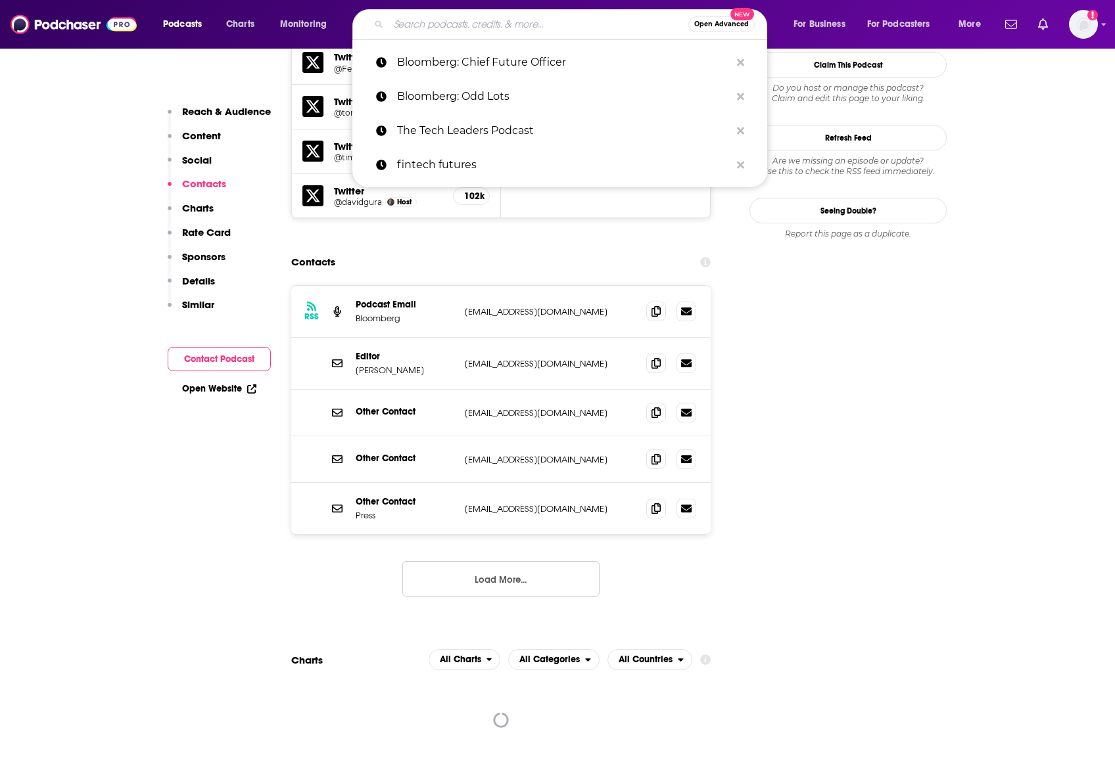
paste input "Bloomberg: Business Breakdowns"
type input "Bloomberg: Business Breakdowns"
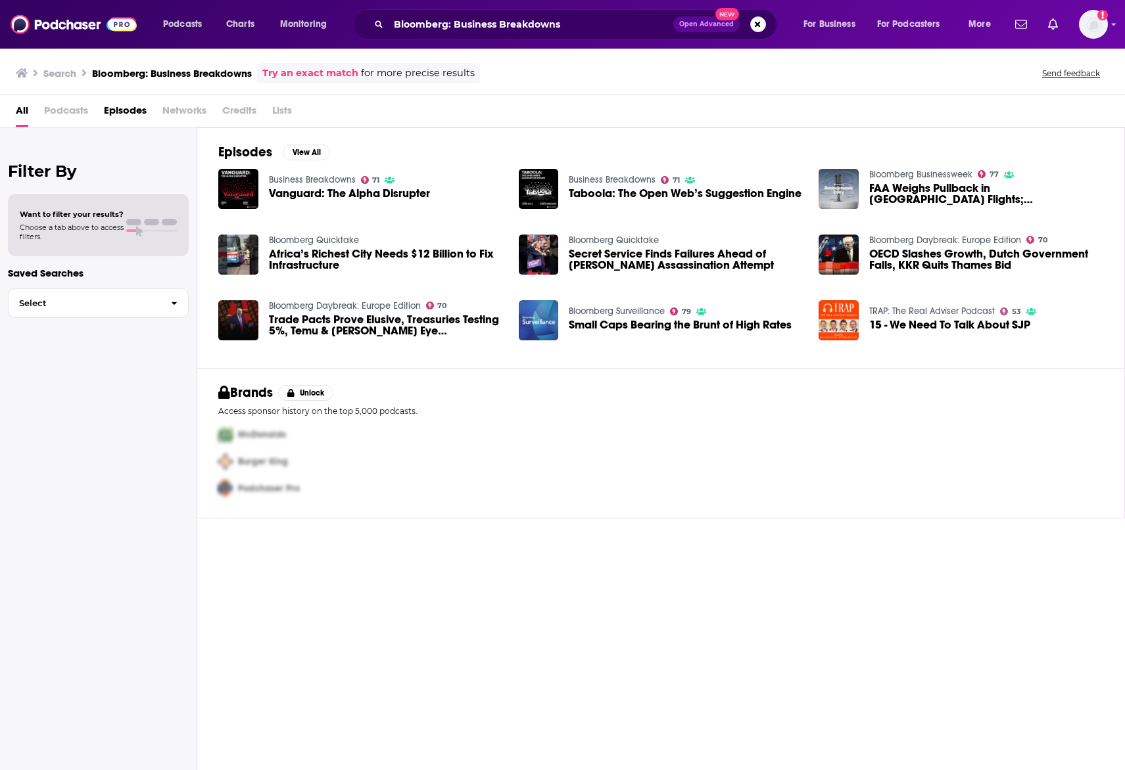
click at [304, 193] on span "Vanguard: The Alpha Disrupter" at bounding box center [349, 193] width 161 height 11
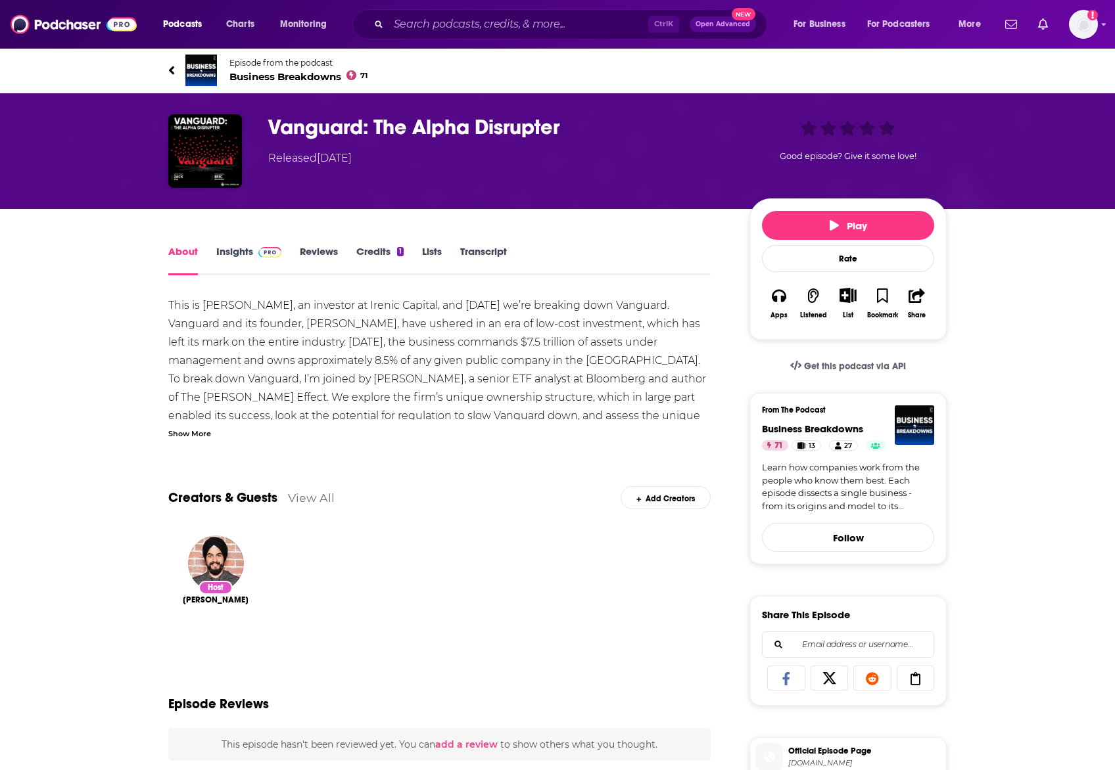
click at [320, 123] on h1 "Vanguard: The Alpha Disrupter" at bounding box center [498, 127] width 460 height 26
click at [197, 161] on img "Vanguard: The Alpha Disrupter" at bounding box center [205, 151] width 74 height 74
click at [229, 254] on link "Insights" at bounding box center [248, 260] width 65 height 30
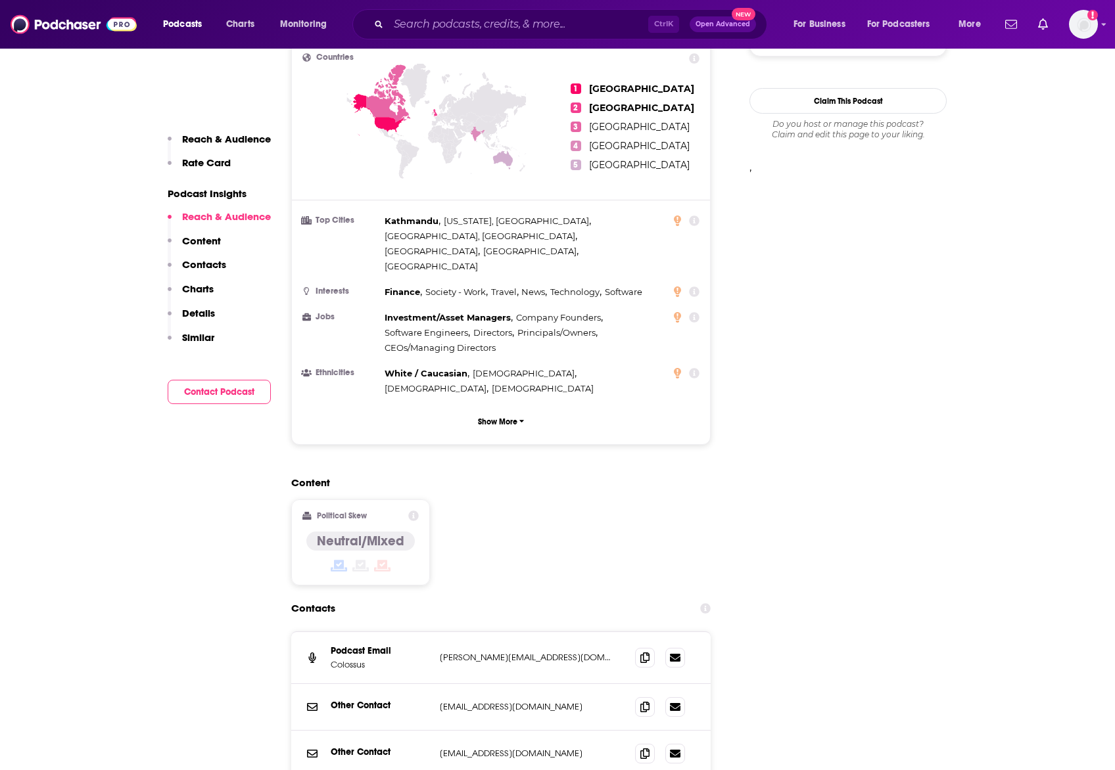
scroll to position [1064, 0]
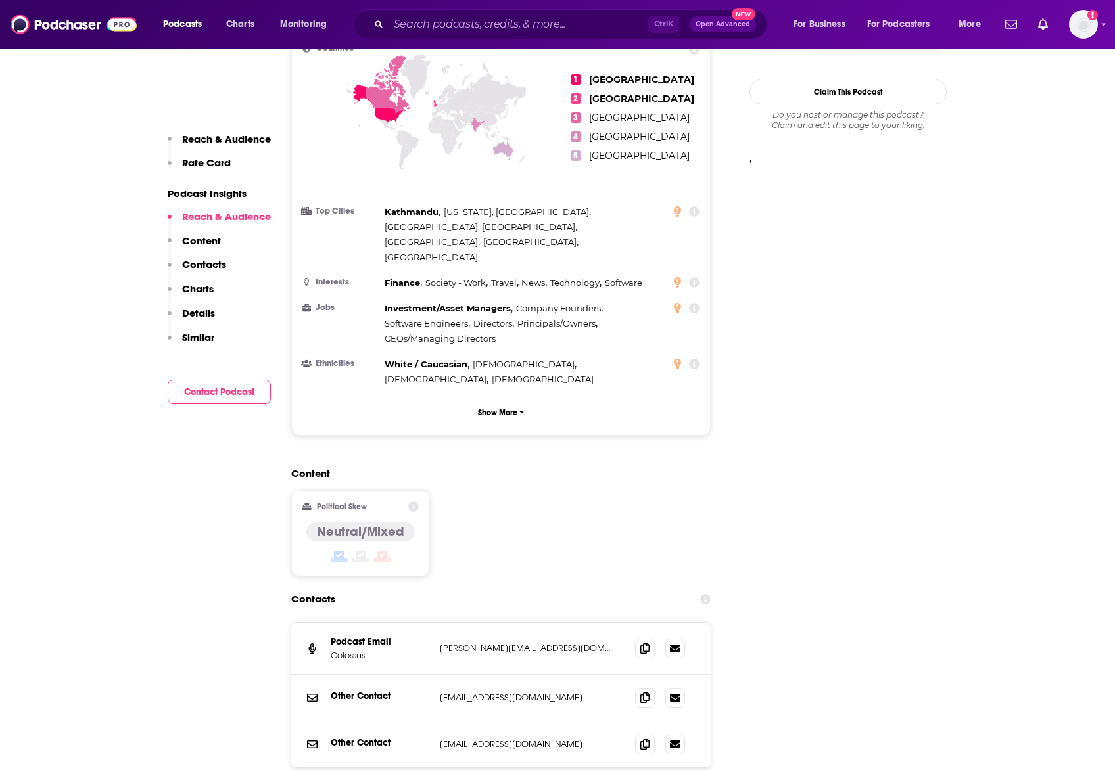
click at [490, 643] on p "[PERSON_NAME][EMAIL_ADDRESS][DOMAIN_NAME]" at bounding box center [527, 648] width 174 height 11
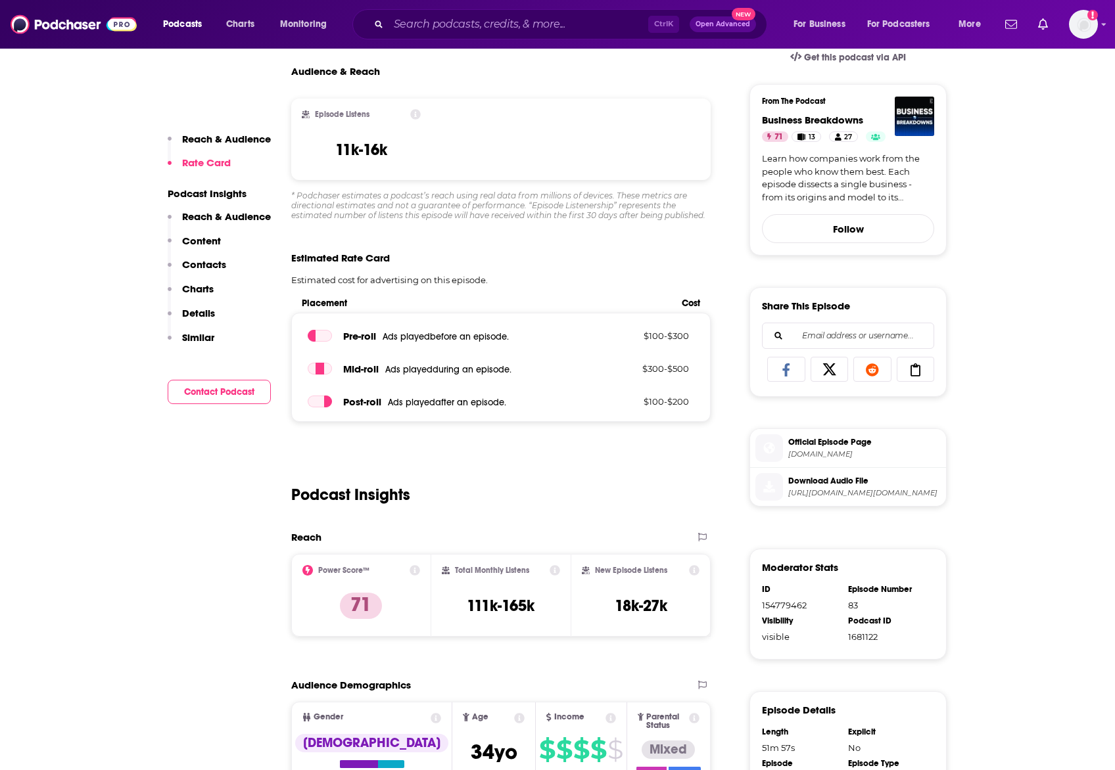
scroll to position [0, 0]
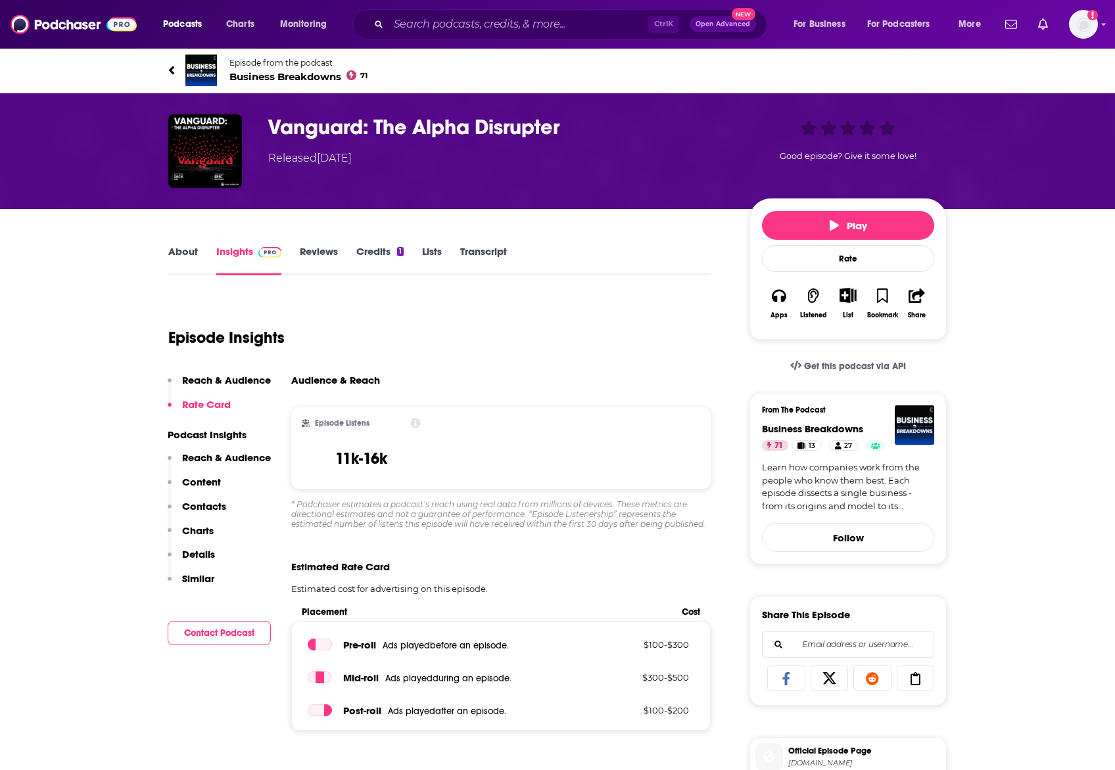
click at [307, 78] on span "Business Breakdowns 71" at bounding box center [298, 76] width 138 height 12
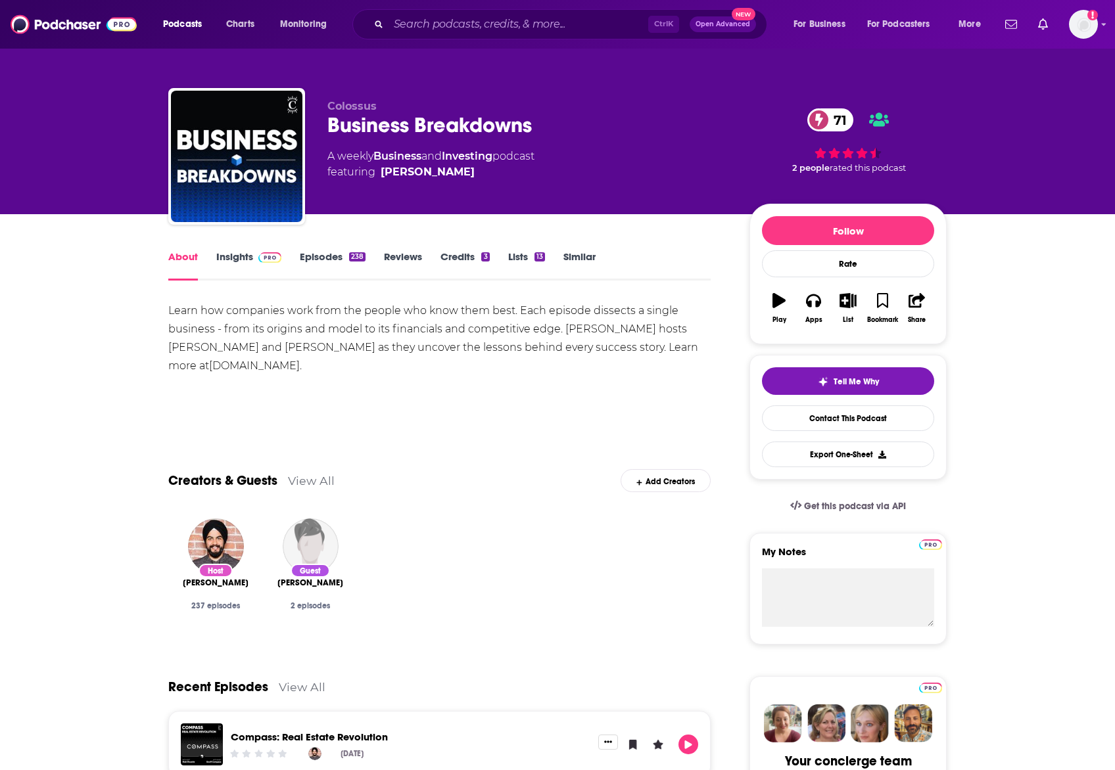
click at [449, 35] on div "Ctrl K Open Advanced New" at bounding box center [559, 24] width 415 height 30
click at [442, 30] on input "Search podcasts, credits, & more..." at bounding box center [518, 24] width 260 height 21
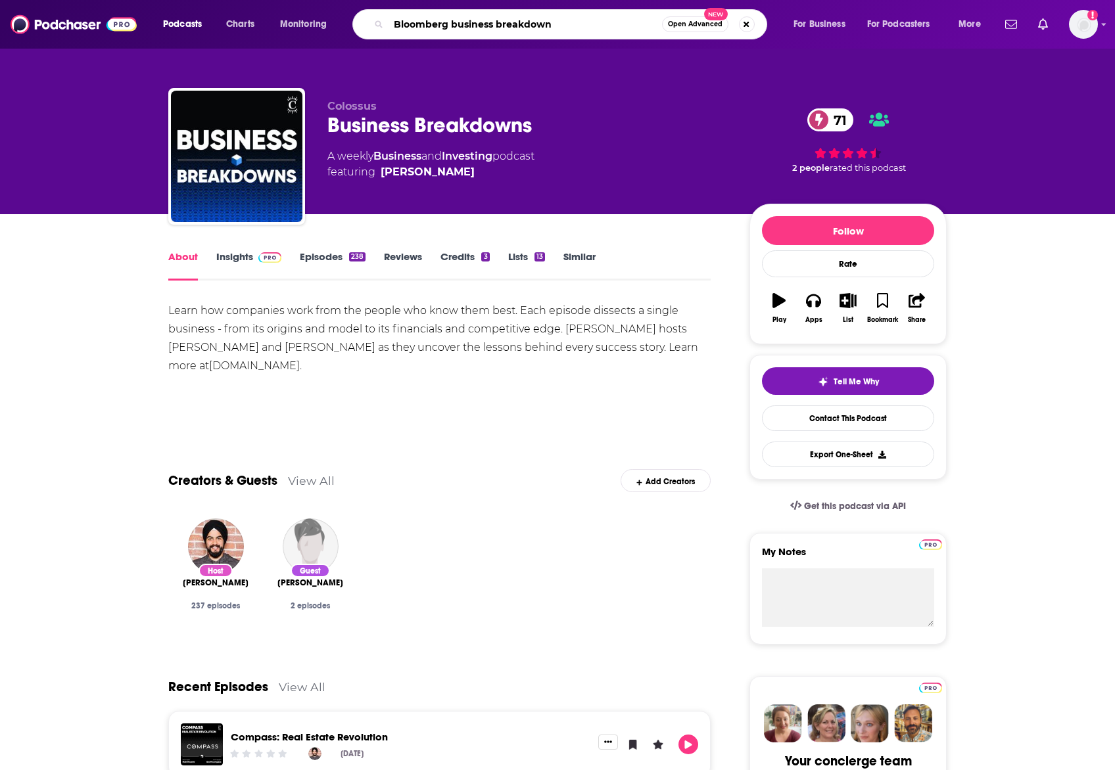
type input "Bloomberg business breakdowns"
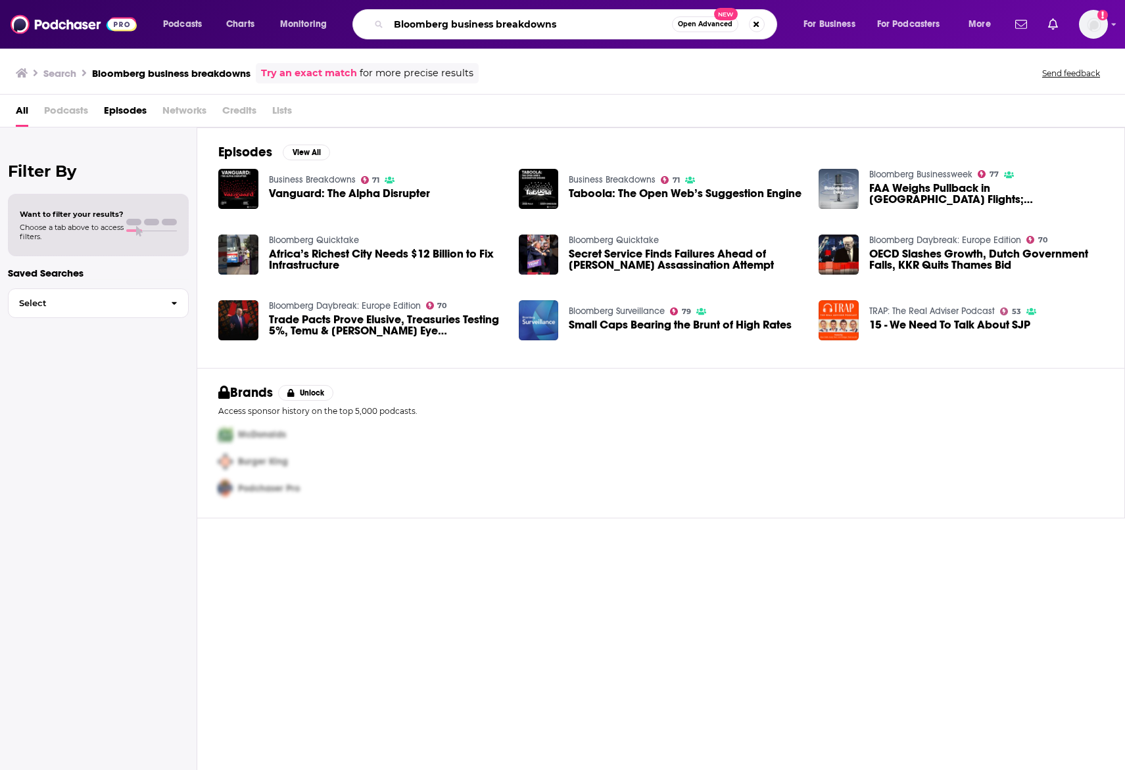
drag, startPoint x: 450, startPoint y: 26, endPoint x: 333, endPoint y: 3, distance: 119.2
click at [333, 3] on div "Podcasts Charts Monitoring Bloomberg business breakdowns Open Advanced New For …" at bounding box center [562, 24] width 1125 height 49
type input "business breakdowns"
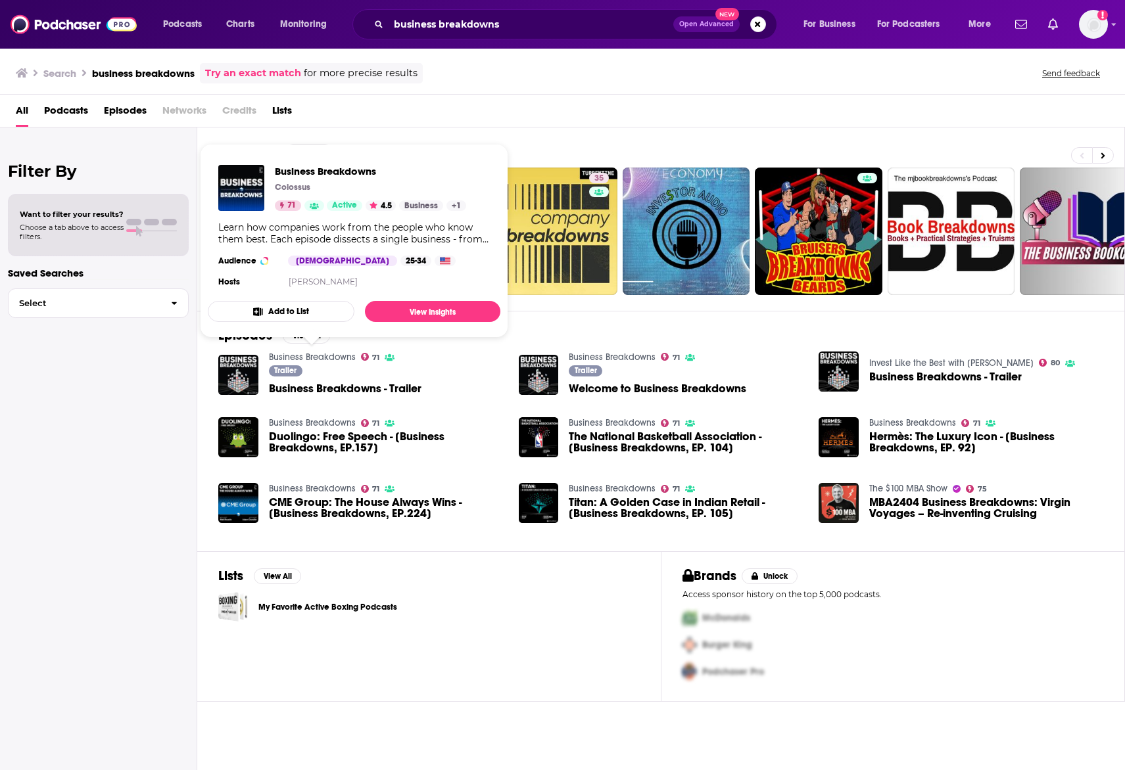
click at [329, 358] on link "Business Breakdowns" at bounding box center [312, 357] width 87 height 11
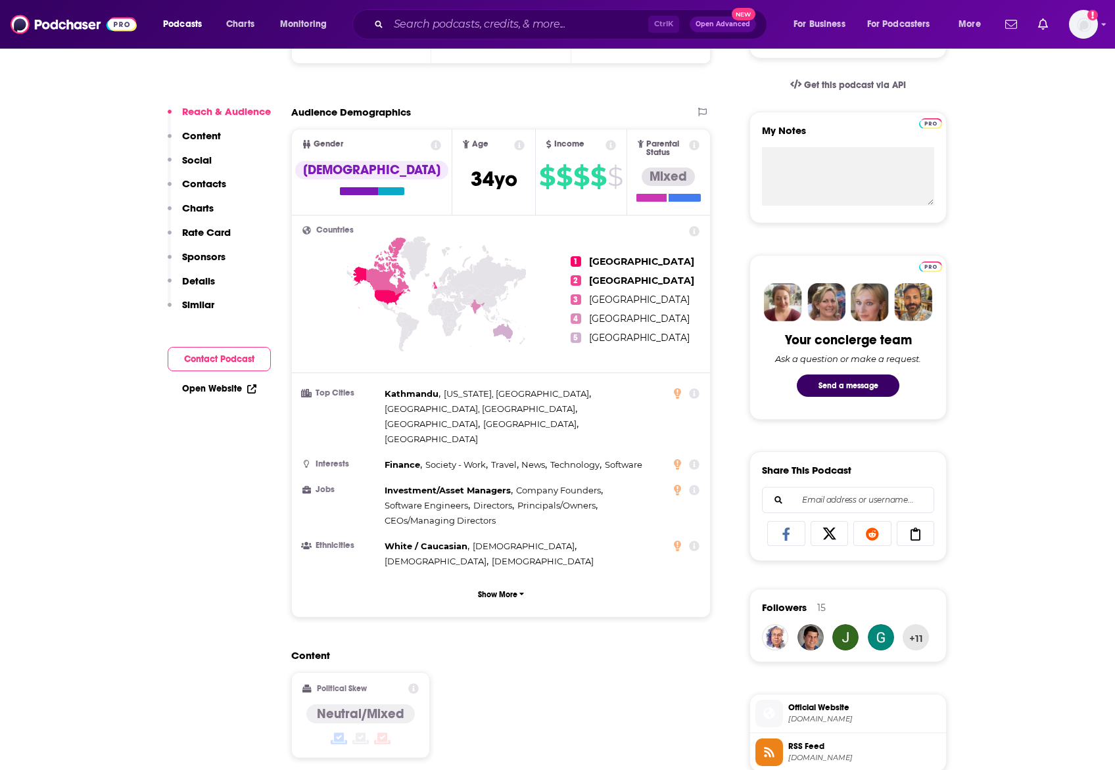
scroll to position [794, 0]
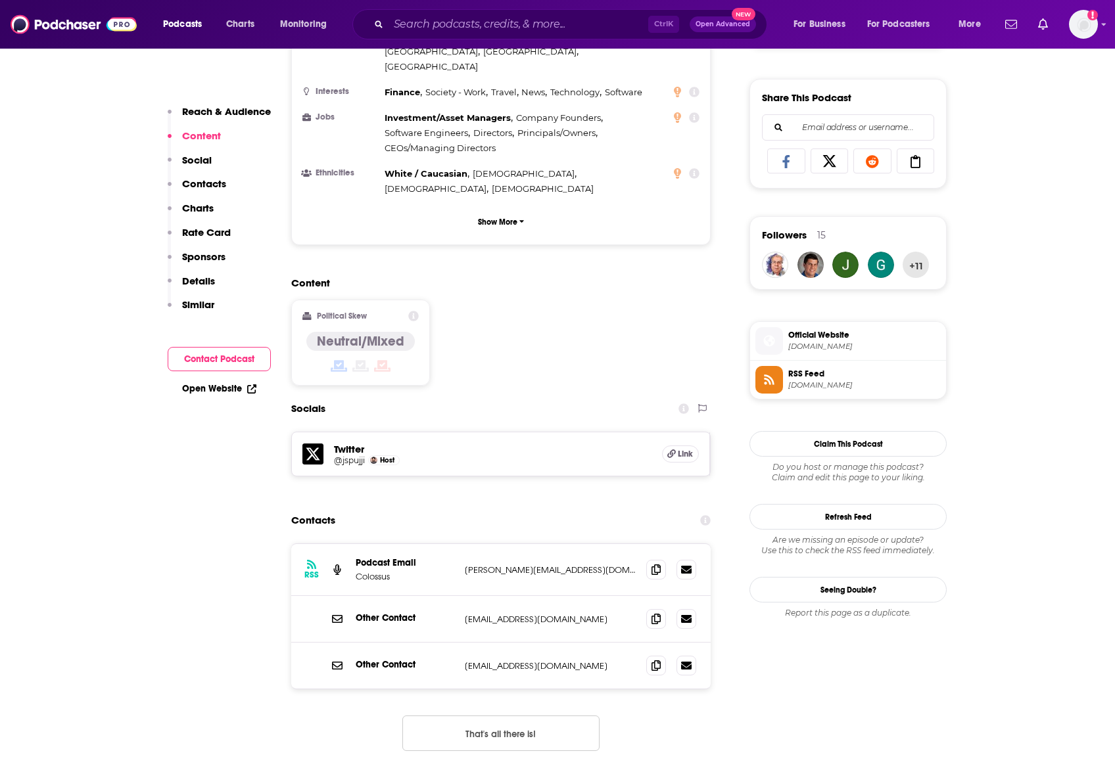
drag, startPoint x: 1048, startPoint y: 365, endPoint x: 1039, endPoint y: 357, distance: 13.0
click at [557, 24] on input "Search podcasts, credits, & more..." at bounding box center [518, 24] width 260 height 21
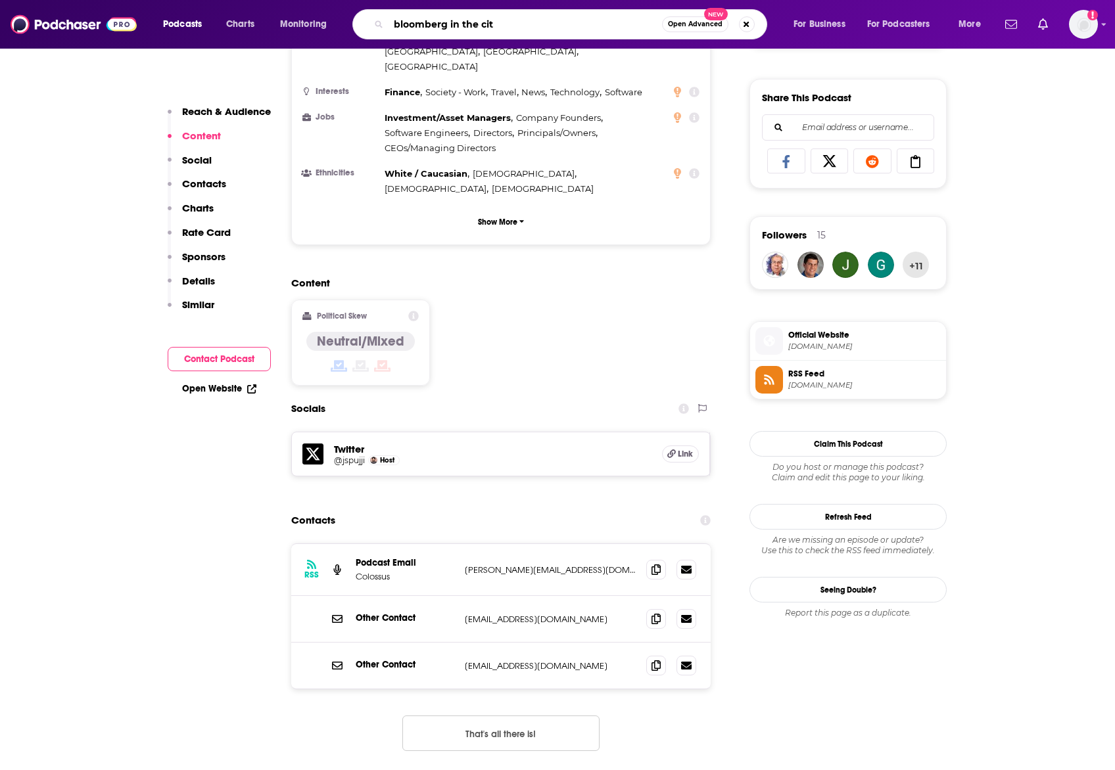
type input "bloomberg in the city"
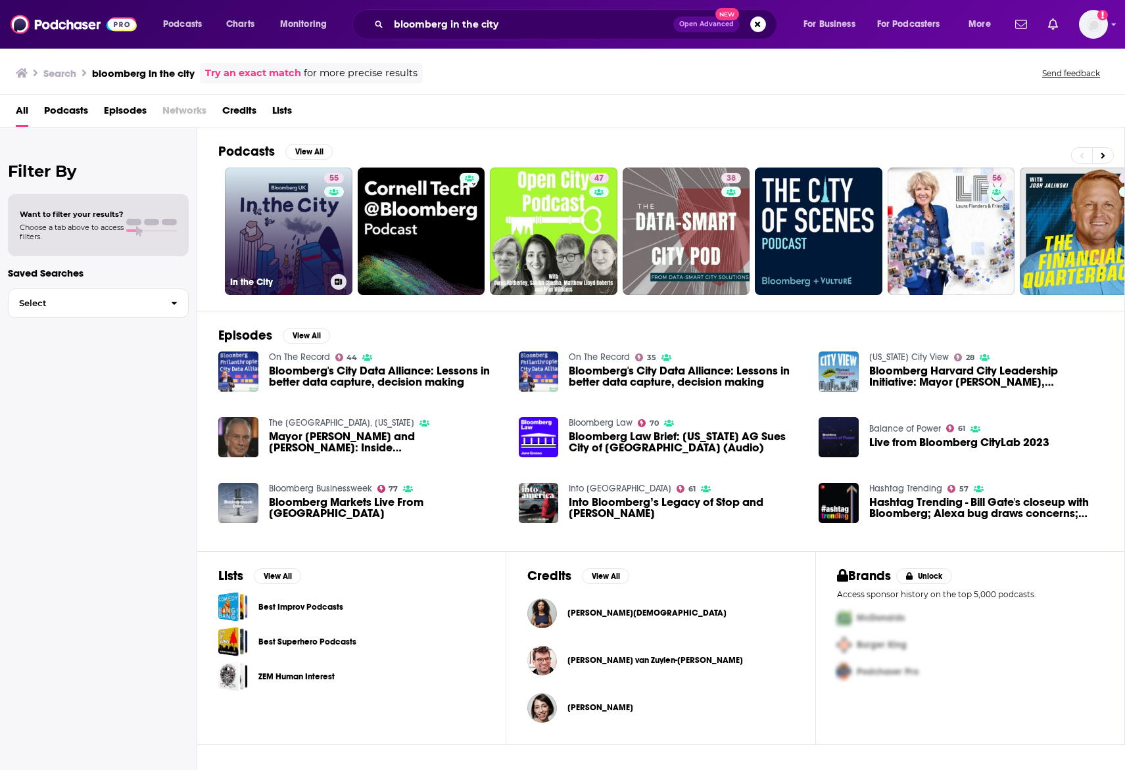
click at [304, 235] on link "55 In the City" at bounding box center [289, 232] width 128 height 128
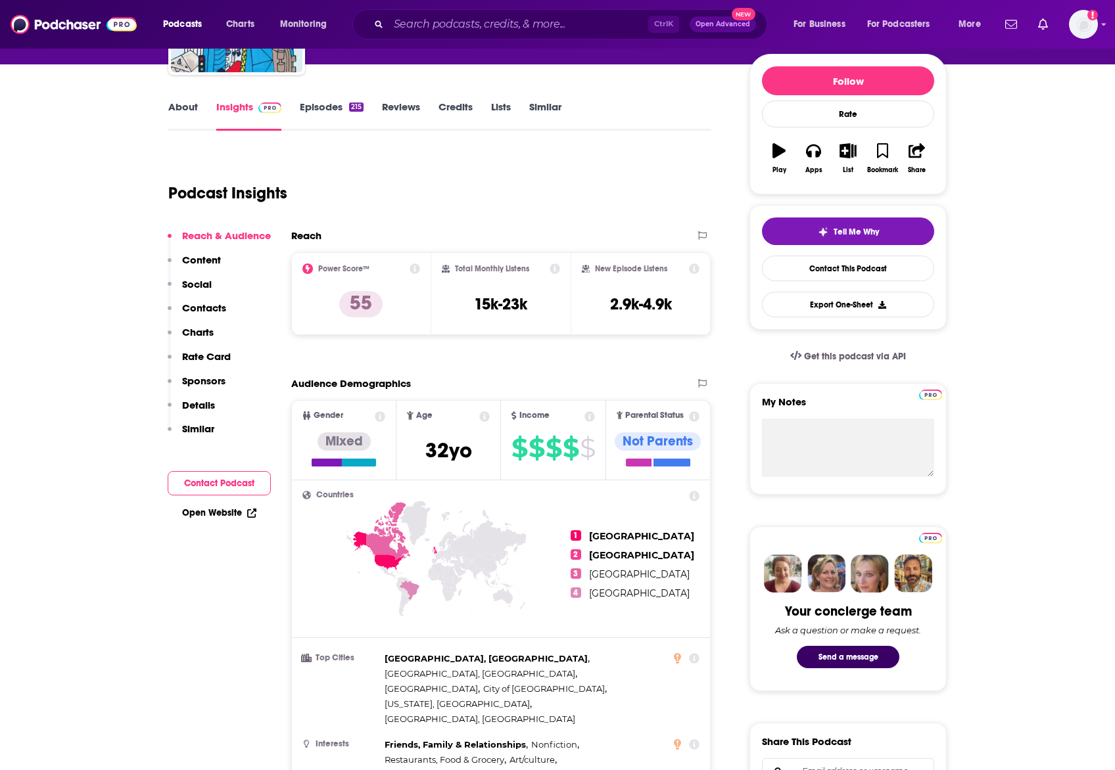
scroll to position [152, 0]
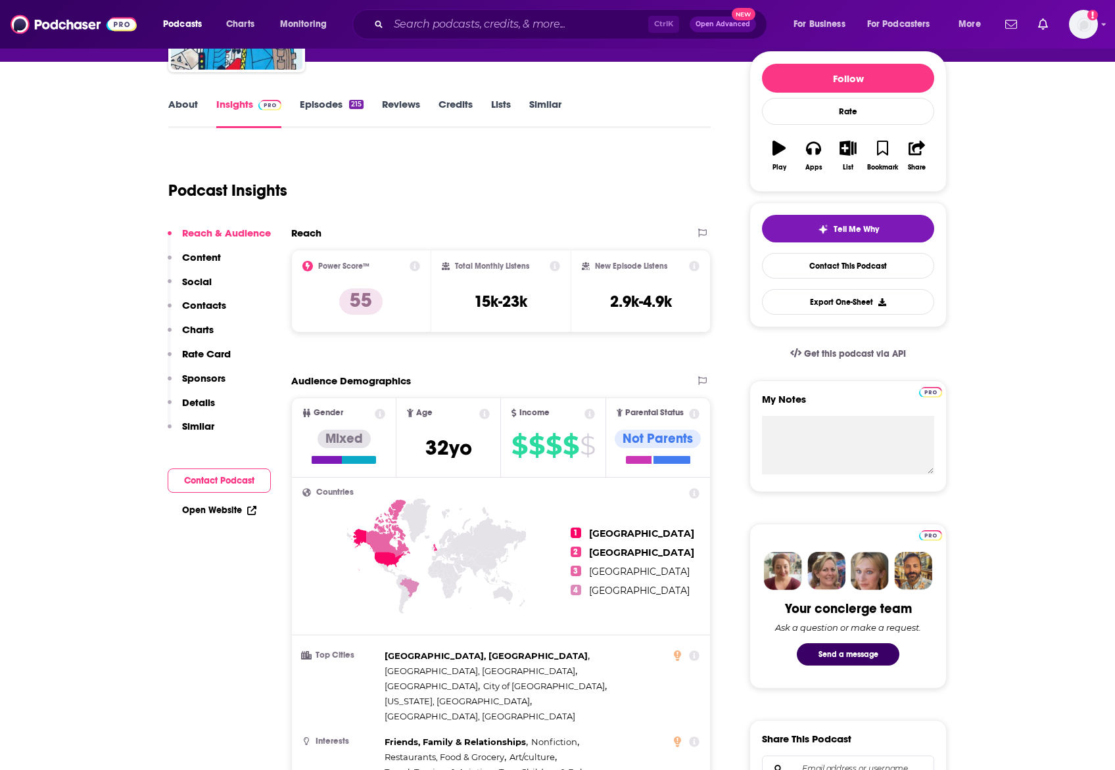
click at [214, 302] on p "Contacts" at bounding box center [204, 305] width 44 height 12
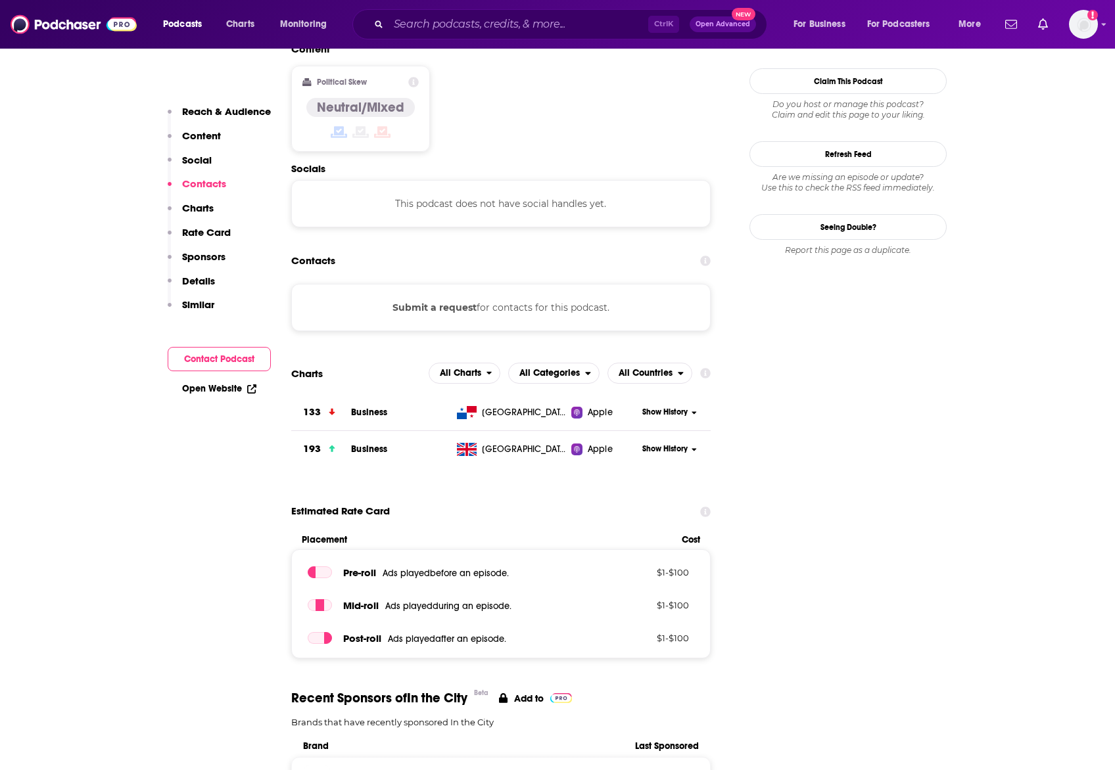
scroll to position [1057, 0]
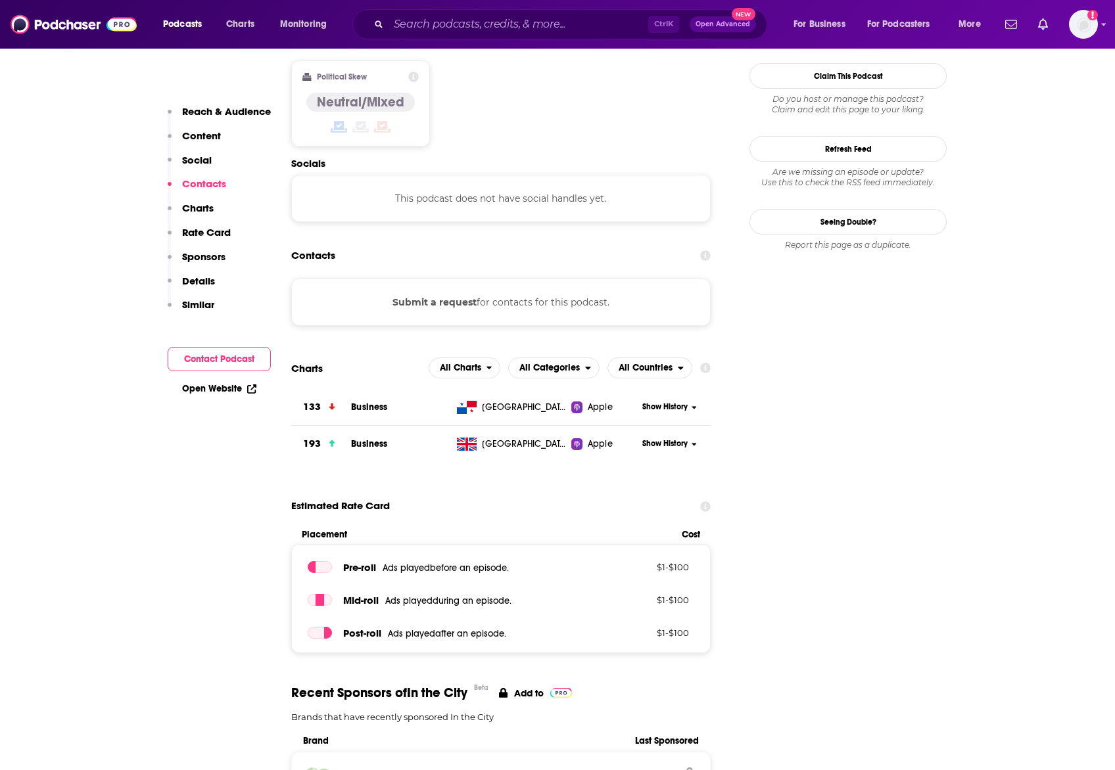
click at [482, 279] on div "Submit a request for contacts for this podcast." at bounding box center [500, 302] width 419 height 47
click at [420, 295] on button "Submit a request" at bounding box center [434, 302] width 84 height 14
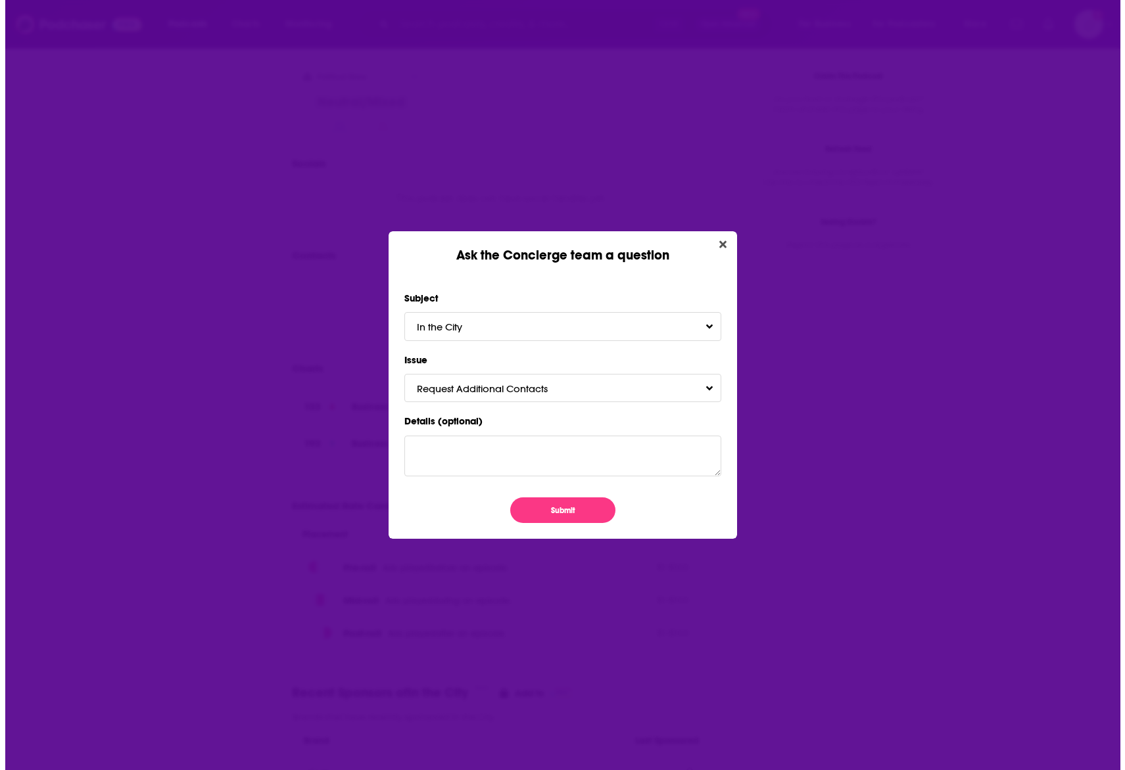
scroll to position [0, 0]
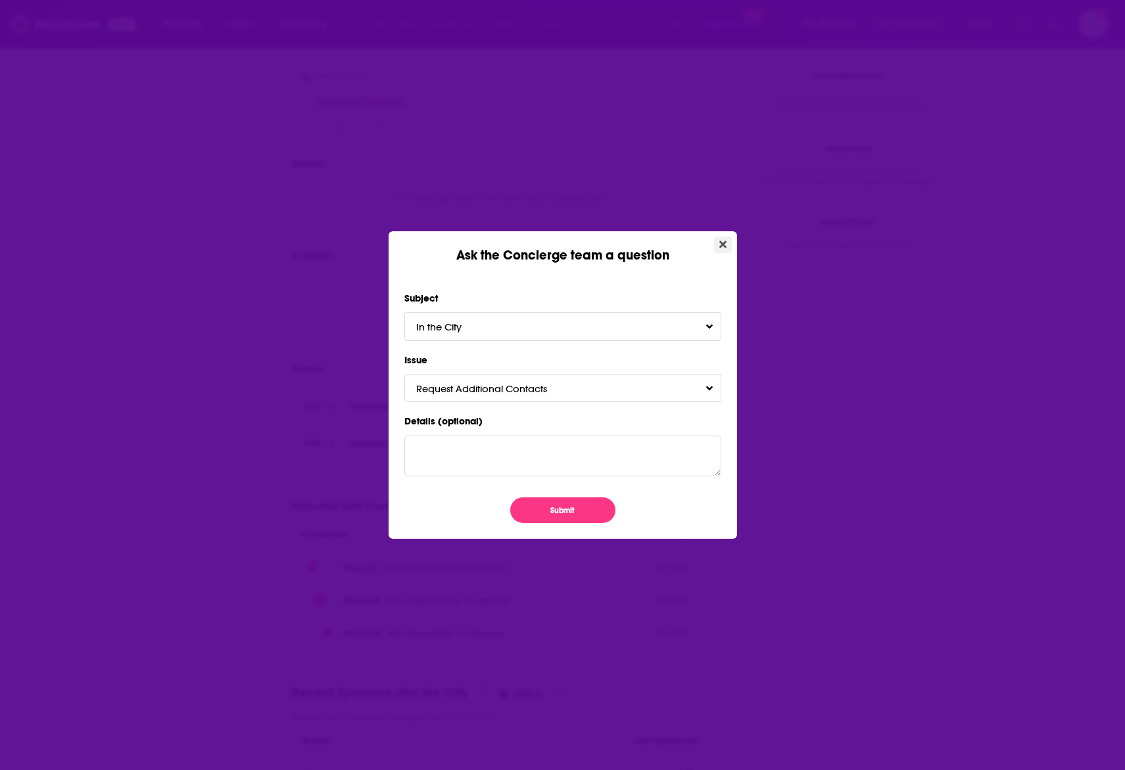
click at [730, 237] on button "Close" at bounding box center [723, 245] width 18 height 16
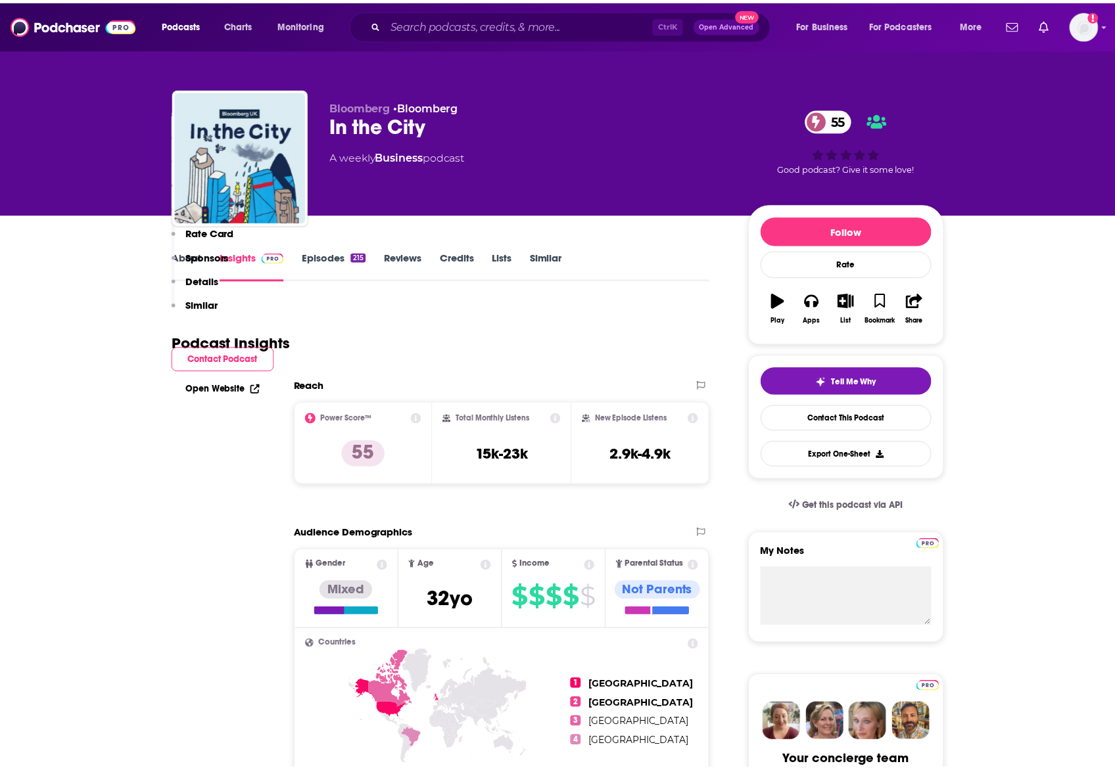
scroll to position [1057, 0]
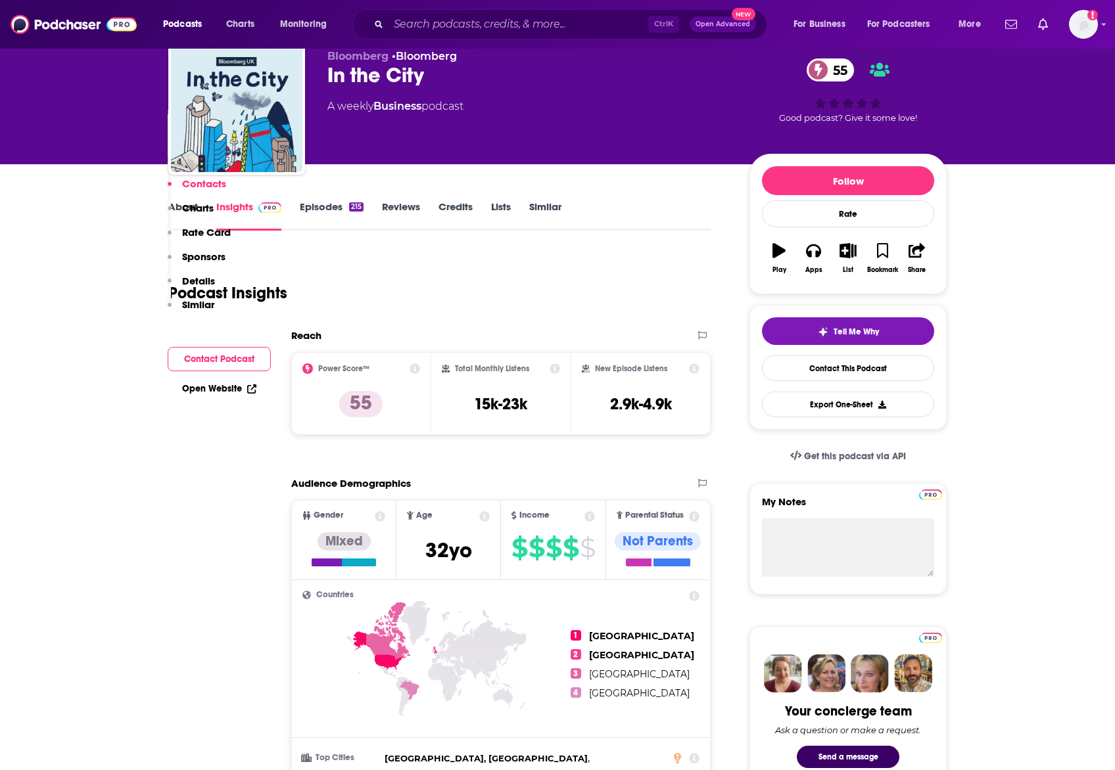
scroll to position [0, 0]
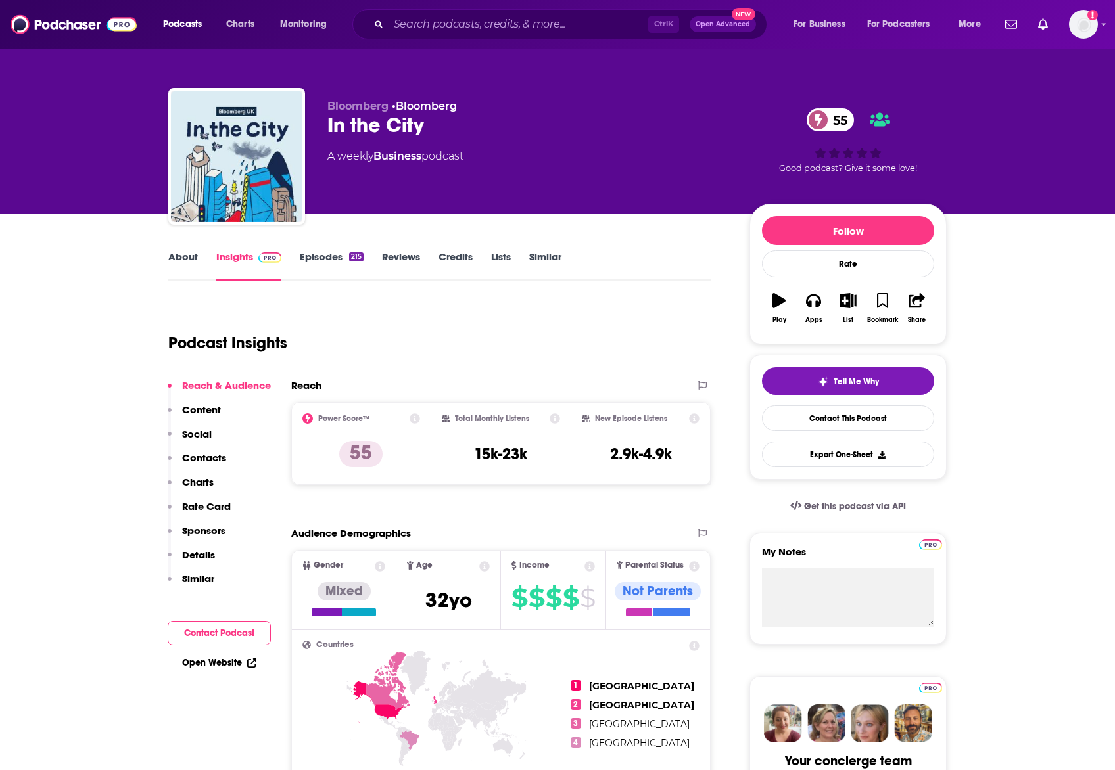
click at [318, 261] on link "Episodes 215" at bounding box center [332, 265] width 64 height 30
